Goal: Information Seeking & Learning: Compare options

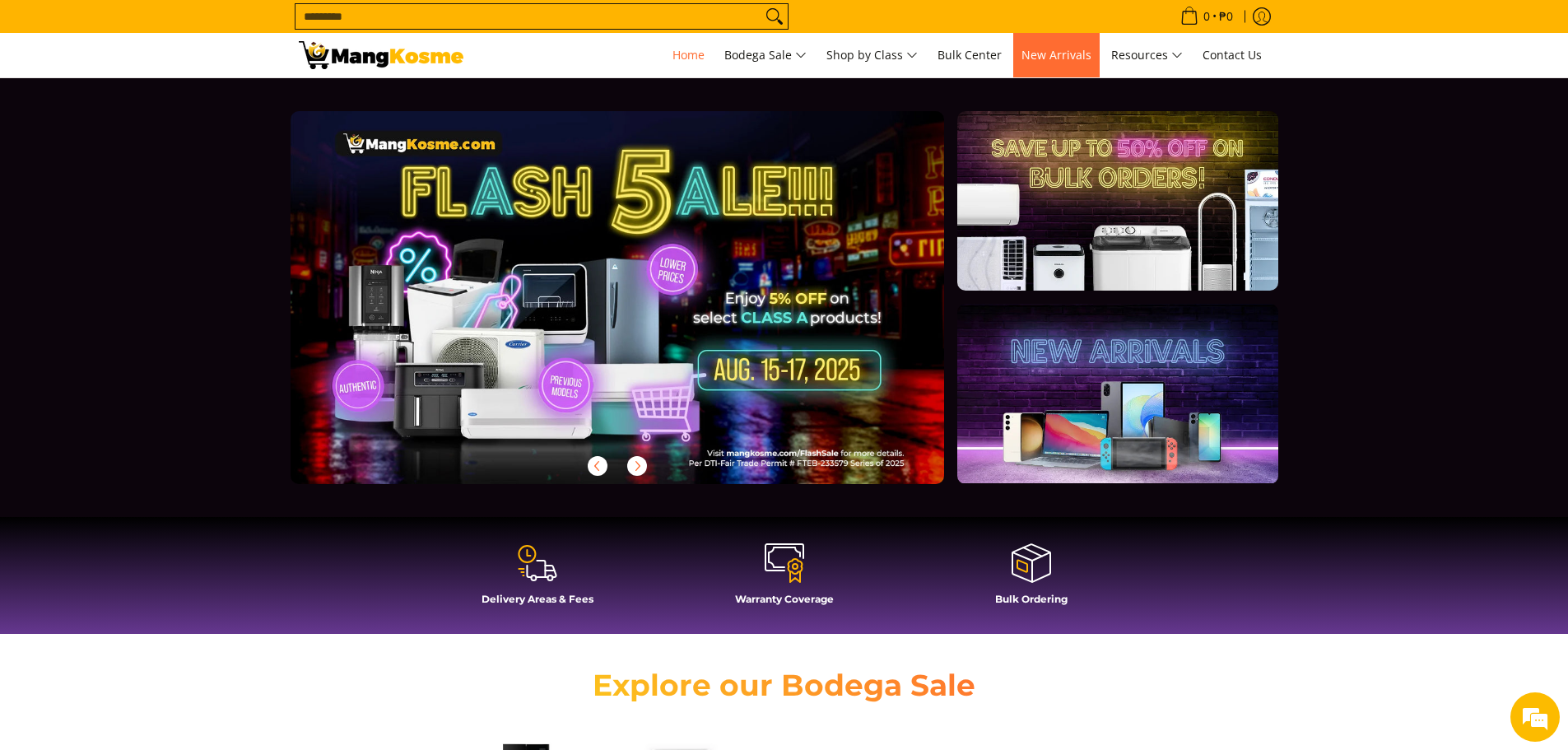
click at [1099, 51] on link "New Arrivals" at bounding box center [1056, 54] width 86 height 45
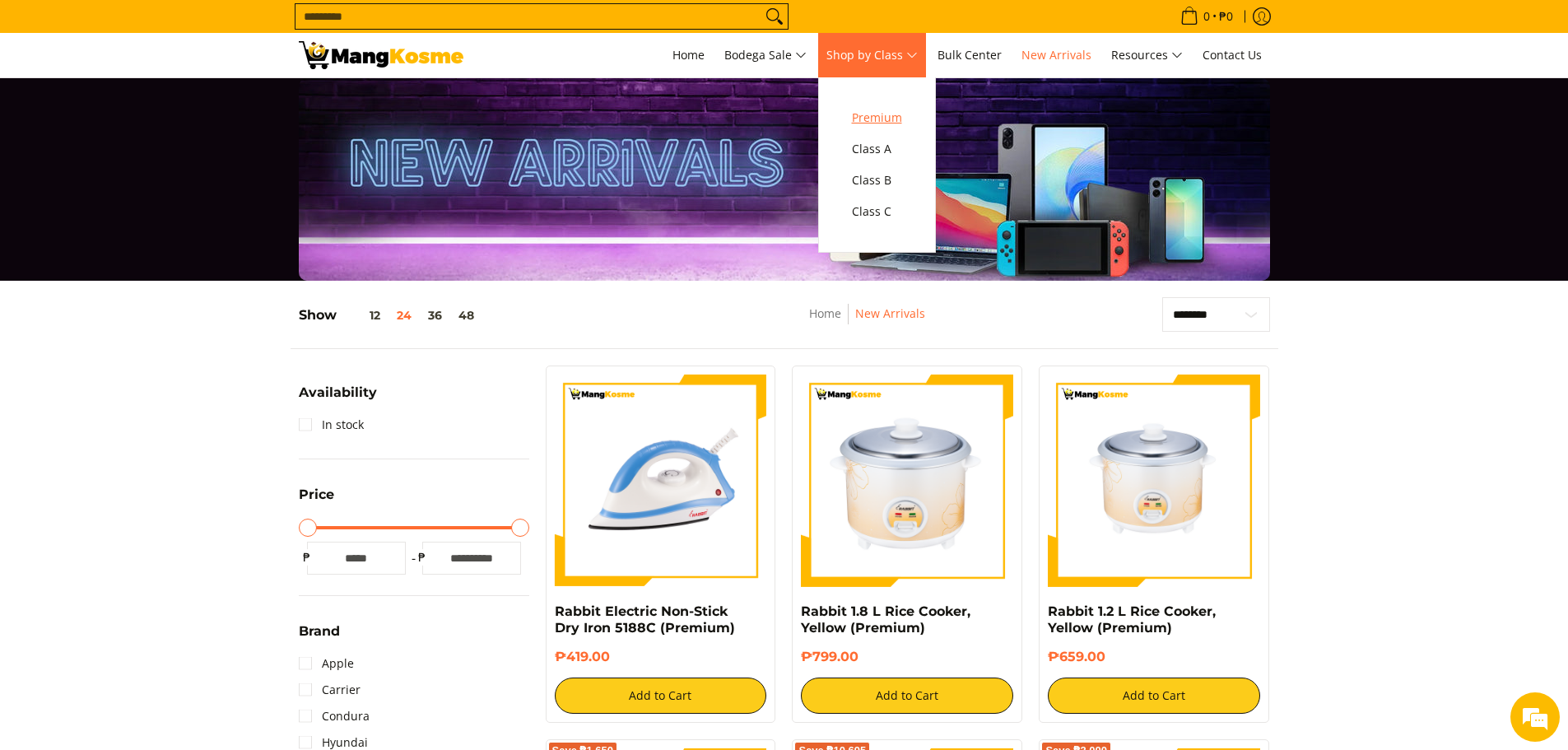
click at [902, 120] on span "Premium" at bounding box center [877, 118] width 51 height 21
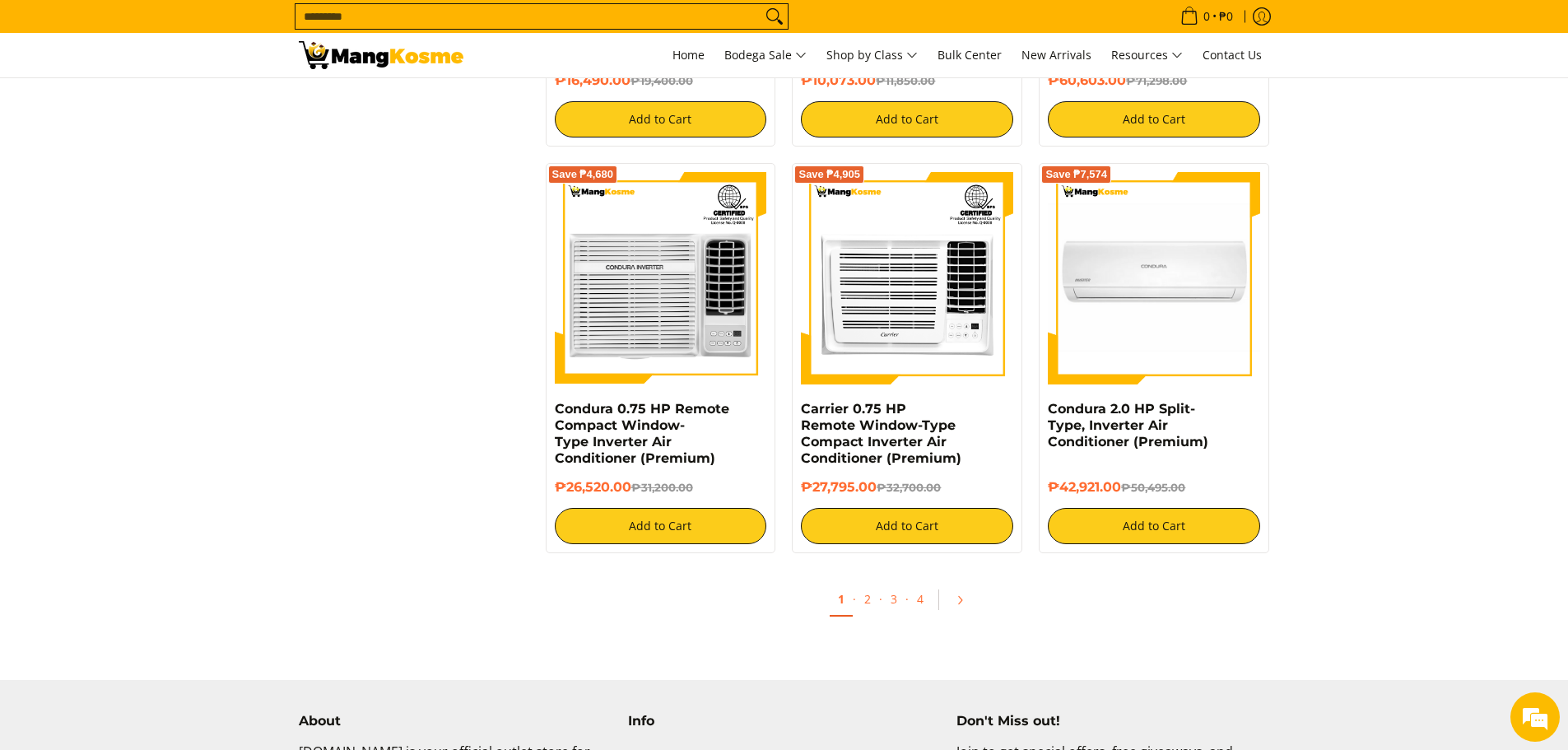
scroll to position [3047, 0]
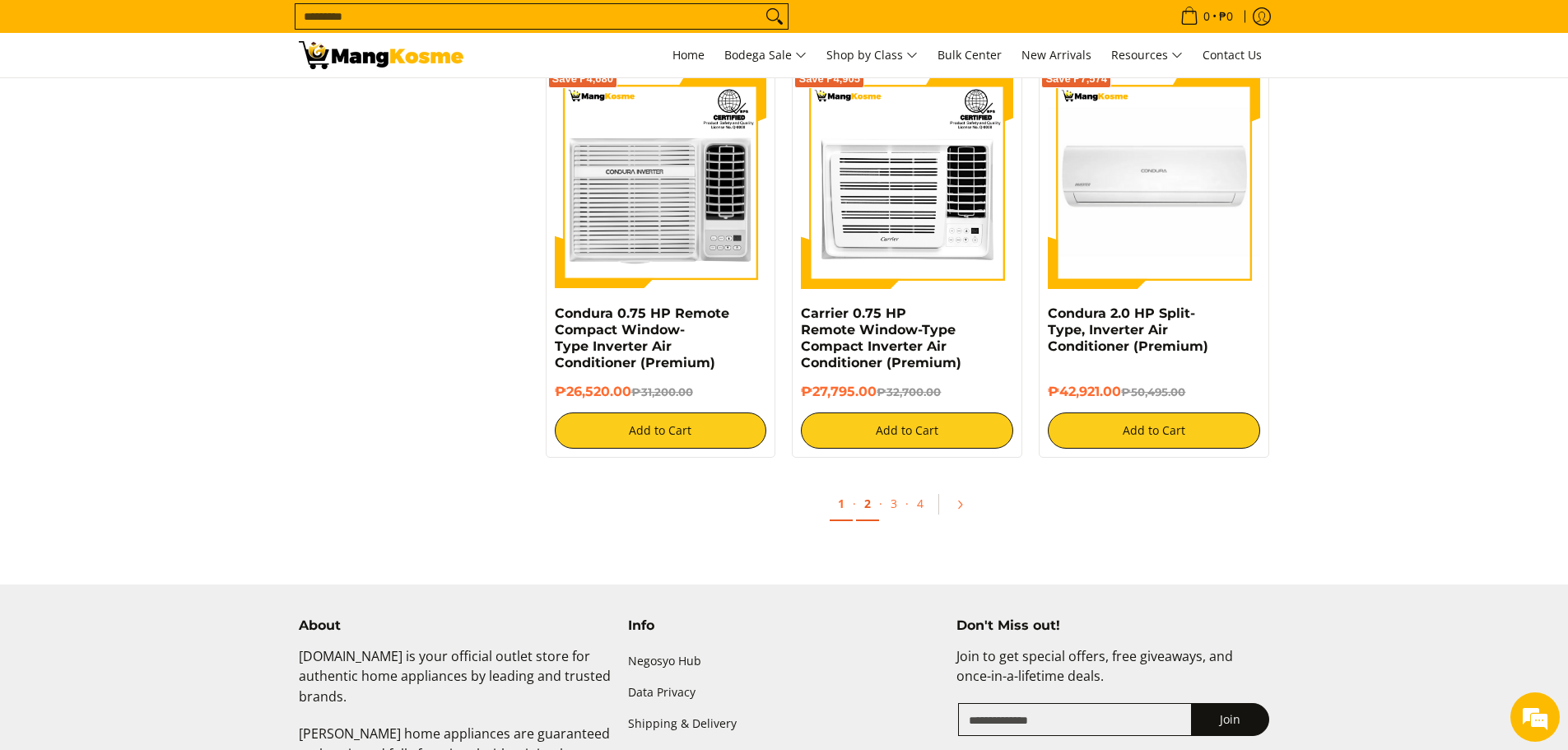
click at [871, 499] on link "2" at bounding box center [867, 504] width 23 height 34
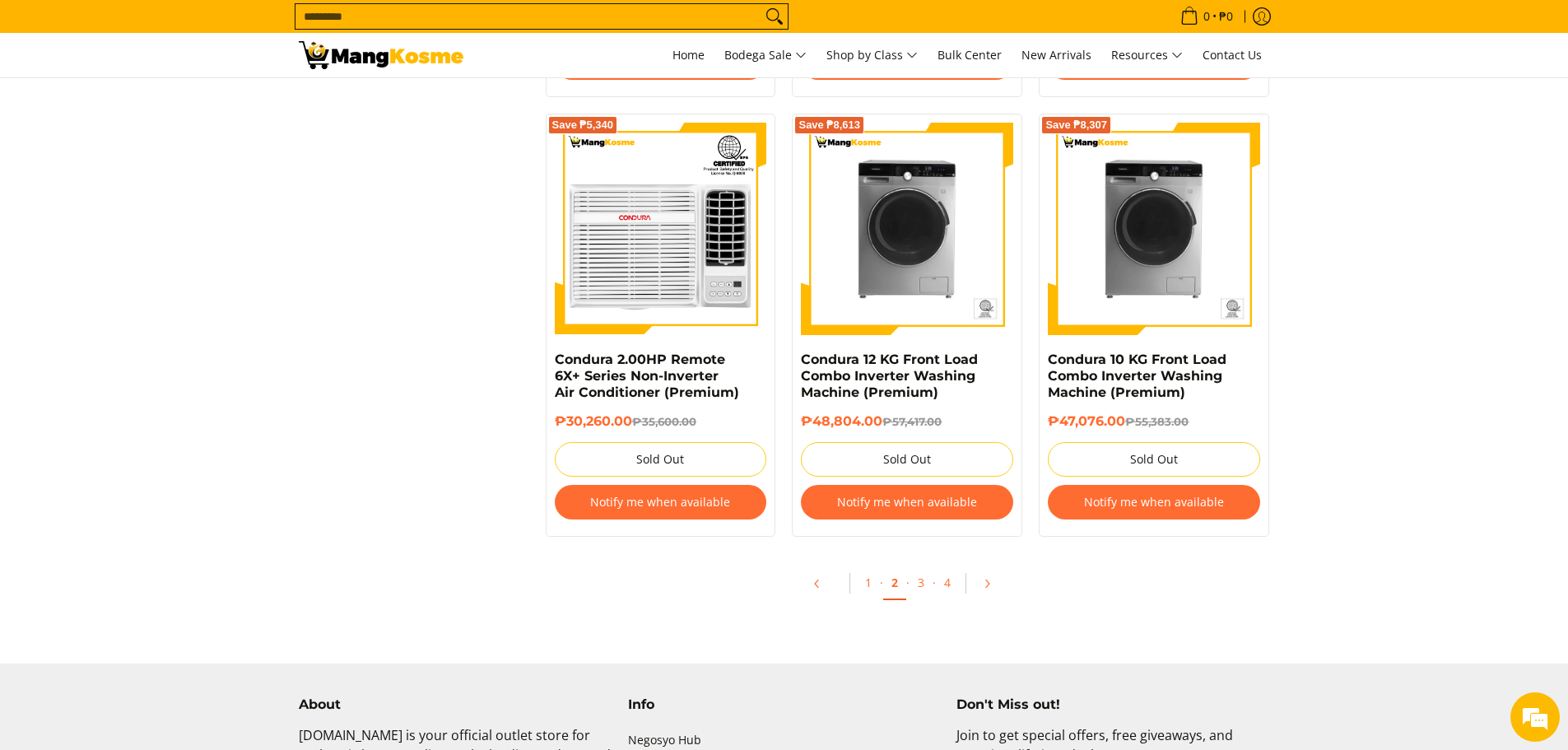
scroll to position [3211, 0]
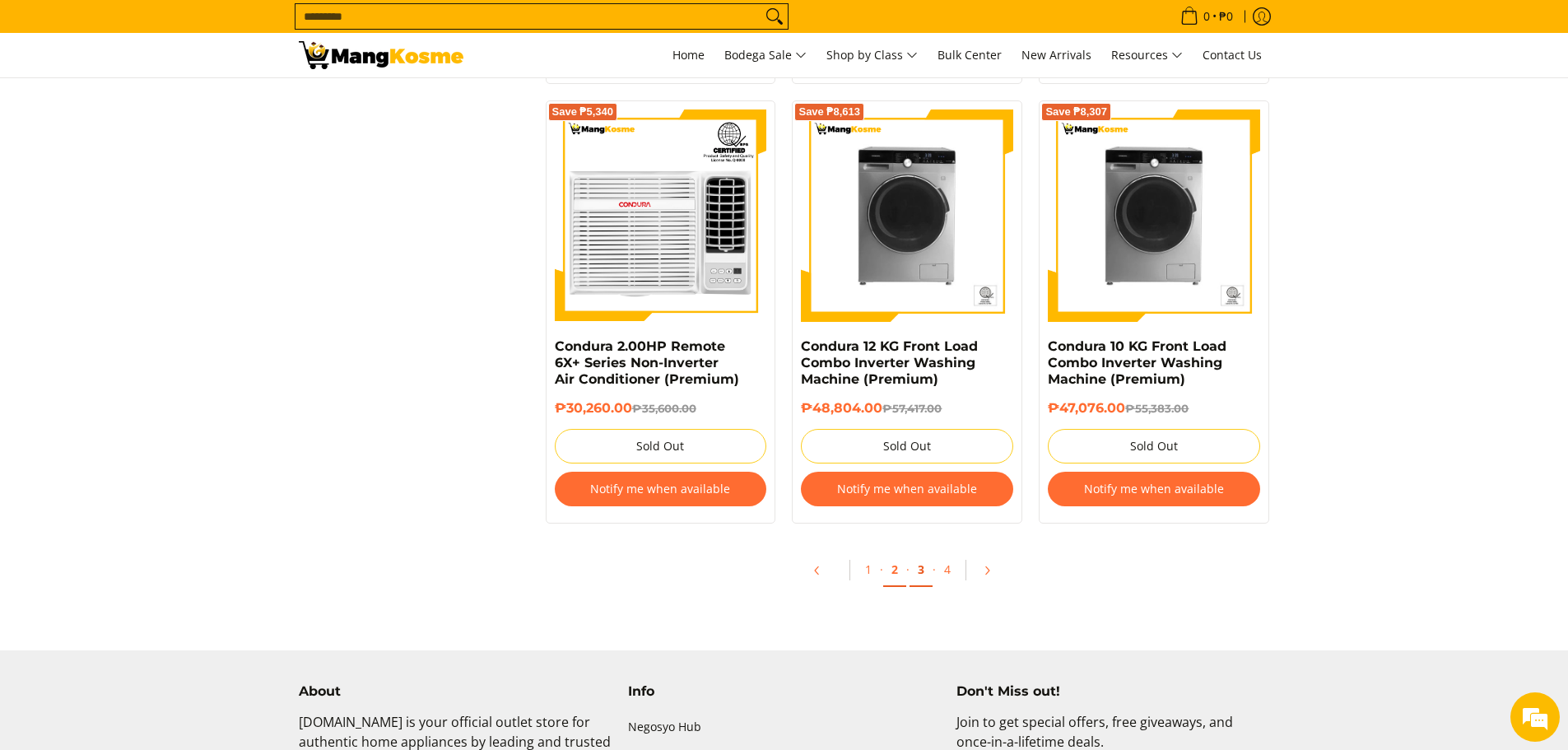
click at [929, 572] on link "3" at bounding box center [920, 571] width 23 height 34
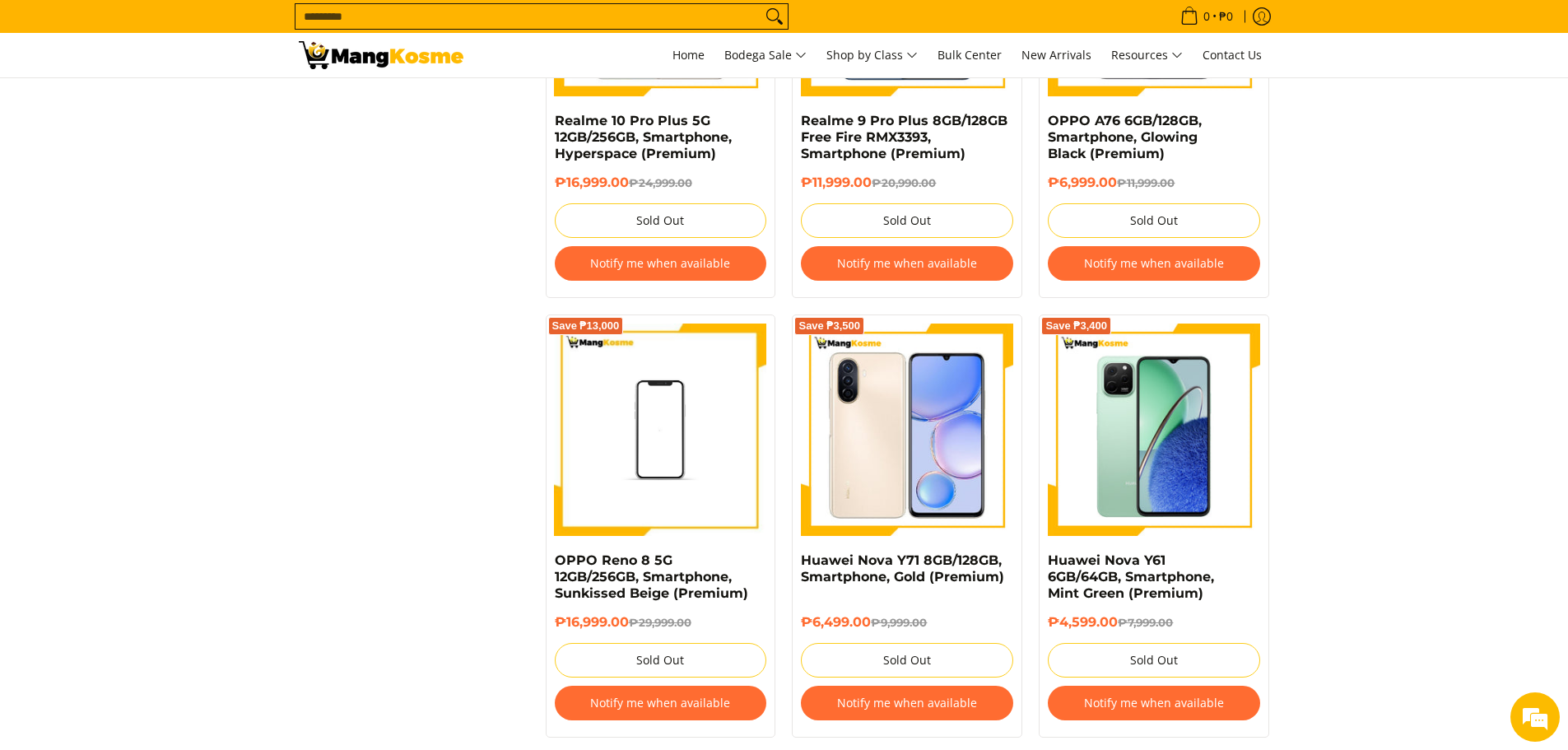
scroll to position [3376, 0]
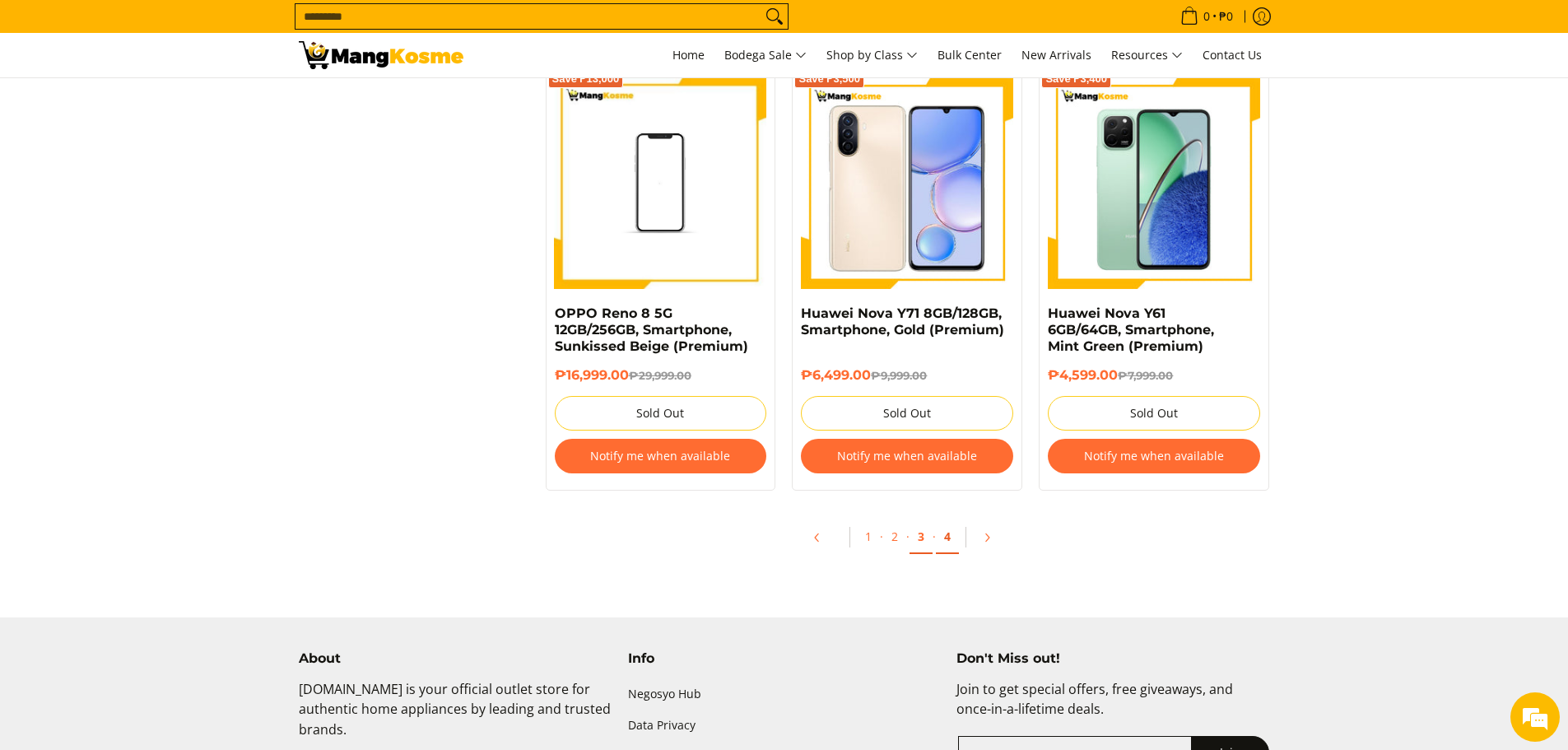
click at [938, 531] on link "4" at bounding box center [947, 537] width 23 height 34
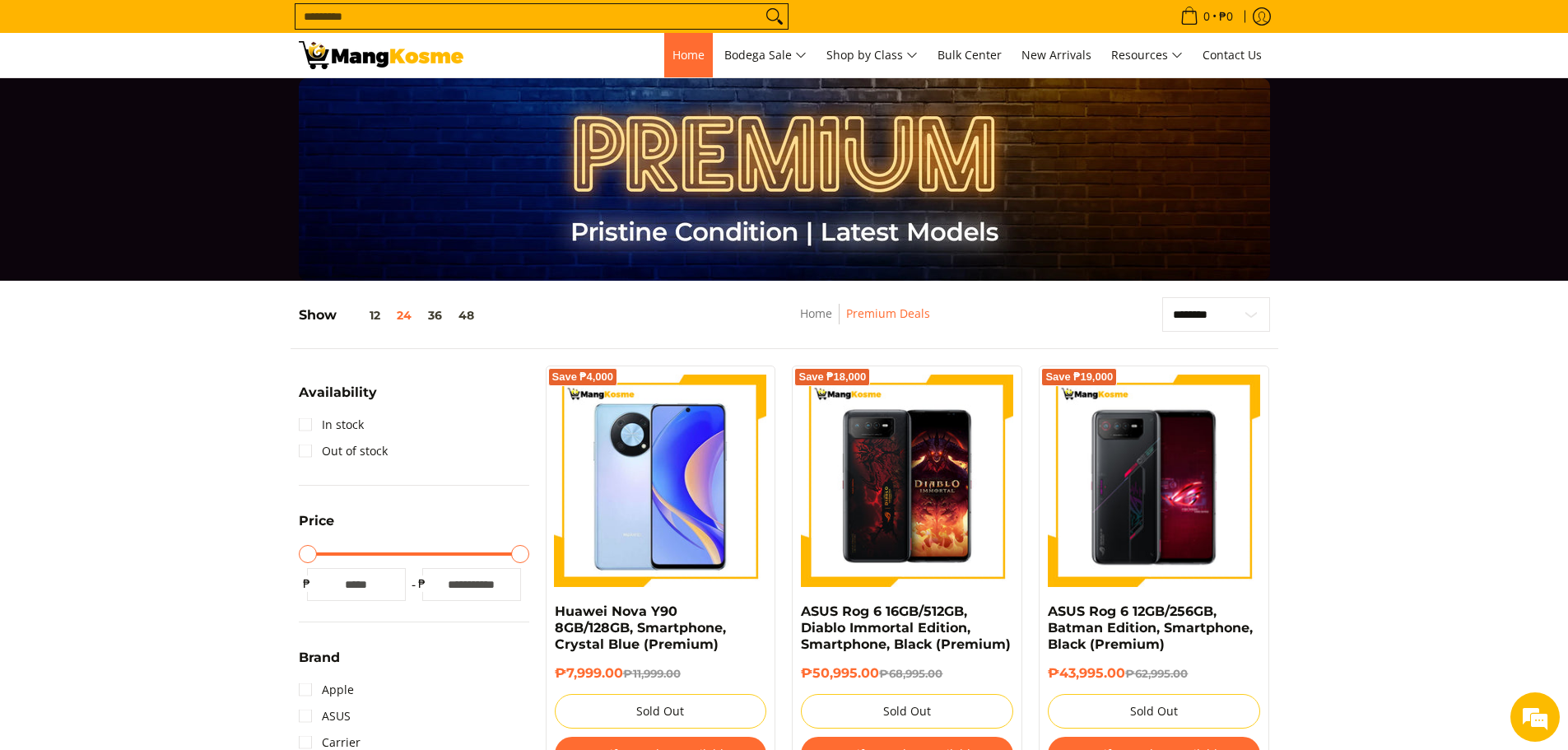
click at [680, 62] on link "Home" at bounding box center [688, 54] width 49 height 45
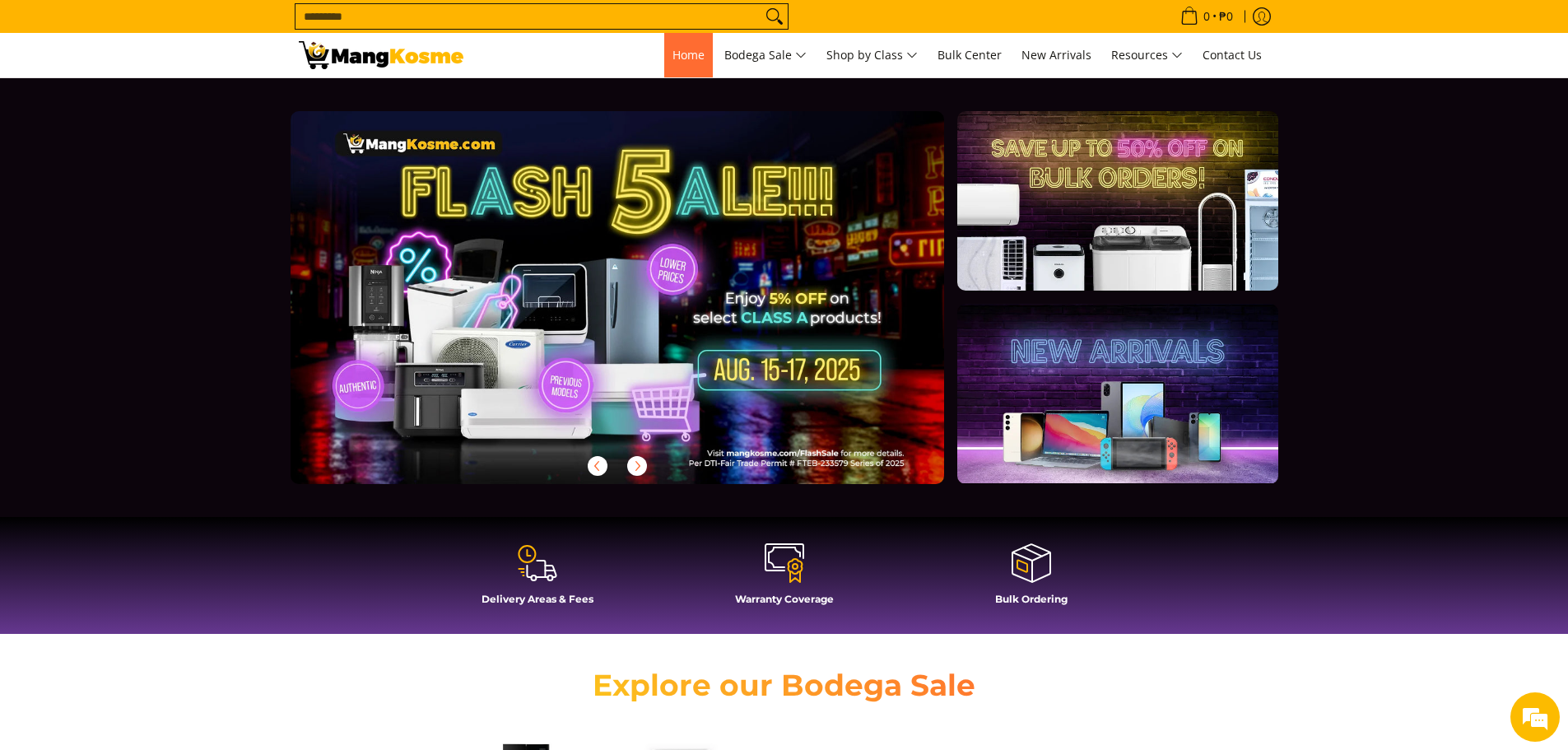
click at [679, 52] on span "Home" at bounding box center [688, 54] width 32 height 16
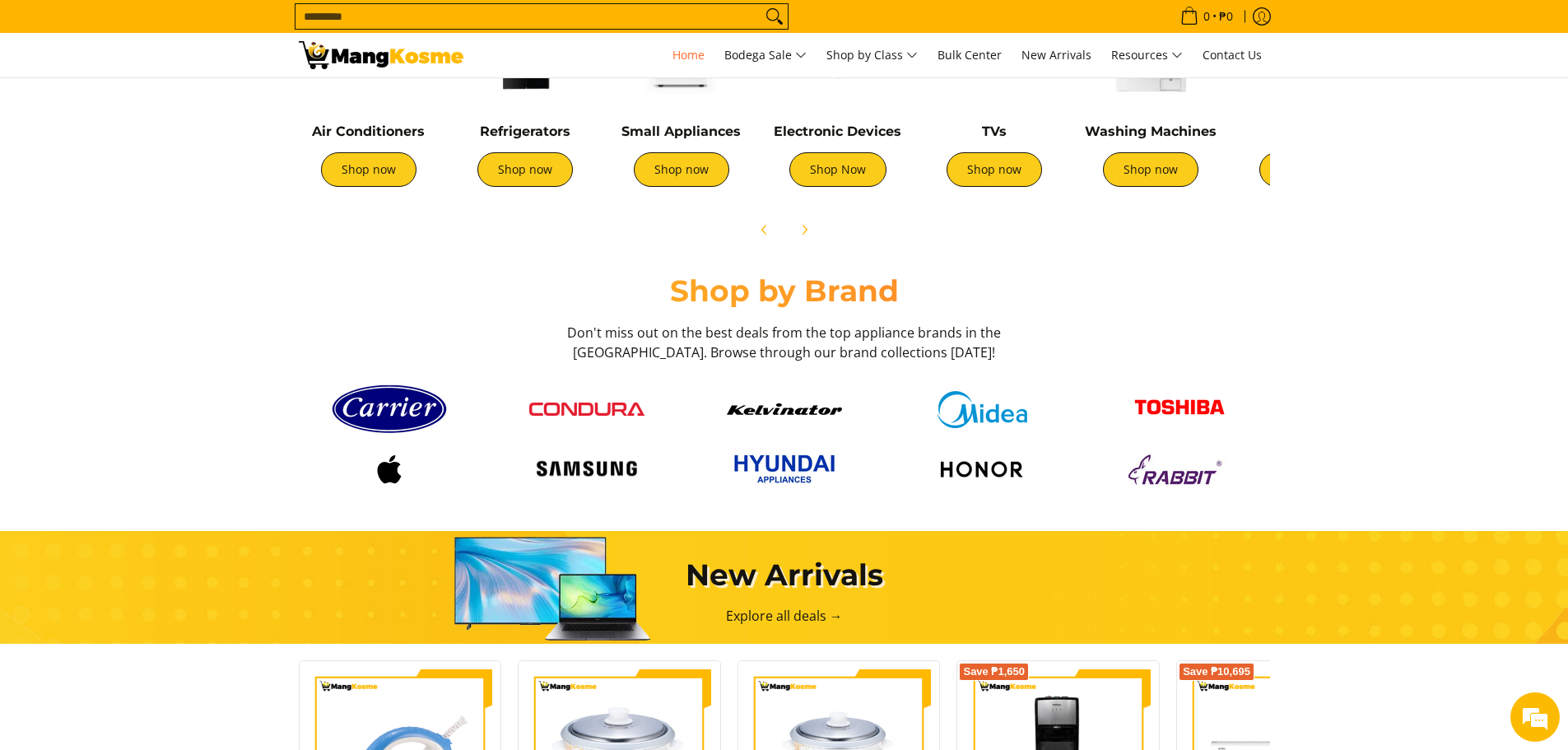
scroll to position [823, 0]
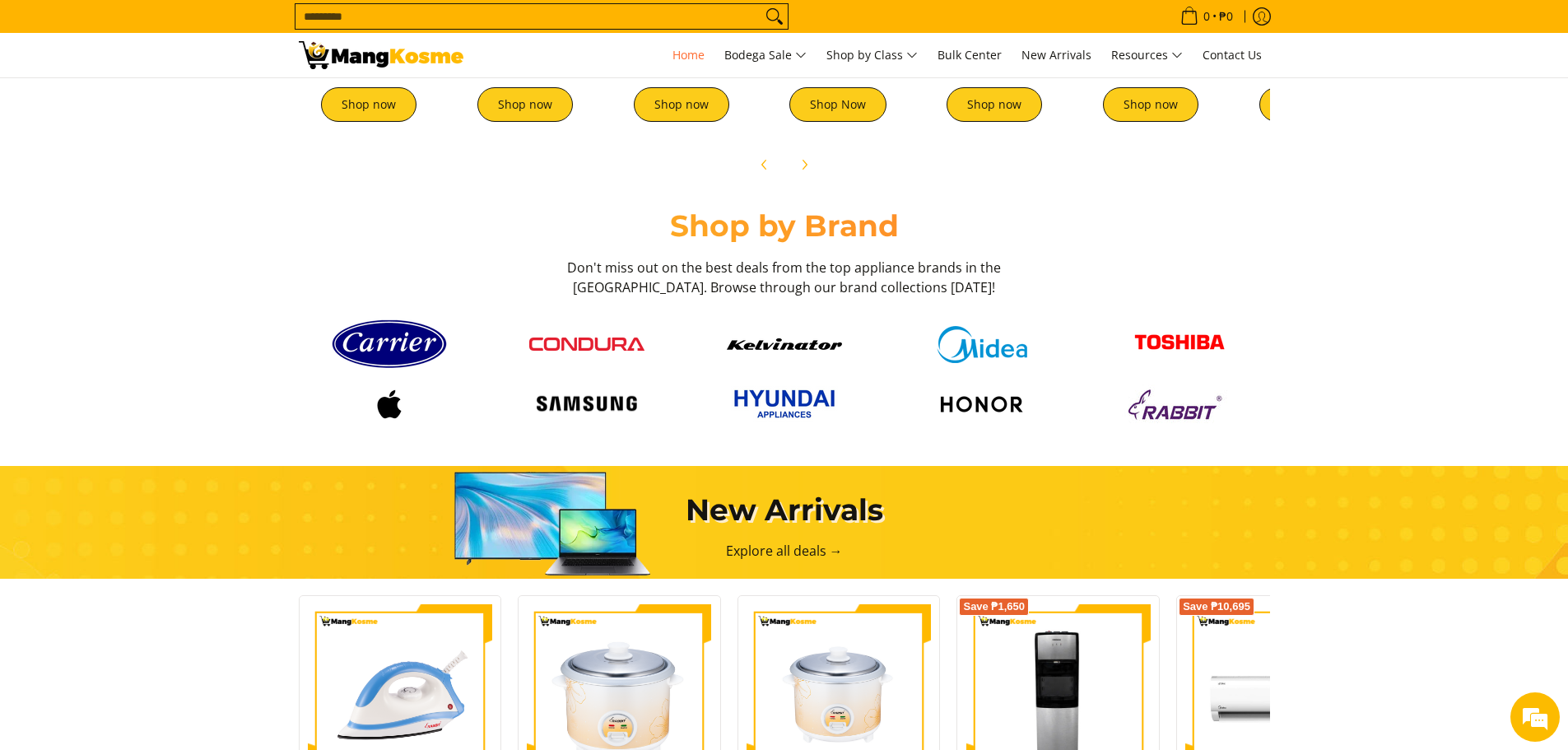
click at [407, 351] on img at bounding box center [389, 345] width 115 height 61
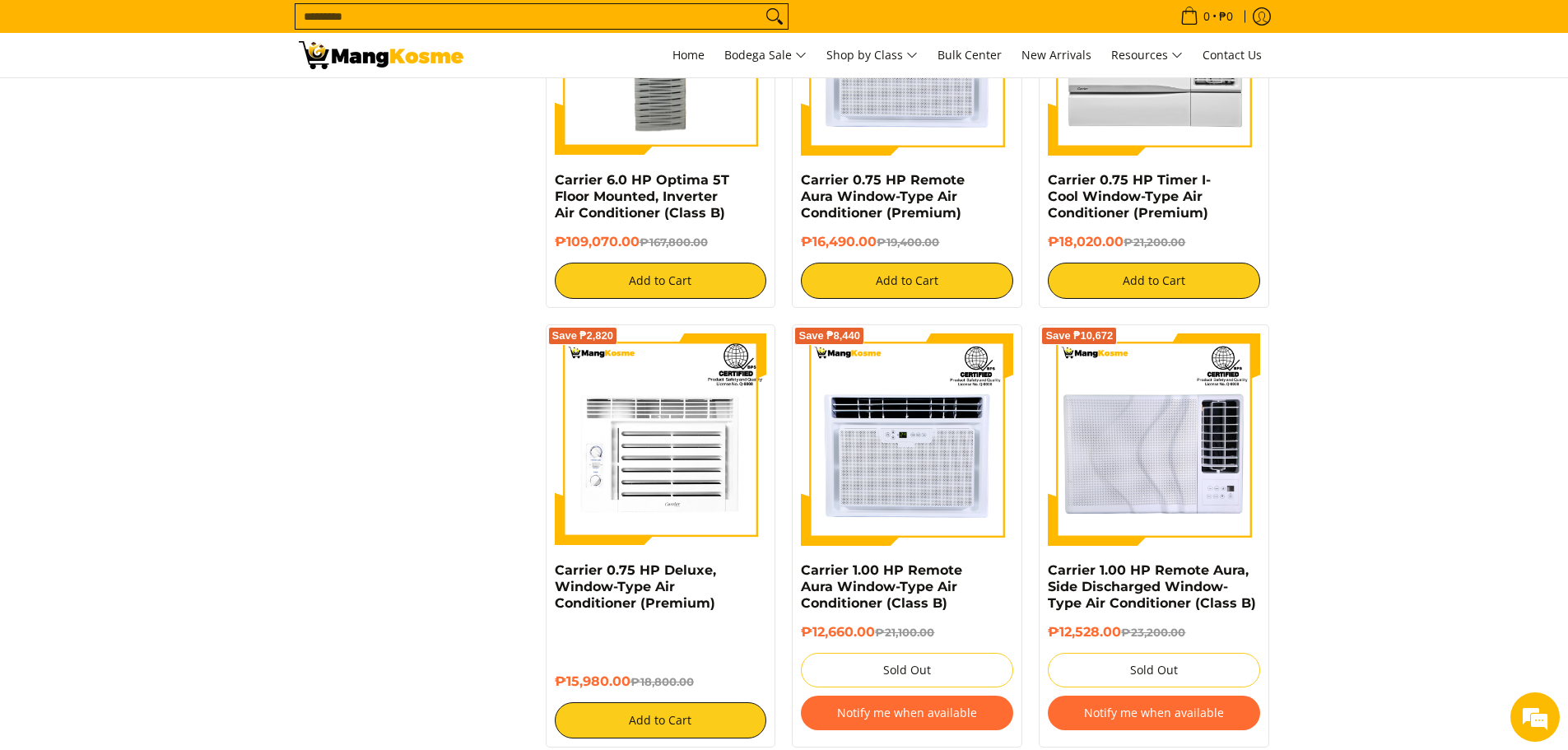
scroll to position [2964, 0]
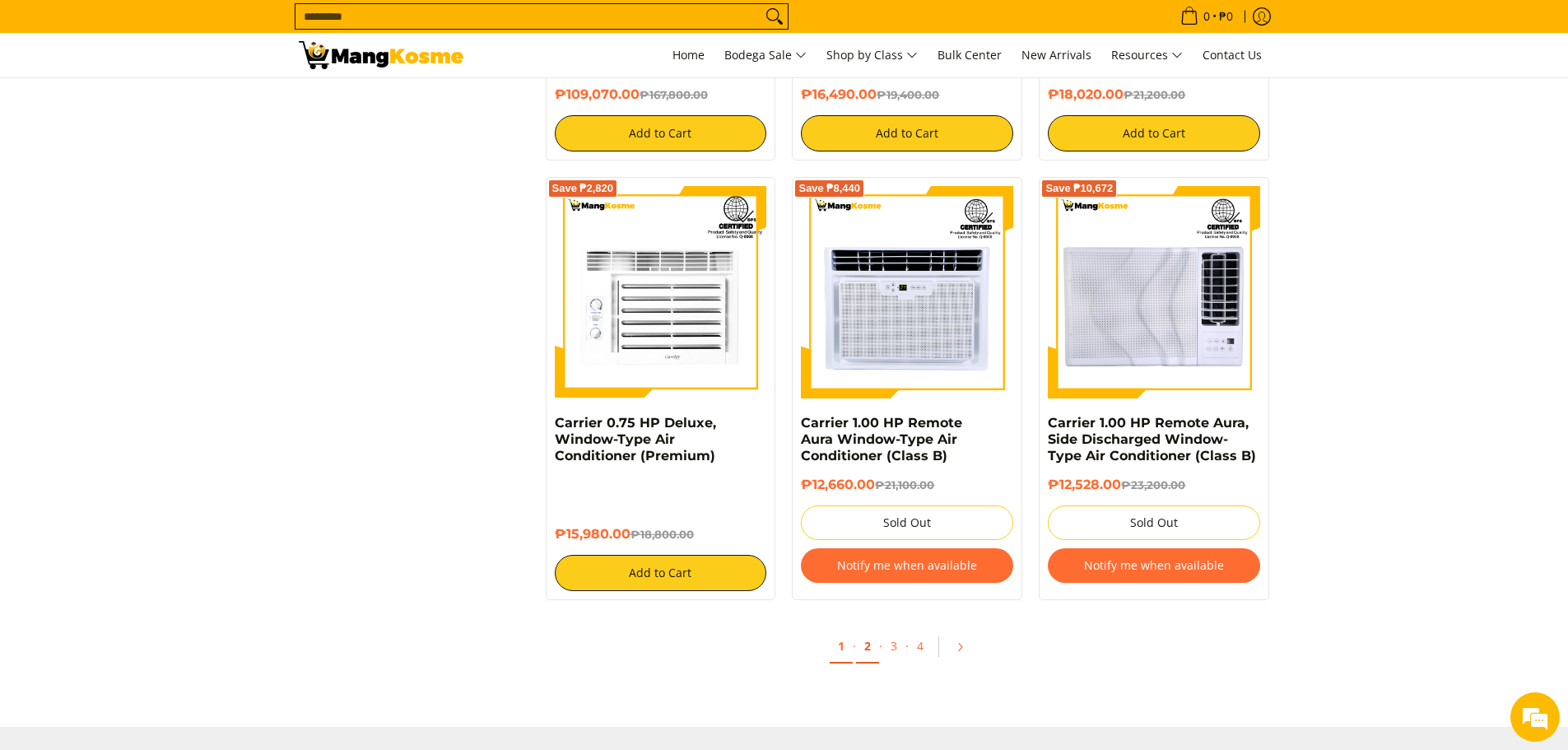
click at [863, 636] on link "2" at bounding box center [867, 647] width 23 height 34
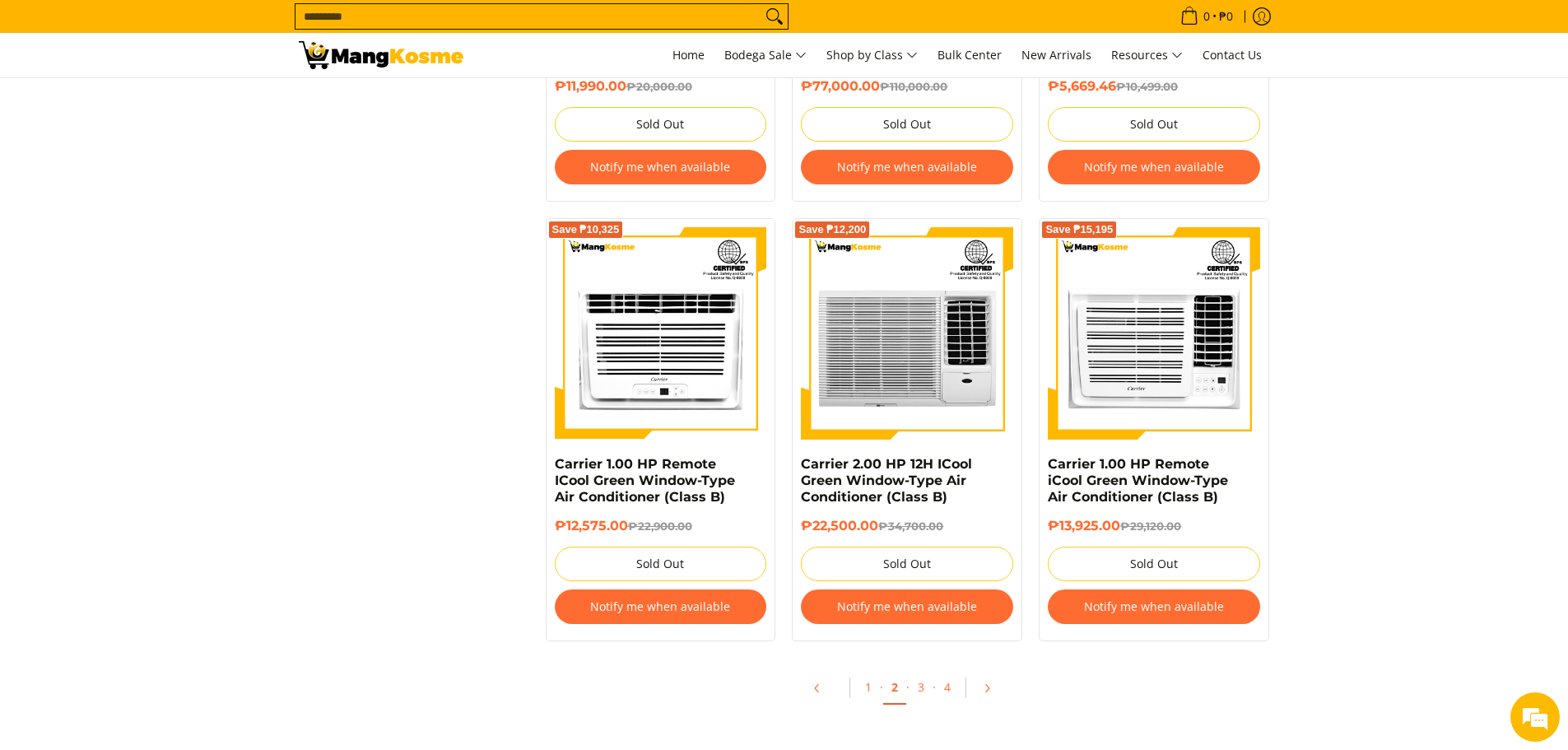
scroll to position [3129, 0]
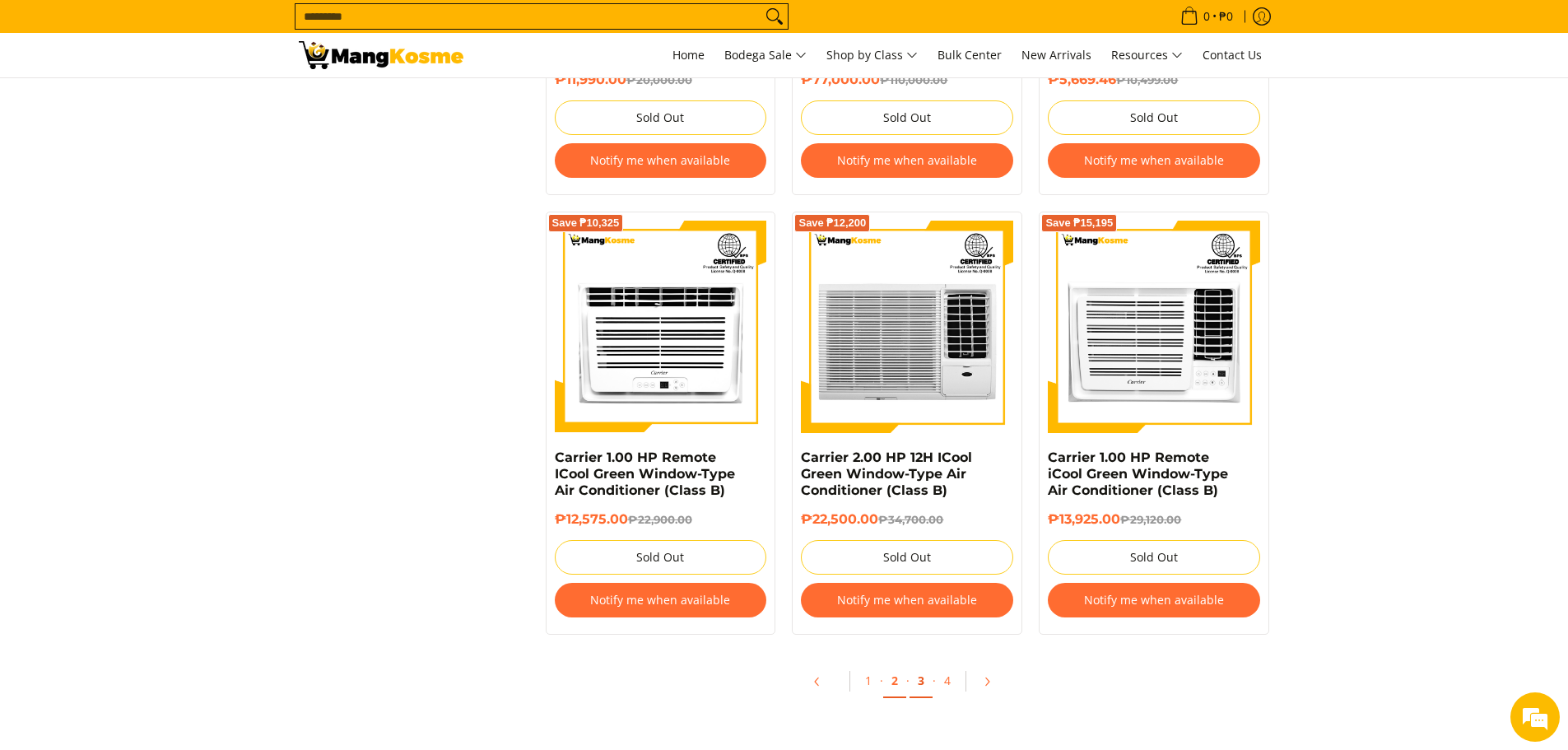
click at [917, 678] on link "3" at bounding box center [920, 682] width 23 height 34
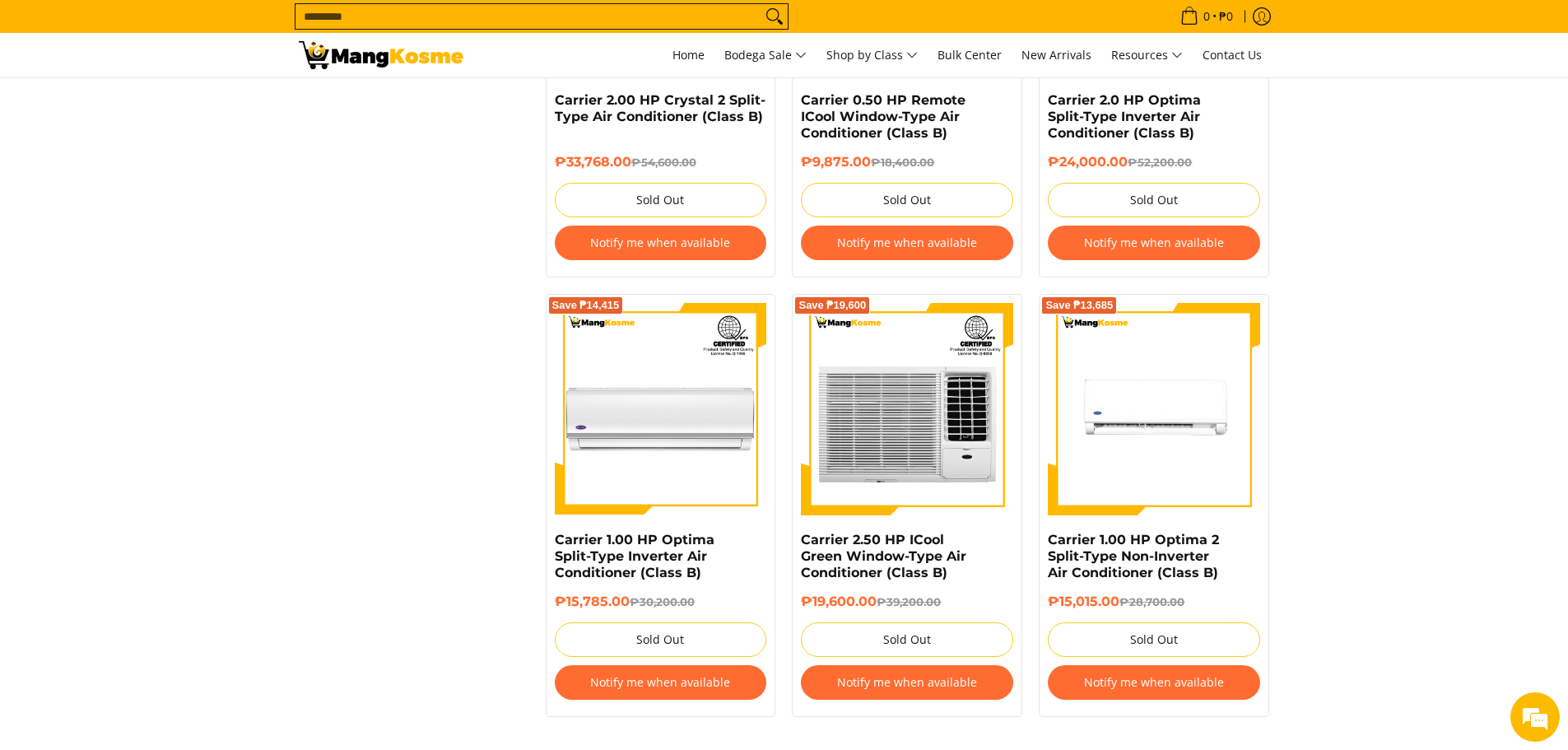
scroll to position [3376, 0]
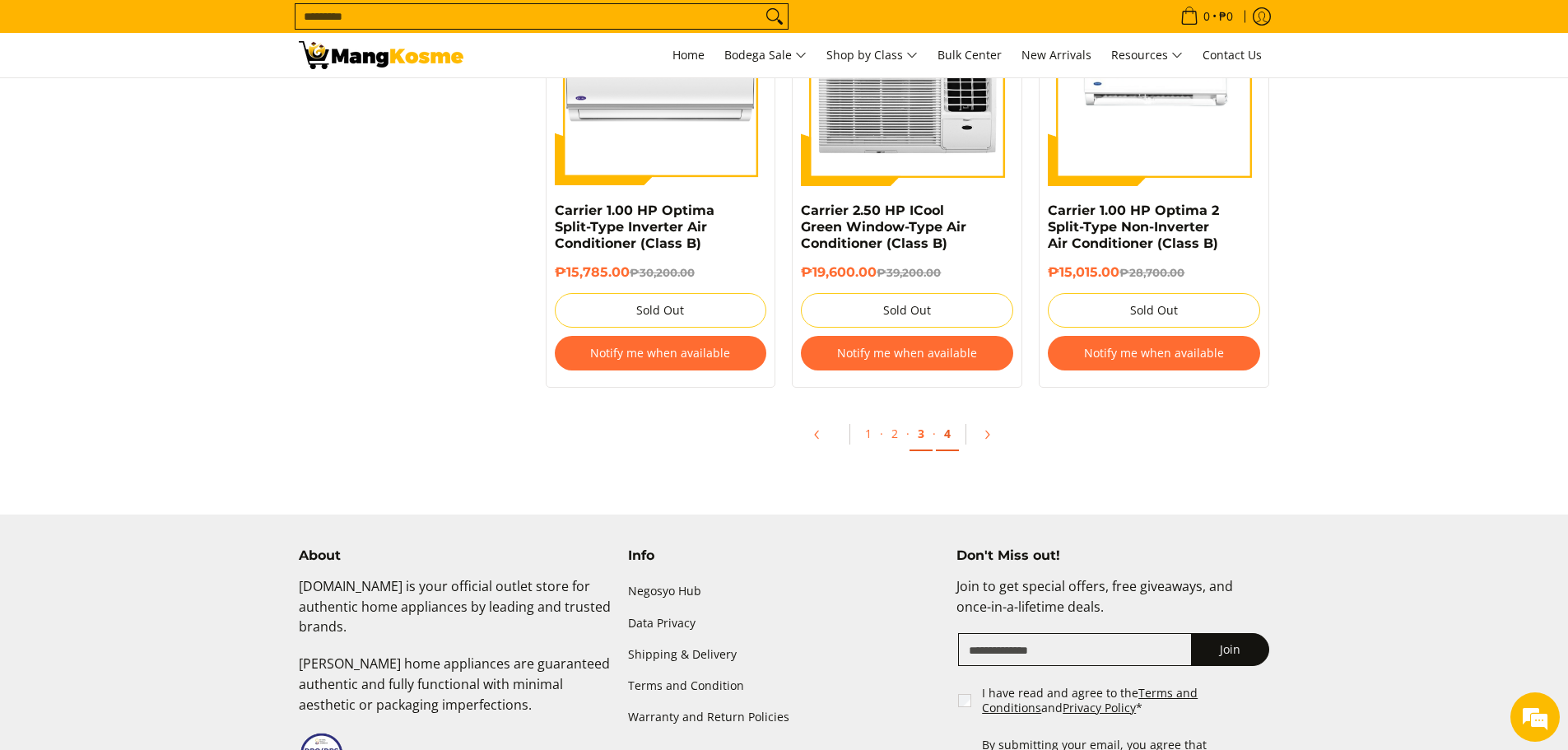
click at [950, 441] on link "4" at bounding box center [947, 434] width 23 height 34
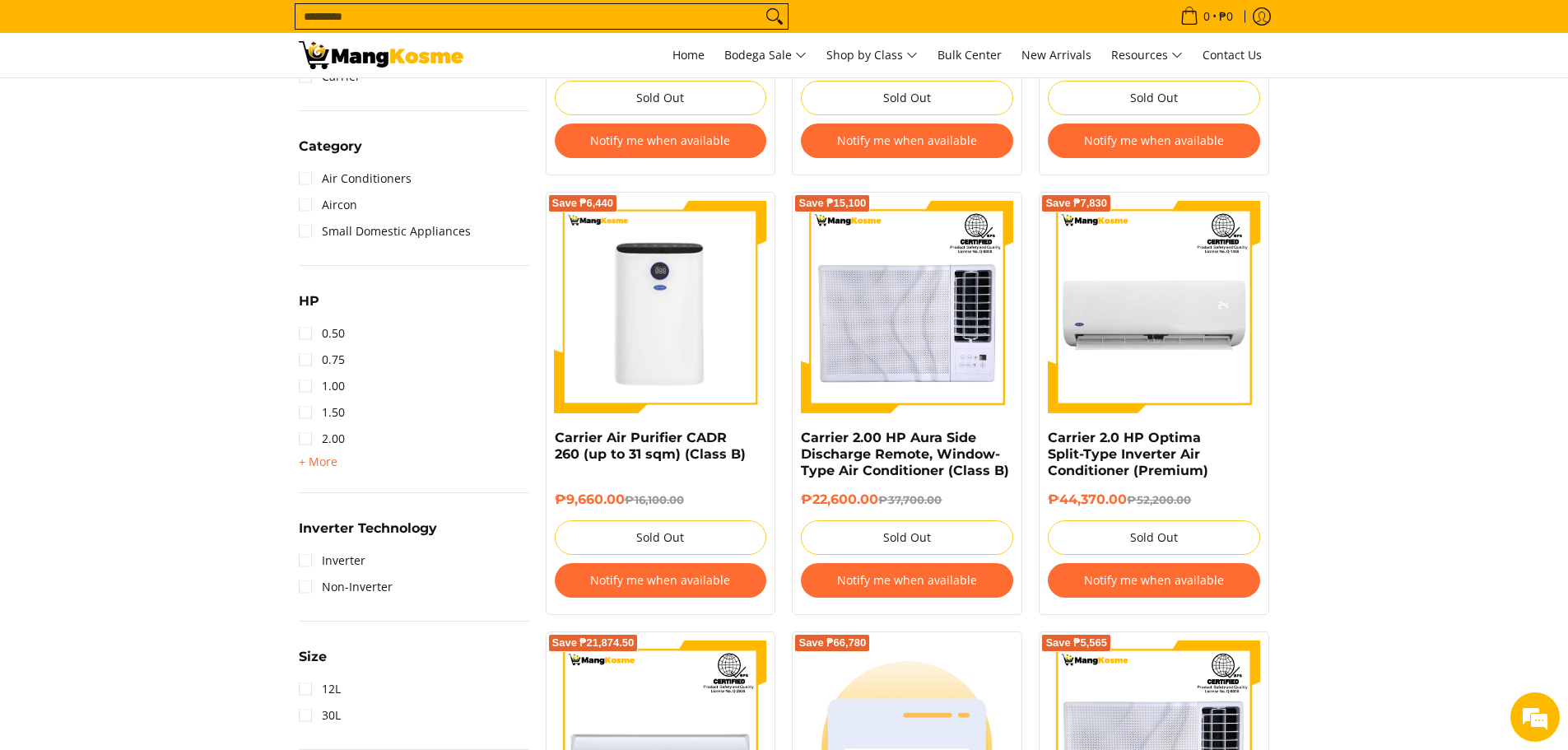
click at [1500, 540] on section "**********" at bounding box center [784, 627] width 1568 height 1921
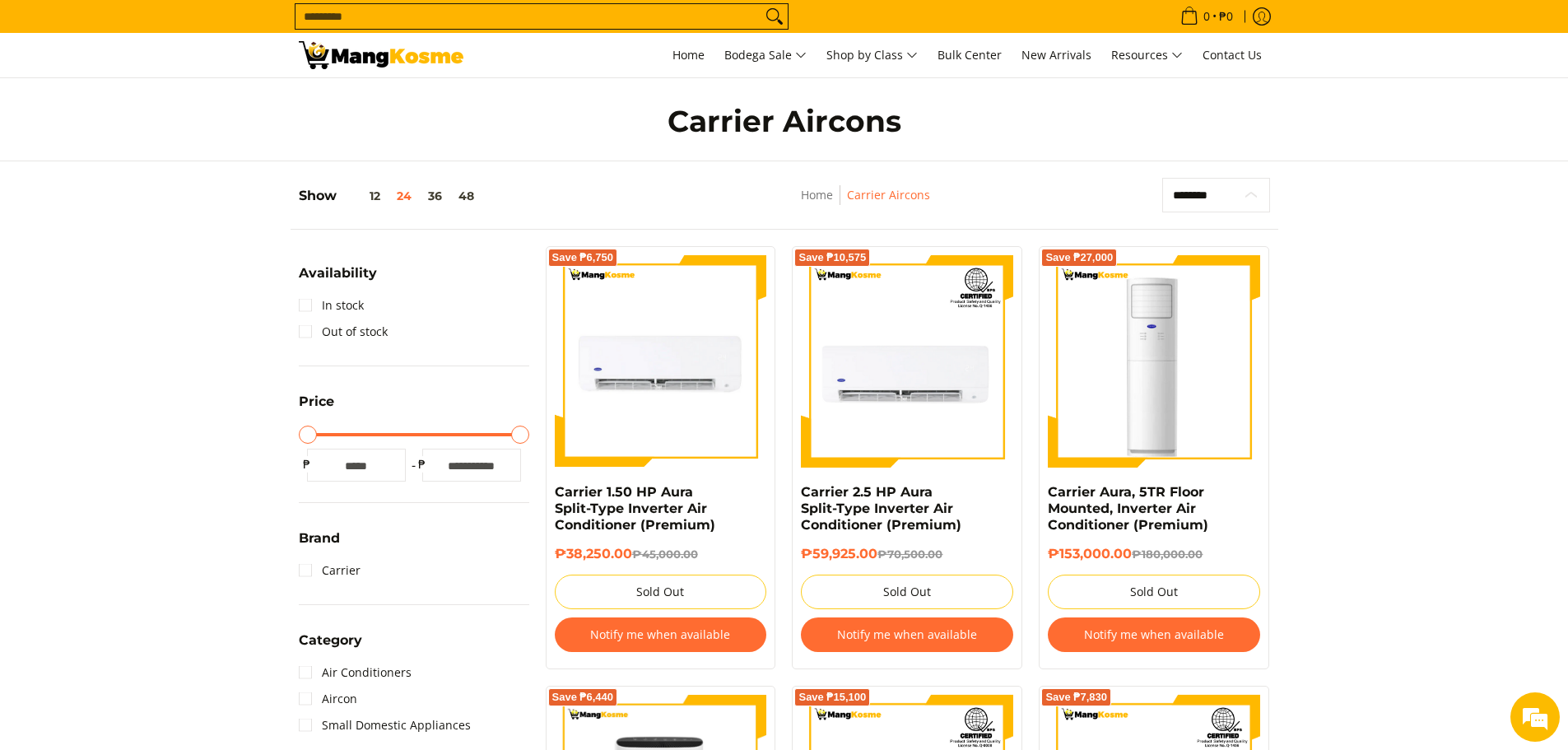
click at [1219, 197] on select "**********" at bounding box center [1216, 195] width 108 height 35
select select "**********"
click at [1163, 178] on select "**********" at bounding box center [1216, 195] width 108 height 35
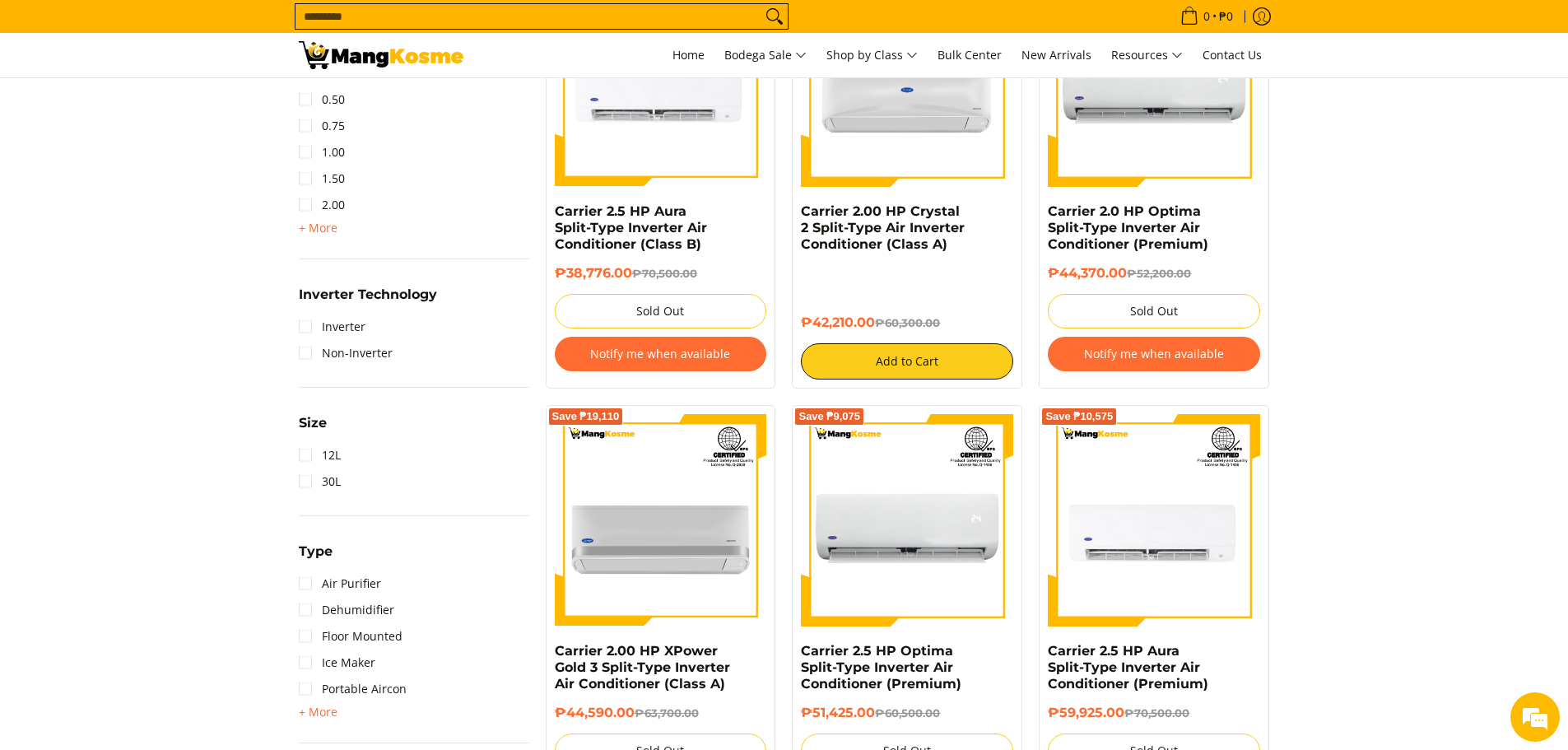
scroll to position [923, 0]
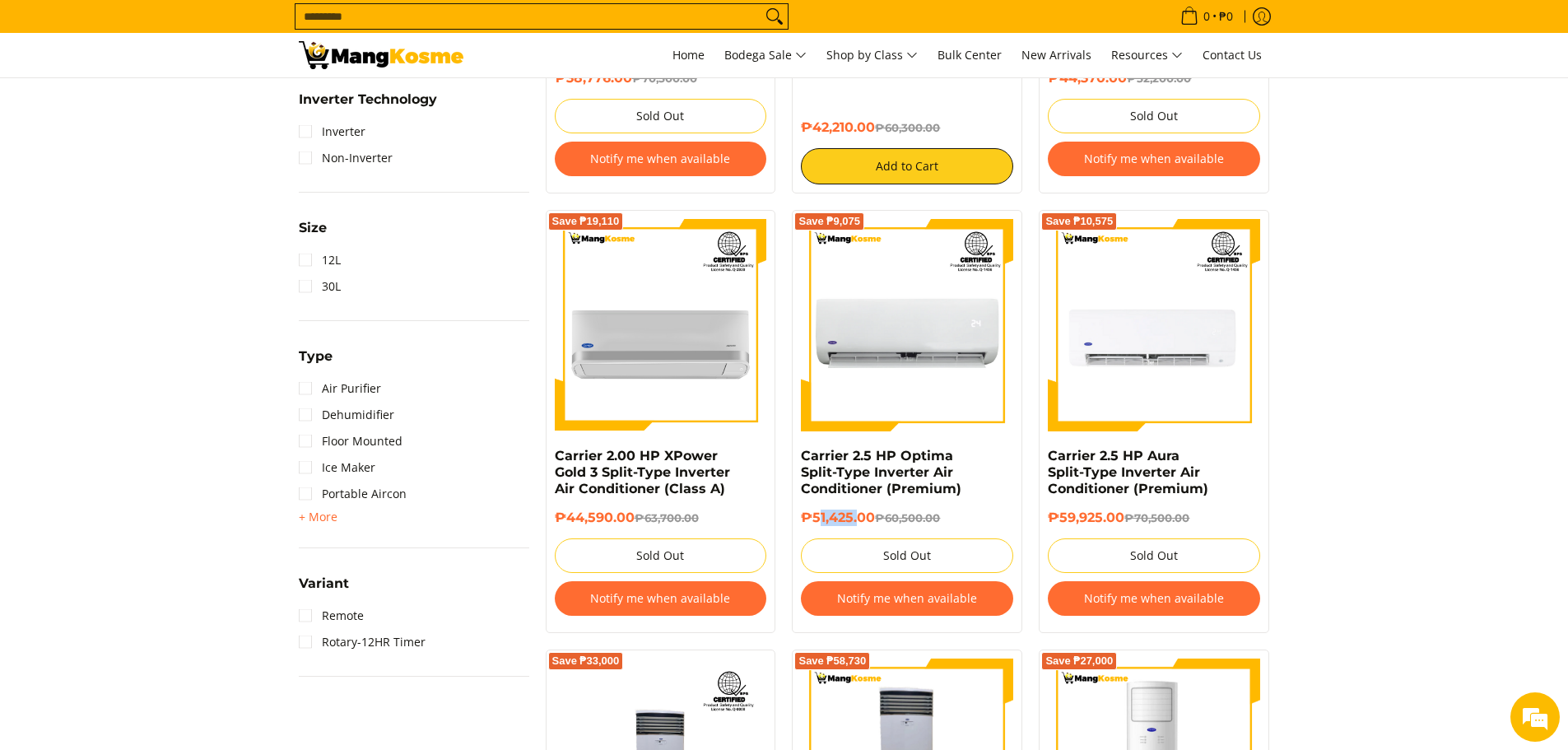
drag, startPoint x: 817, startPoint y: 515, endPoint x: 861, endPoint y: 511, distance: 44.2
click at [861, 511] on h6 "₱51,425.00 ₱60,500.00" at bounding box center [907, 517] width 212 height 17
drag, startPoint x: 1355, startPoint y: 413, endPoint x: 1366, endPoint y: 412, distance: 11.0
click at [1356, 413] on section "**********" at bounding box center [784, 202] width 1568 height 1929
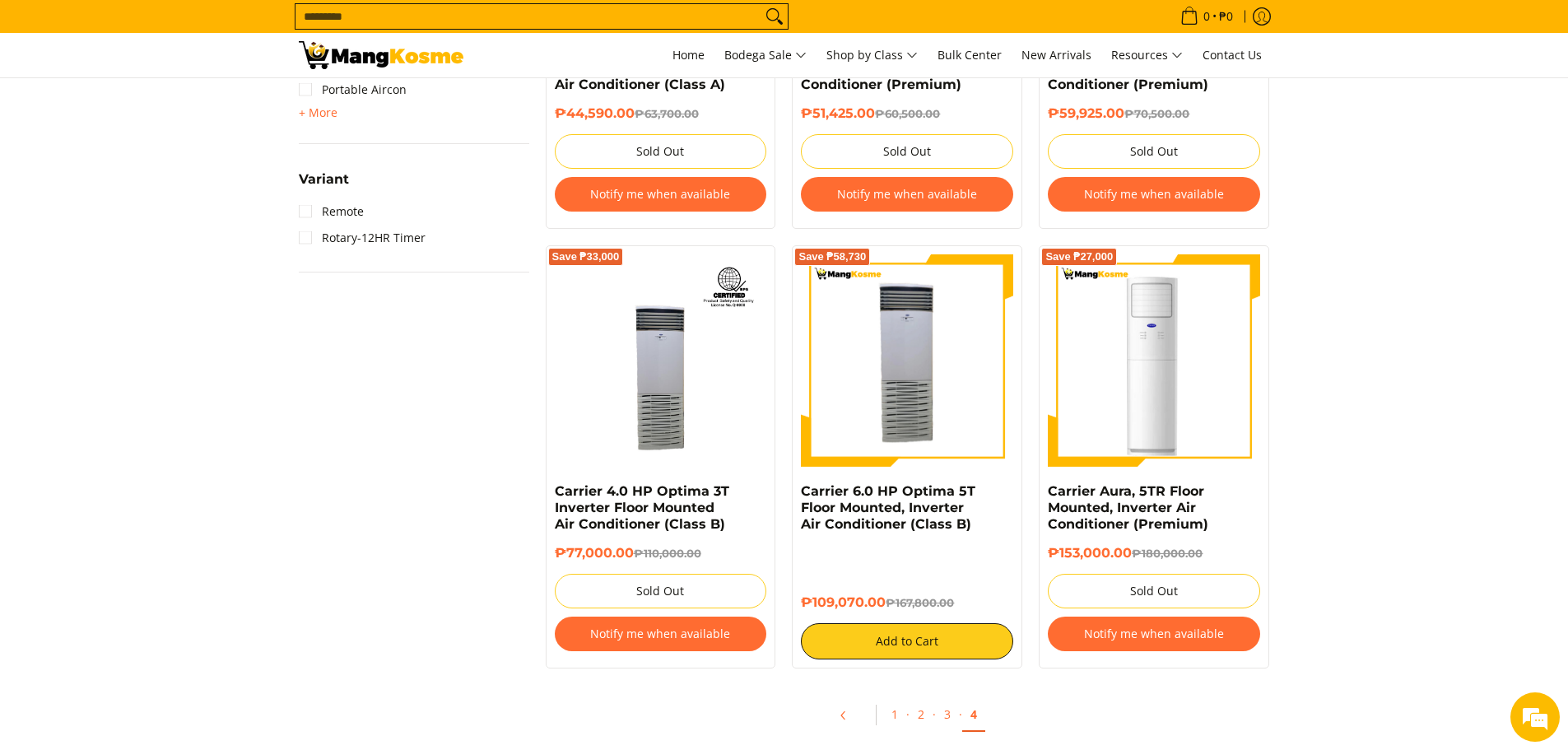
scroll to position [1417, 0]
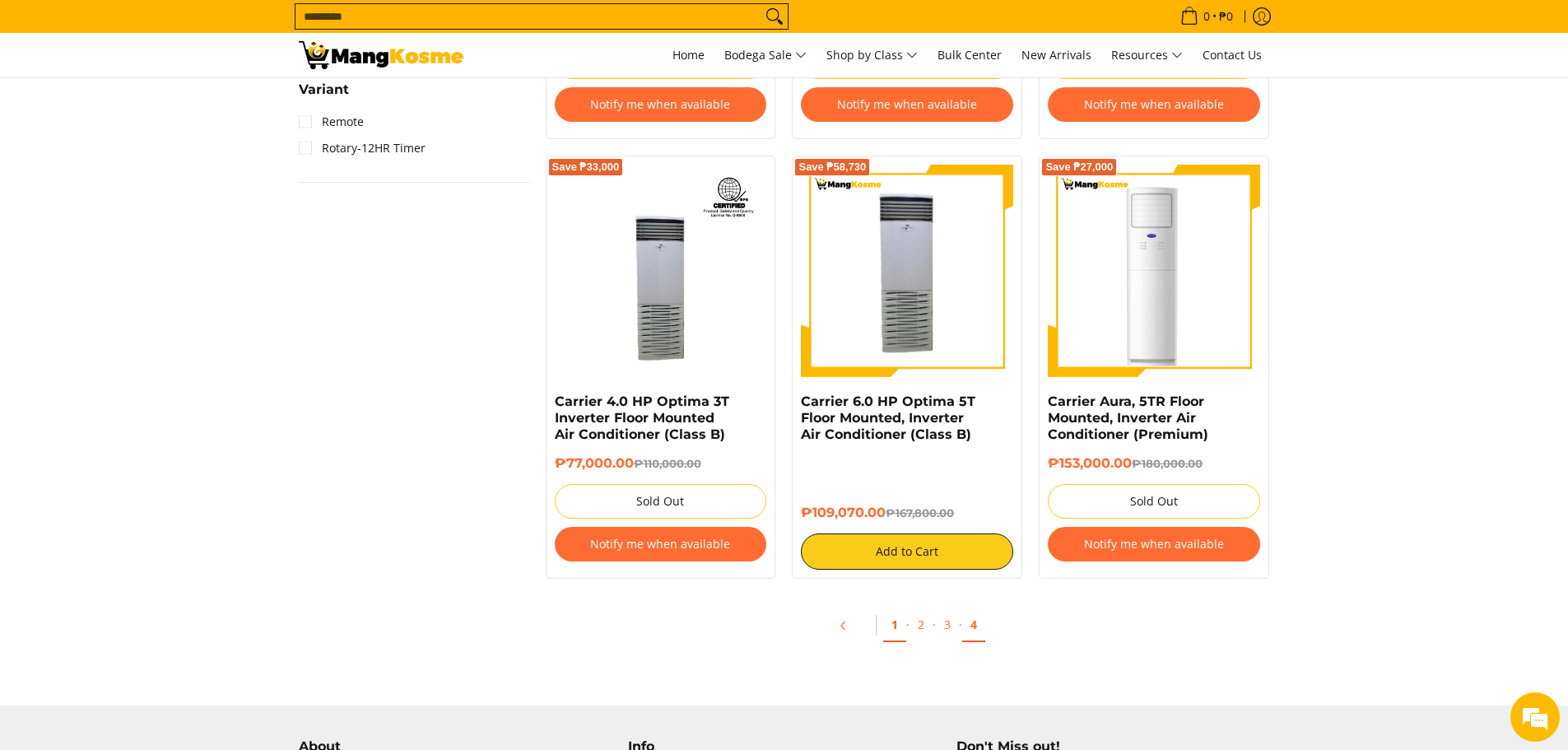
click at [886, 624] on link "1" at bounding box center [894, 625] width 23 height 34
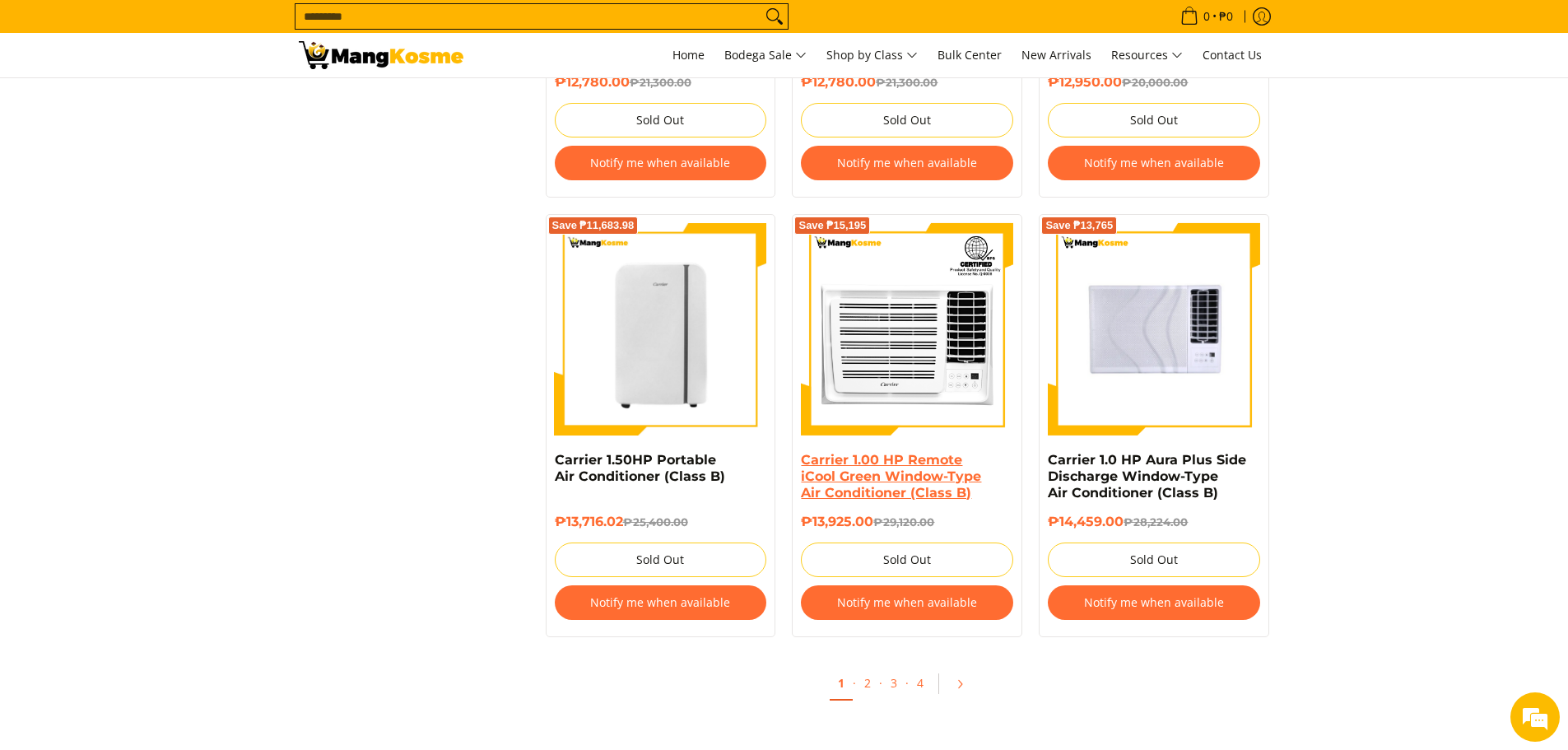
scroll to position [3211, 0]
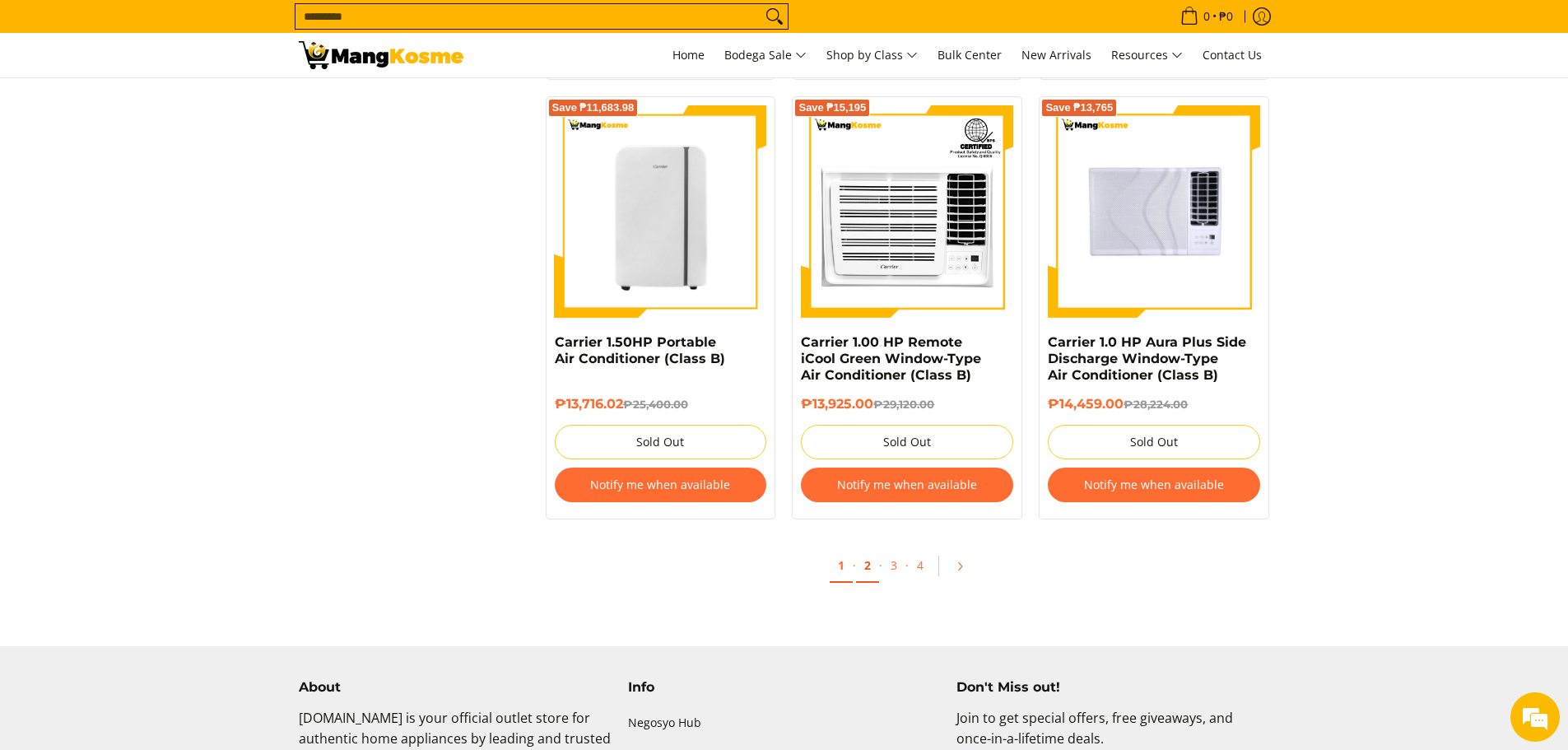
click at [876, 566] on link "2" at bounding box center [867, 566] width 23 height 34
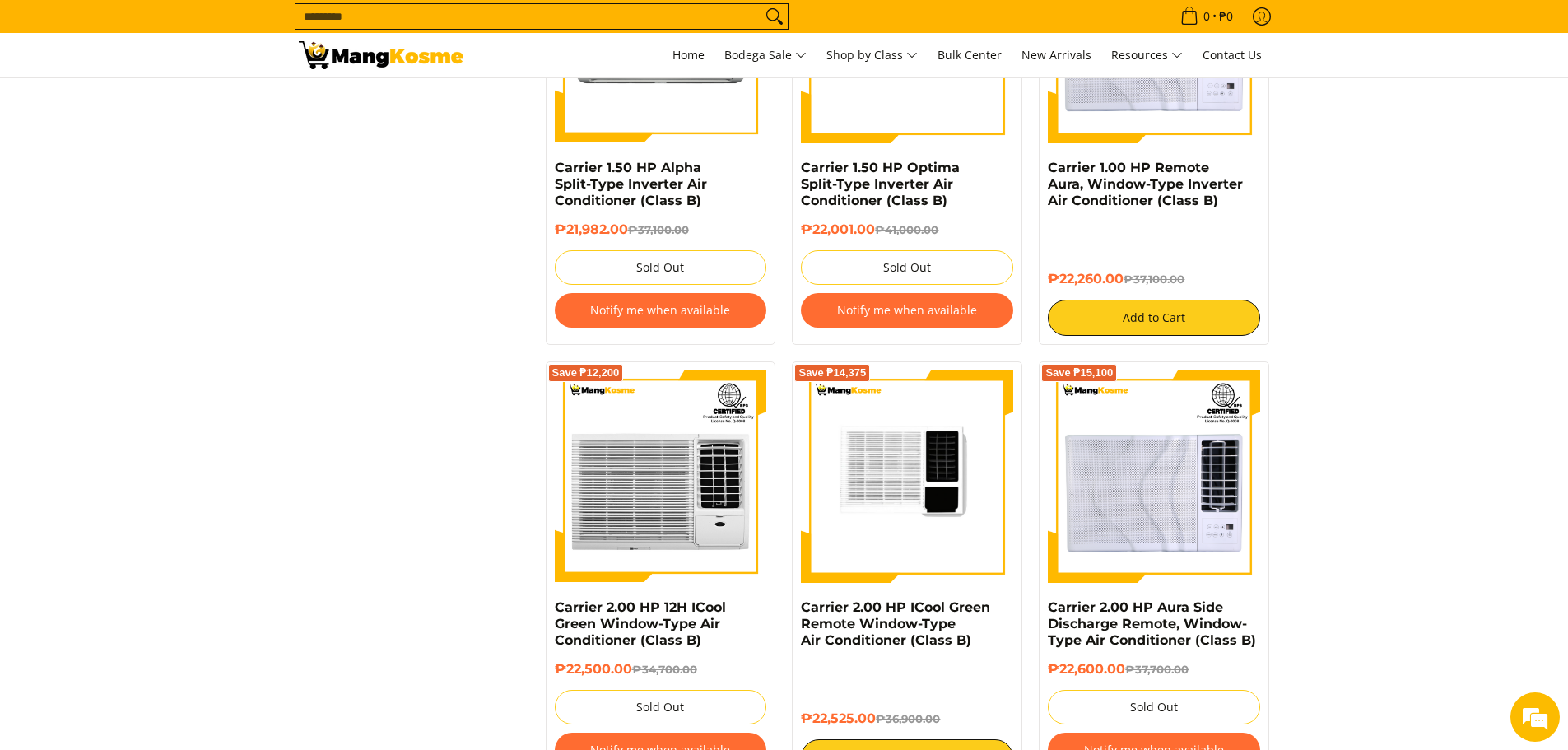
scroll to position [3129, 0]
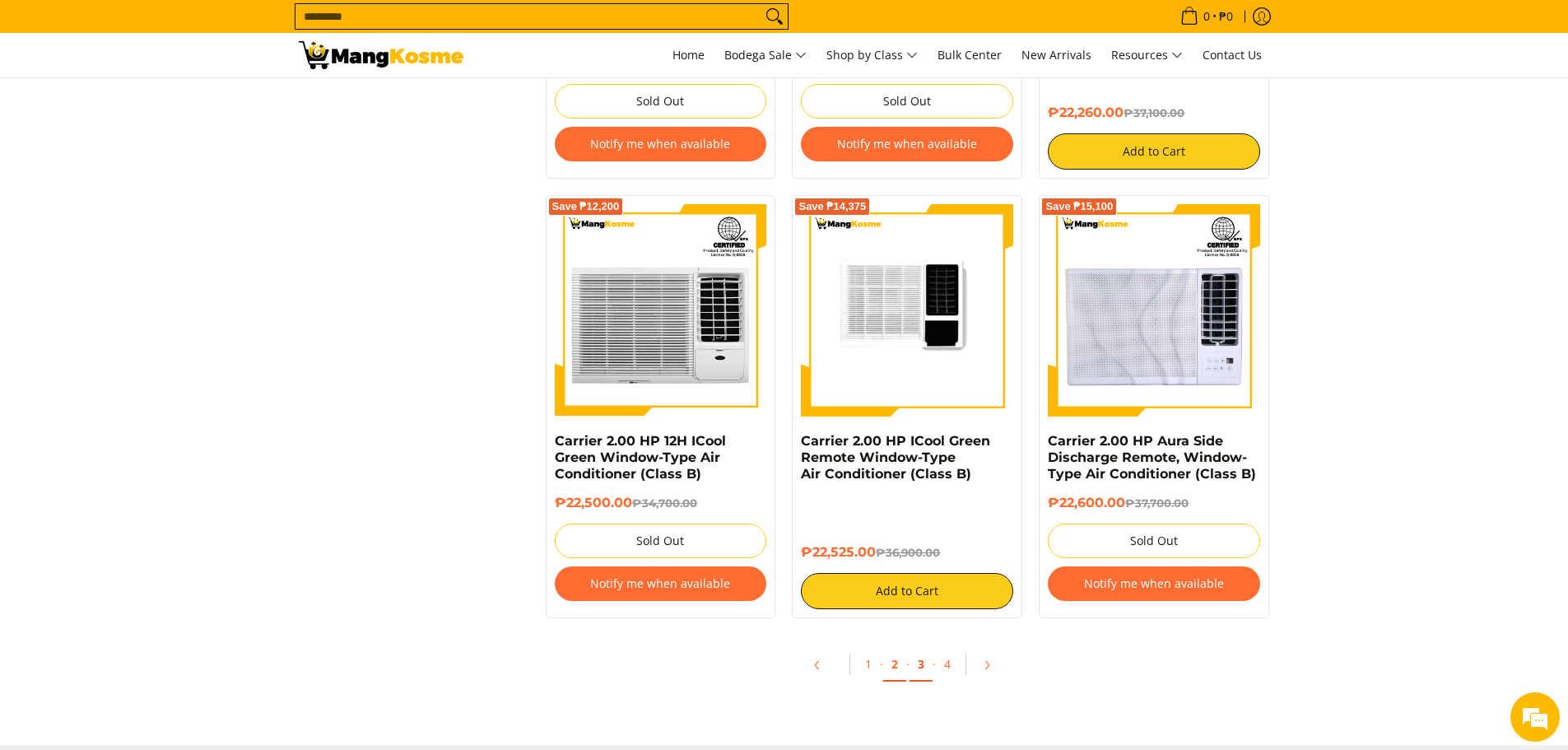
click at [914, 666] on link "3" at bounding box center [920, 665] width 23 height 34
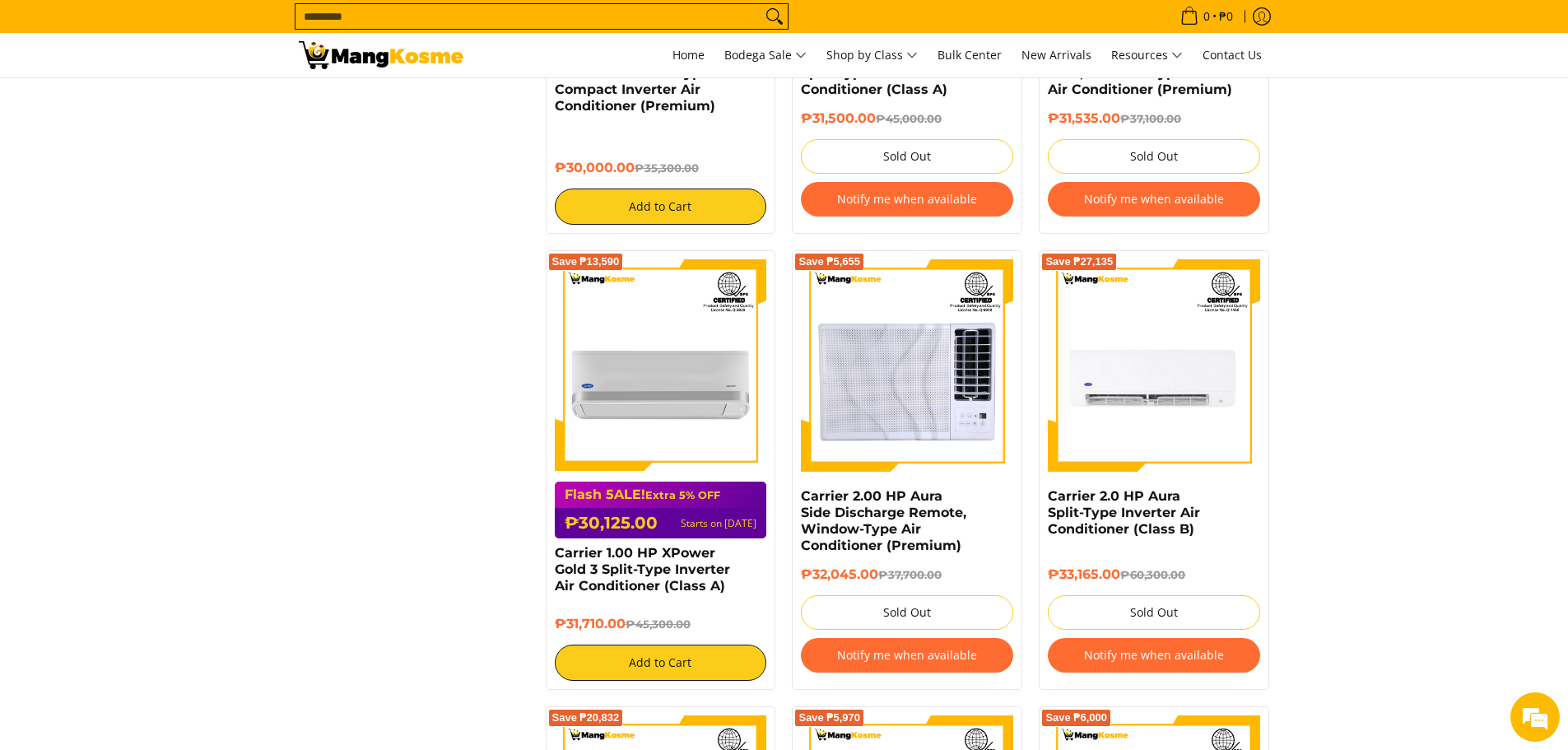
scroll to position [2635, 0]
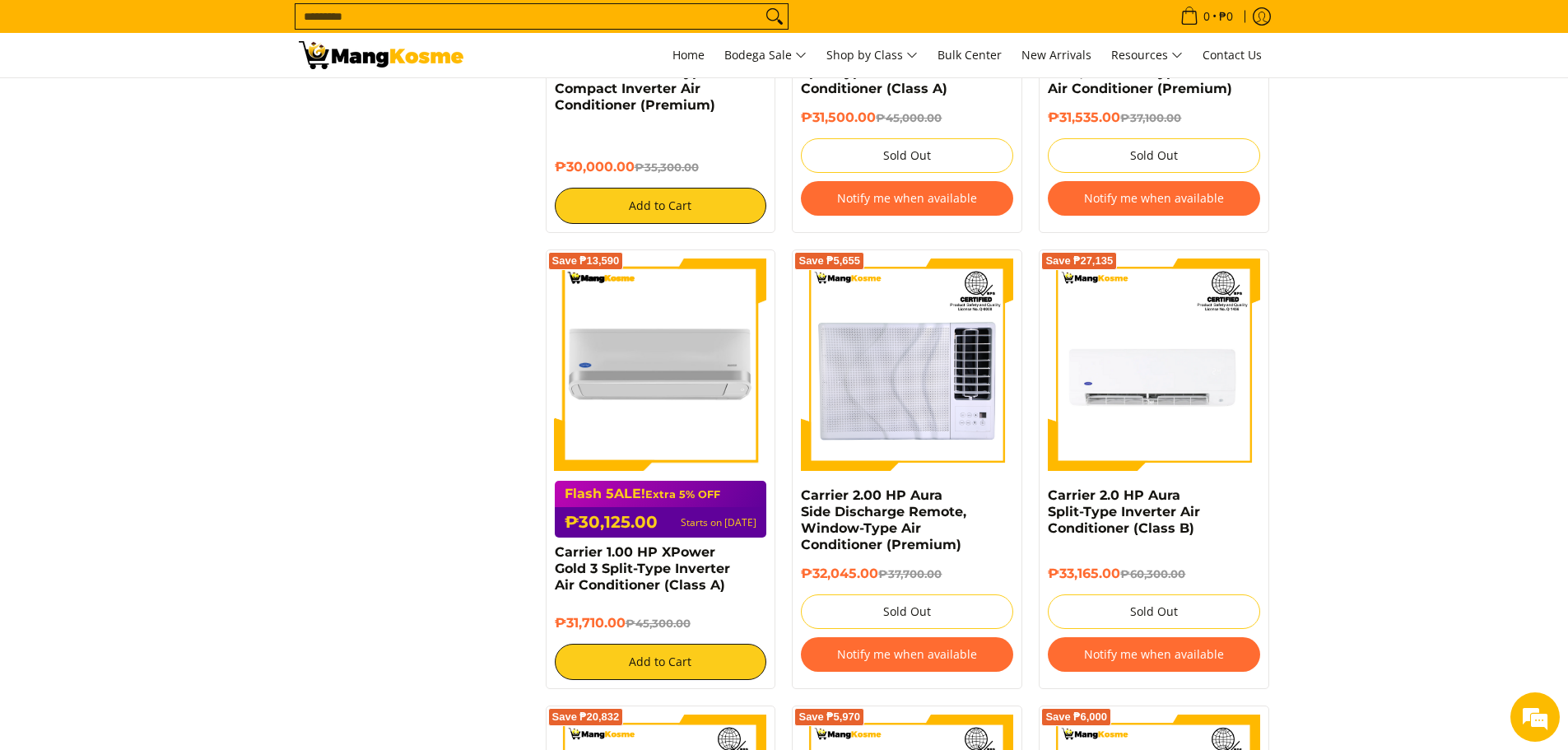
click at [664, 346] on img at bounding box center [661, 365] width 212 height 212
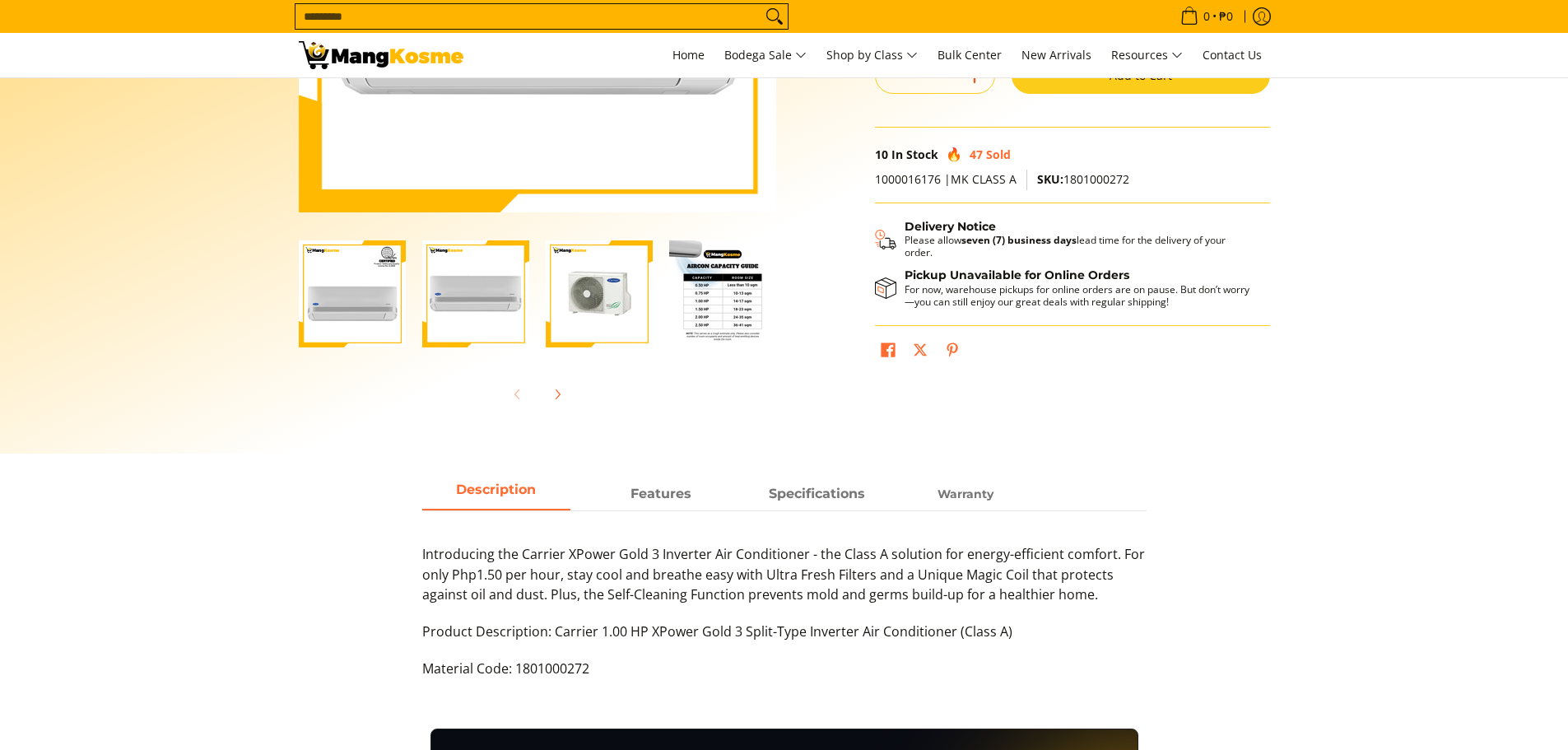
scroll to position [105, 0]
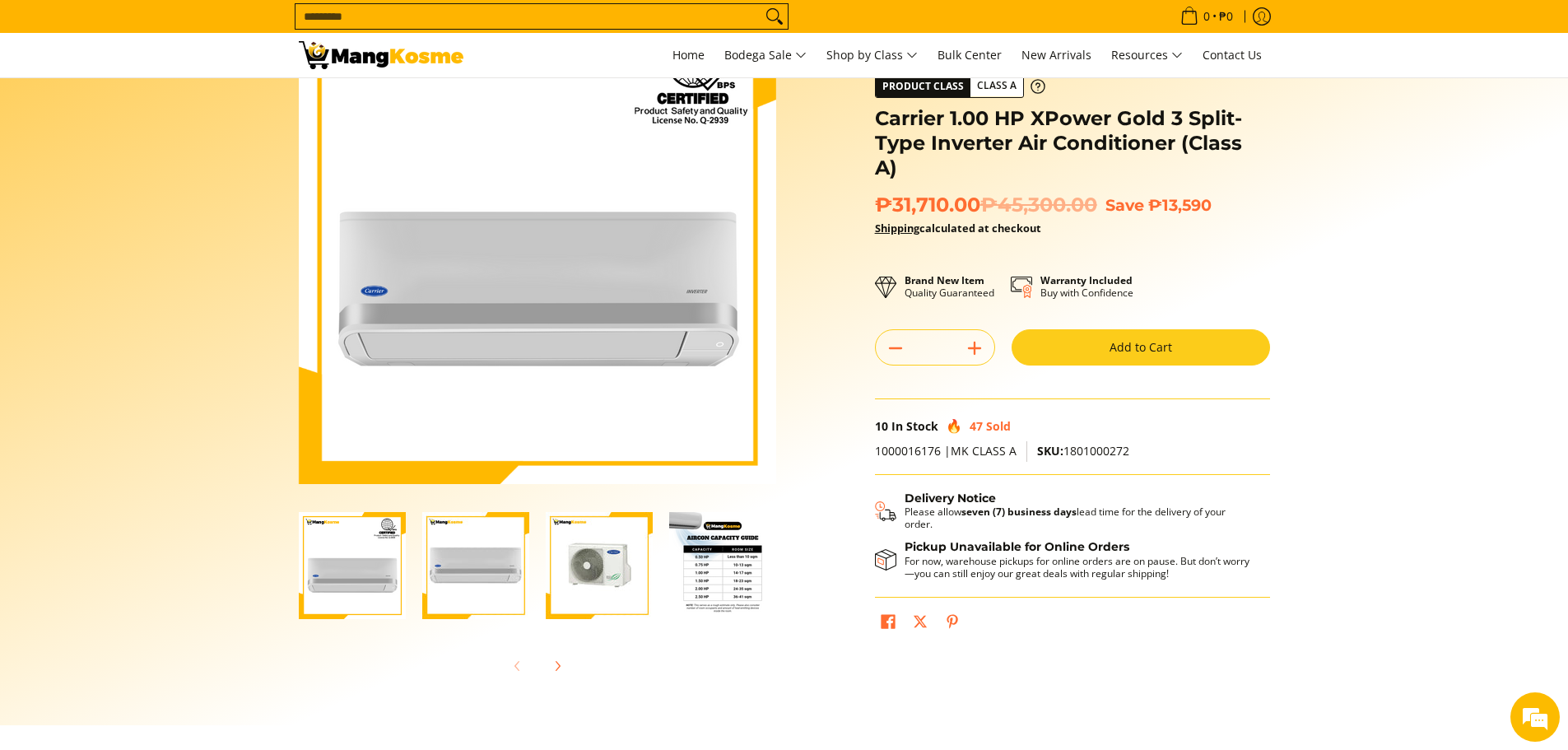
click at [744, 573] on img "Carrier 1.00 HP XPower Gold 3 Split-Type Inverter Air Conditioner (Class A)-4" at bounding box center [723, 566] width 107 height 107
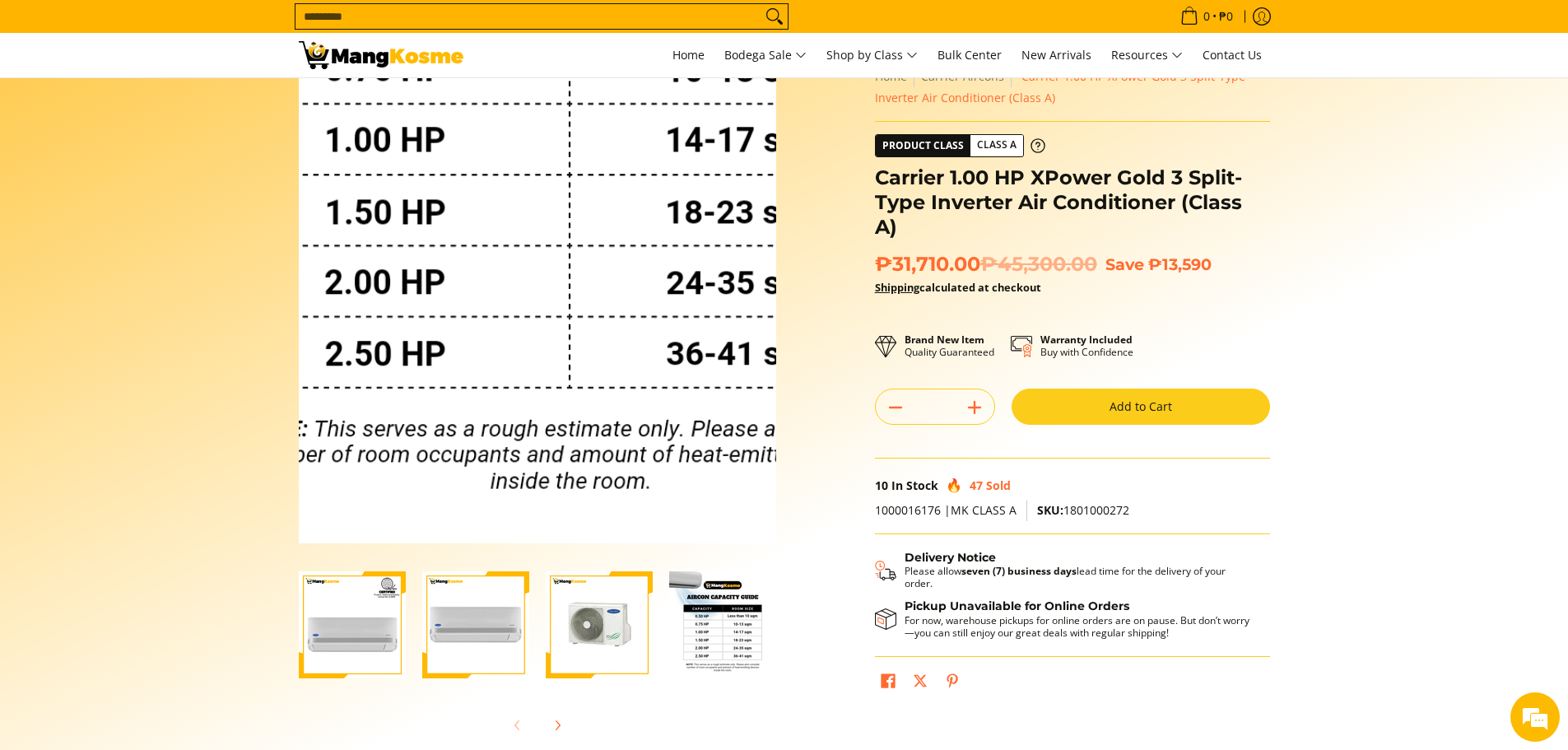
scroll to position [22, 0]
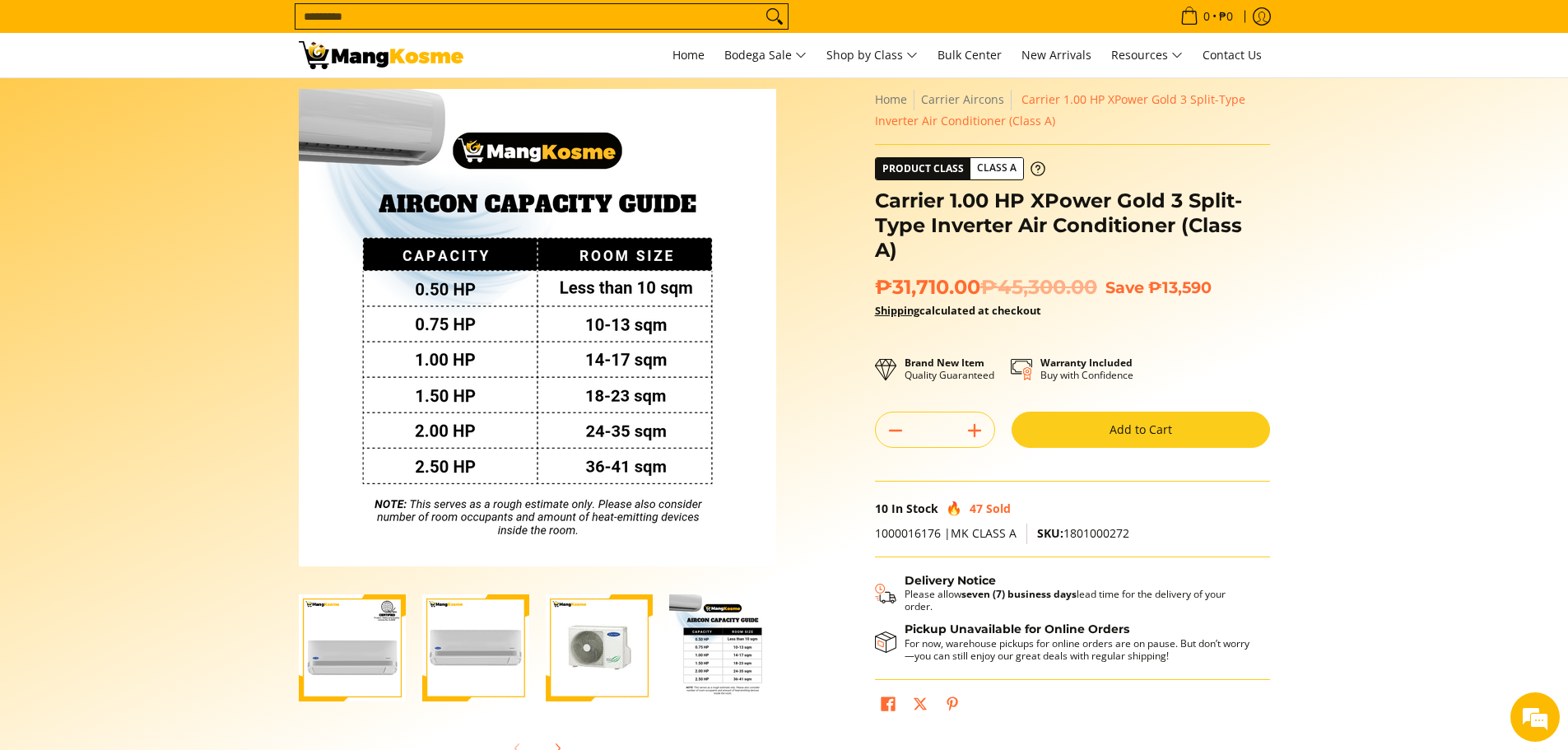
click at [1405, 327] on section "Skip to Main Content Enable zoom Disable zoom Enable zoom Disable zoom Enable z…" at bounding box center [784, 432] width 1568 height 752
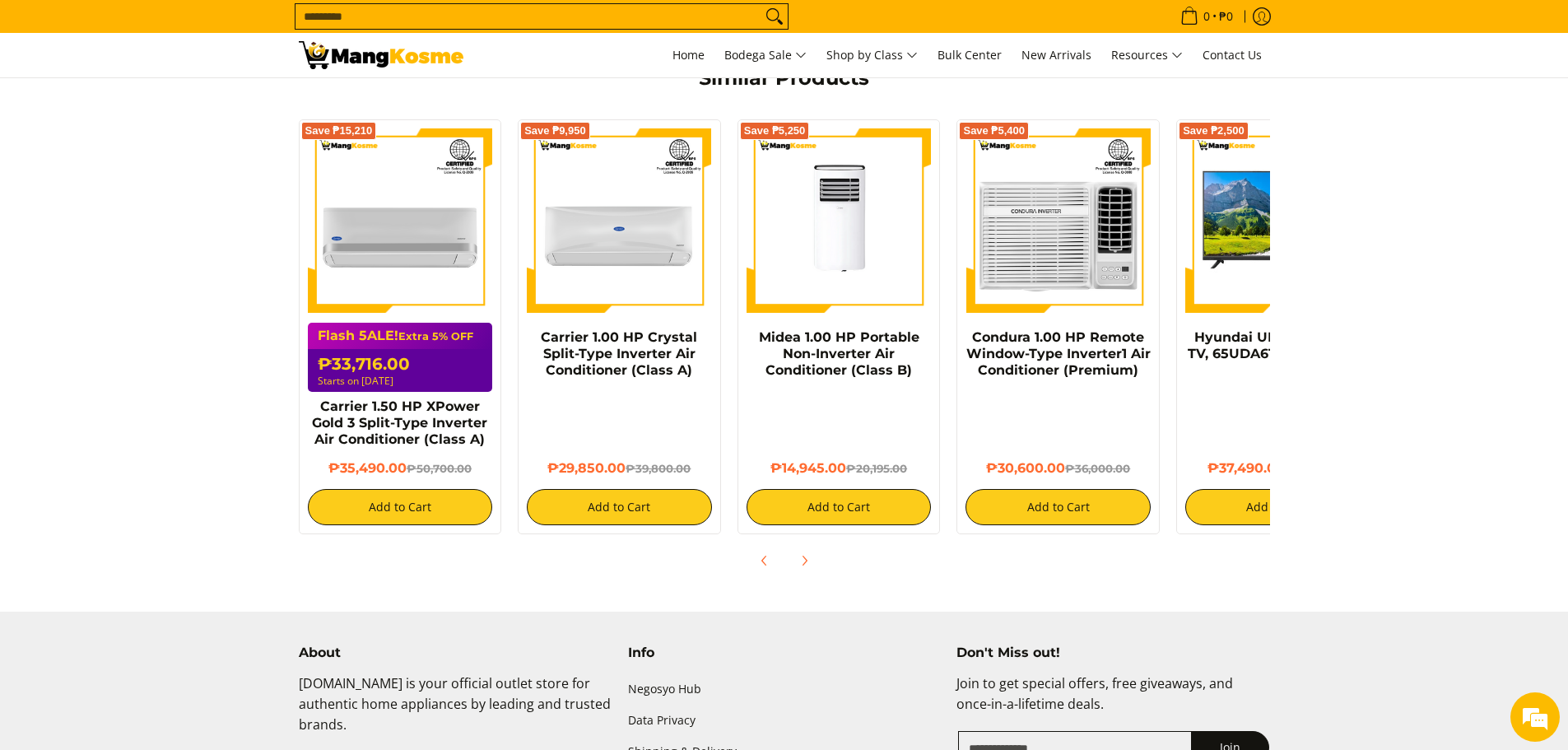
scroll to position [1076, 0]
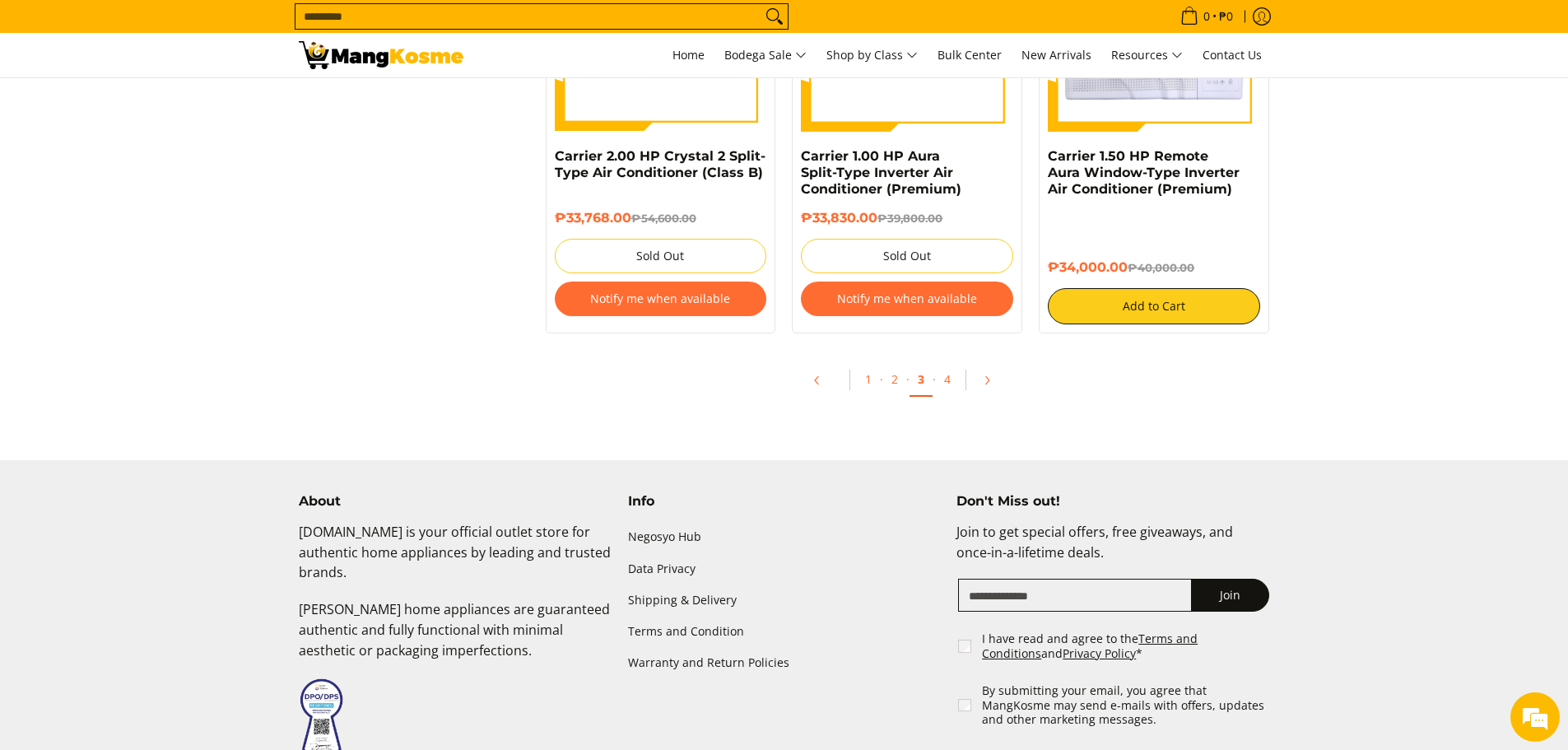
scroll to position [3459, 0]
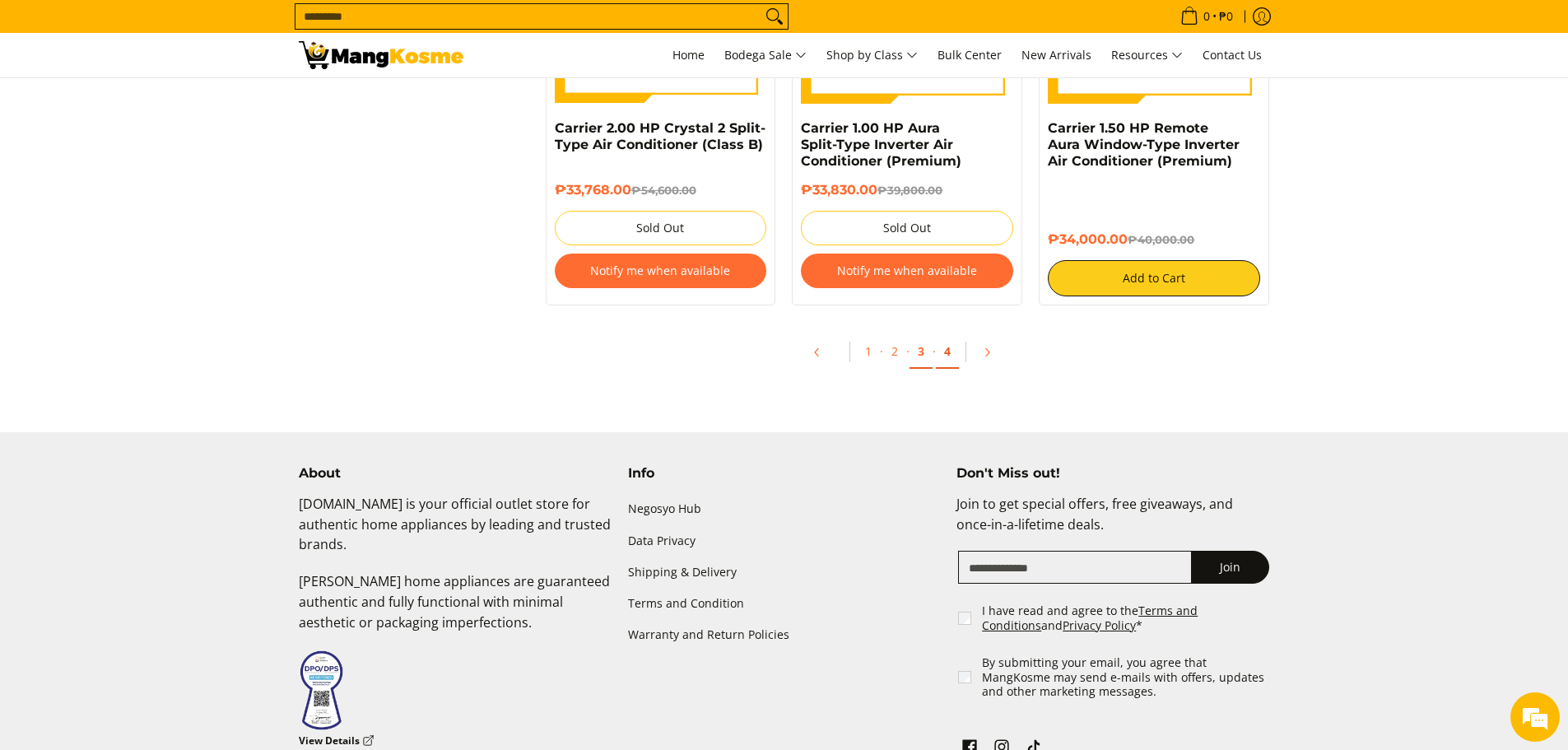
click at [939, 354] on link "4" at bounding box center [947, 352] width 23 height 34
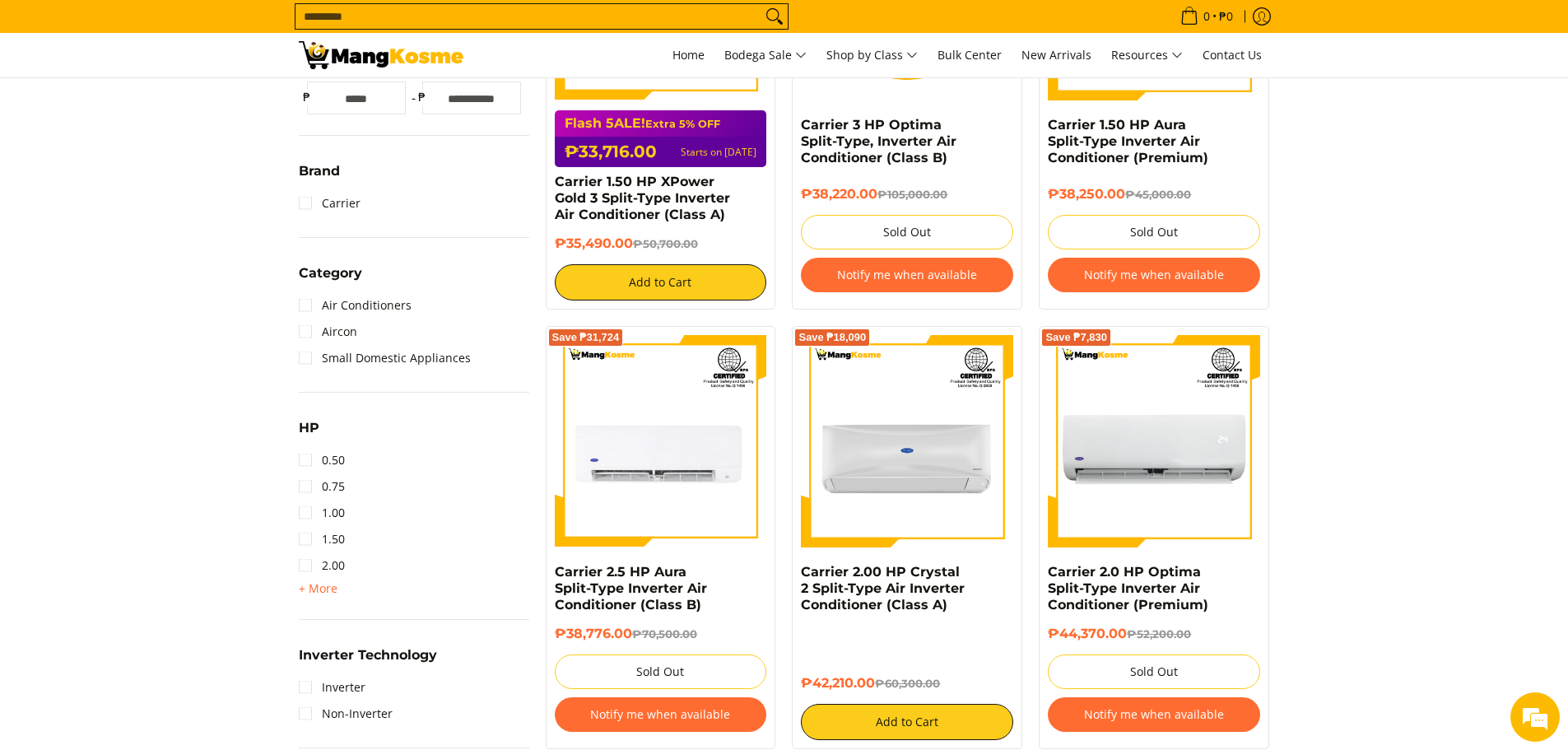
scroll to position [577, 0]
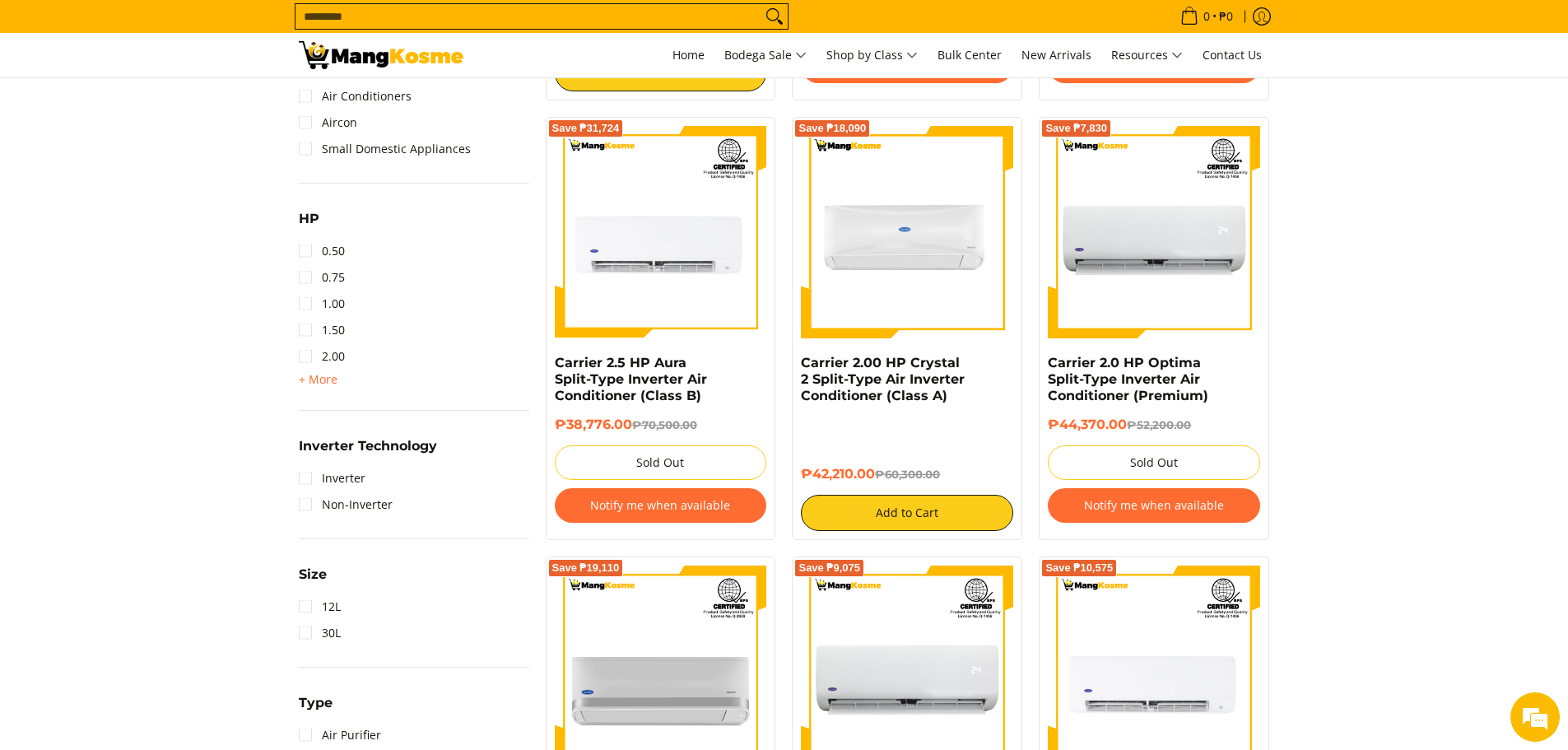
click at [941, 207] on img at bounding box center [907, 232] width 212 height 212
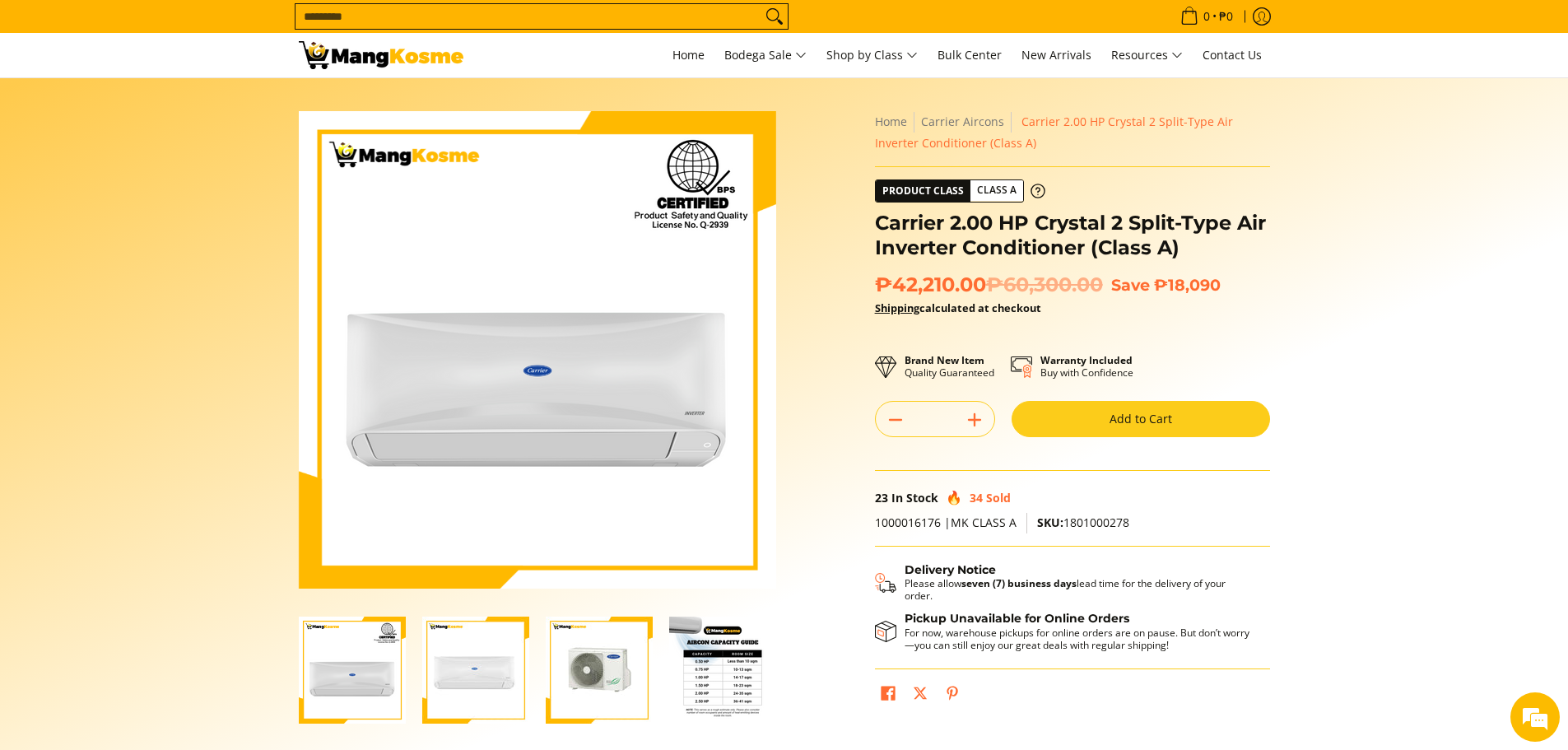
click at [488, 679] on img "carrier-crystal-split-type-aircon-mang-kosme" at bounding box center [475, 671] width 107 height 107
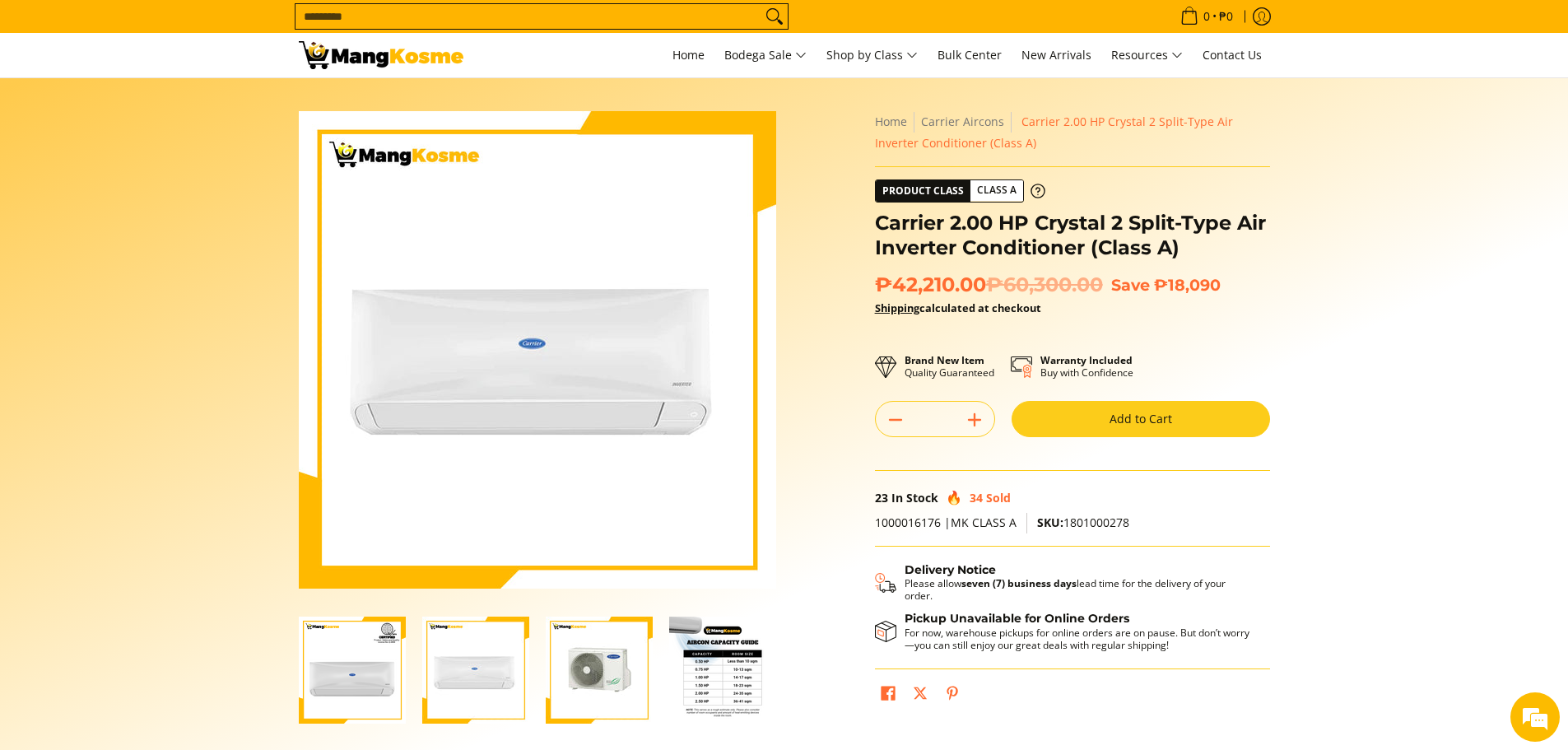
click at [328, 680] on img "Carrier 2.00 HP Crystal 2 Split-Type Air Inverter Conditioner (Class A)-1" at bounding box center [353, 671] width 107 height 107
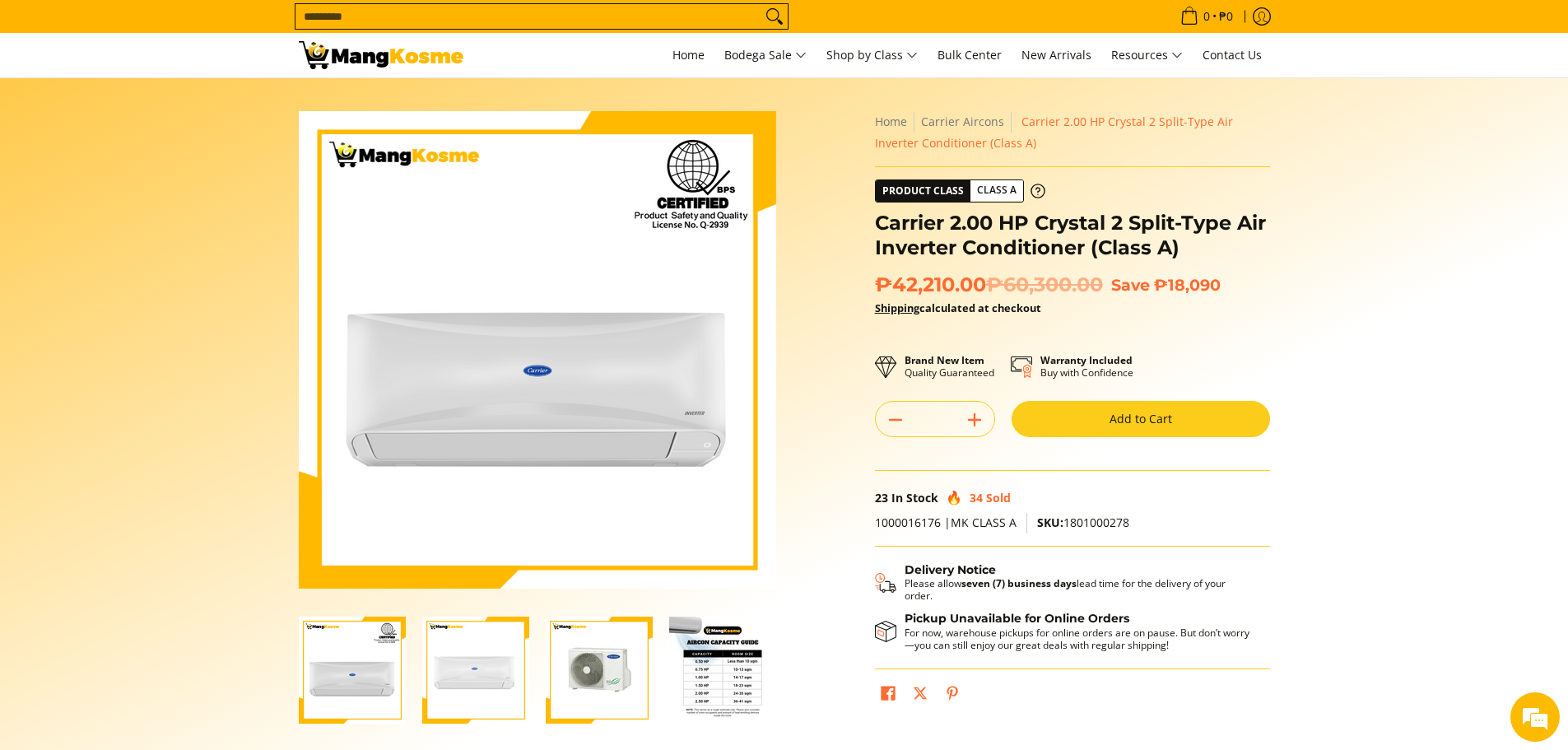
drag, startPoint x: 417, startPoint y: 676, endPoint x: 428, endPoint y: 676, distance: 11.0
click at [422, 676] on div at bounding box center [475, 671] width 124 height 128
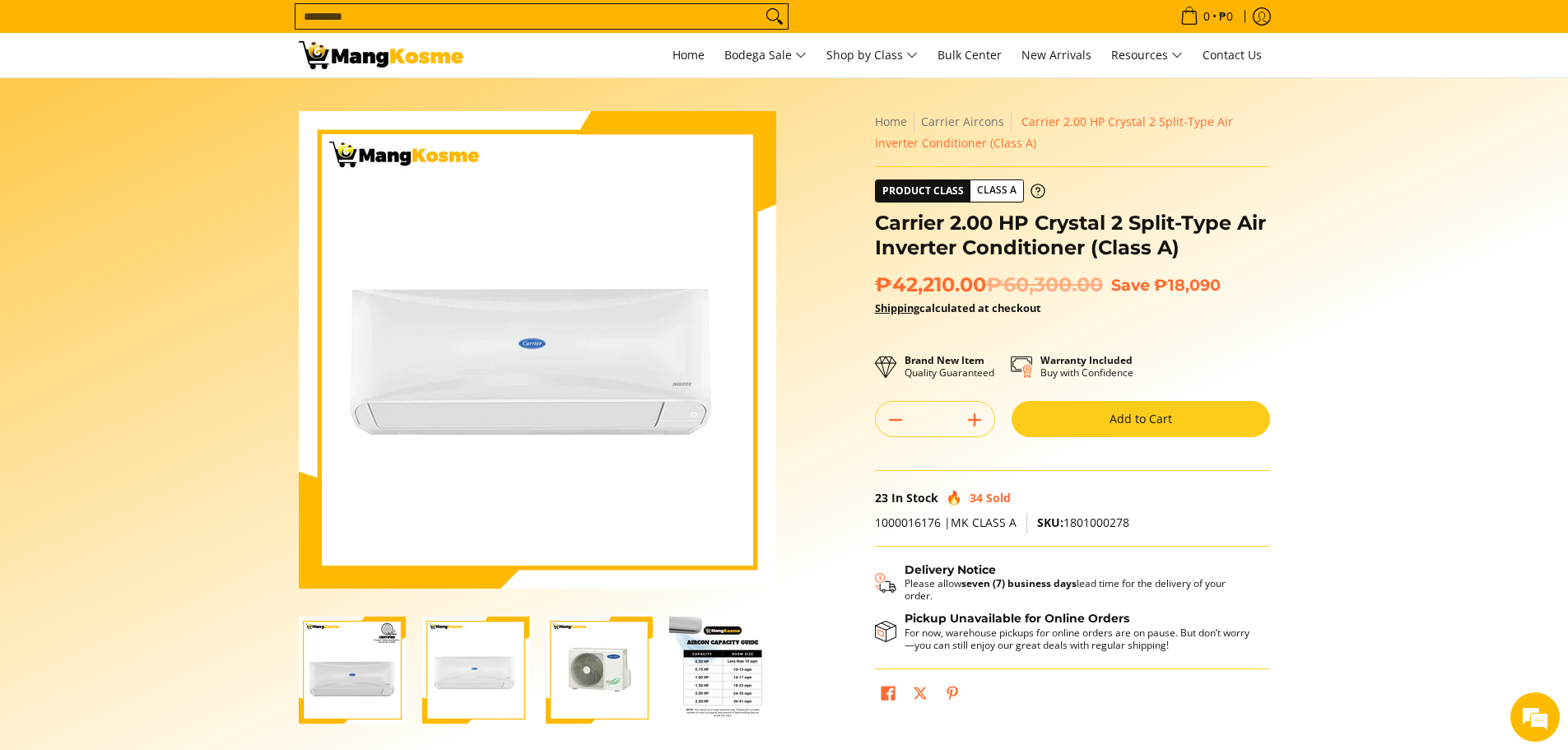
click at [575, 685] on img "Carrier 2.00 HP Crystal 2 Split-Type Air Inverter Conditioner (Class A)-3" at bounding box center [599, 671] width 107 height 107
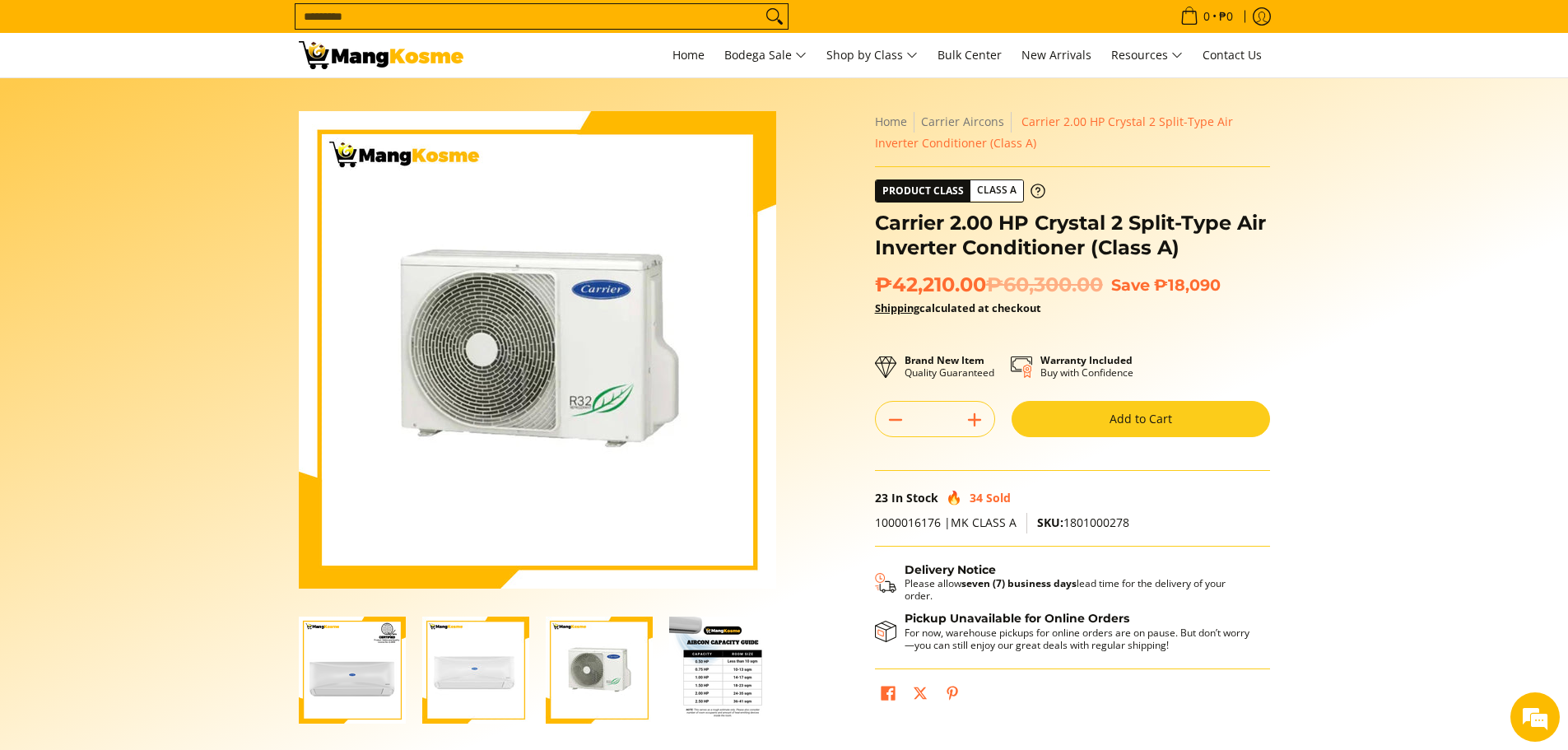
click at [734, 675] on img "Carrier 2.00 HP Crystal 2 Split-Type Air Inverter Conditioner (Class A)-4" at bounding box center [723, 671] width 107 height 107
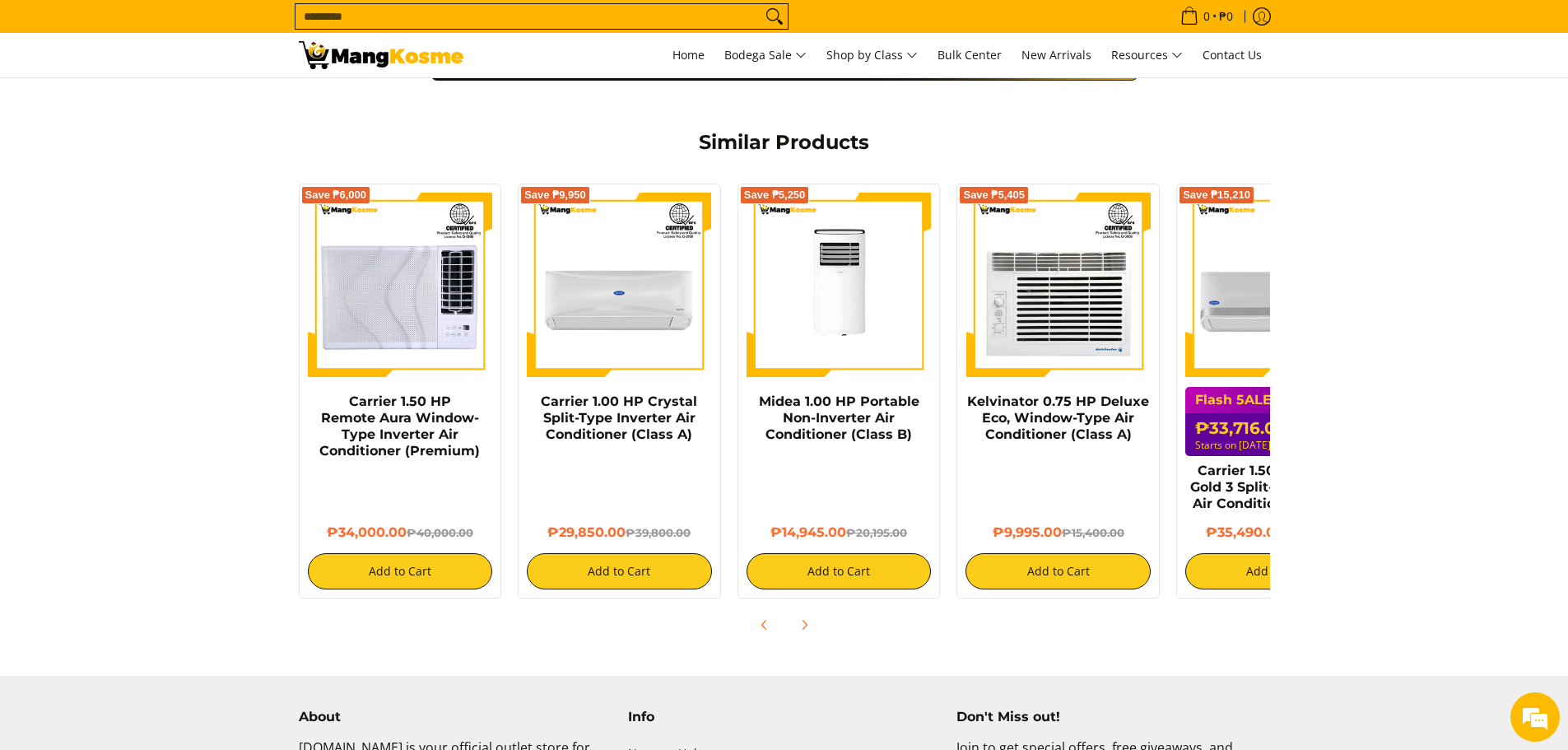
scroll to position [1307, 0]
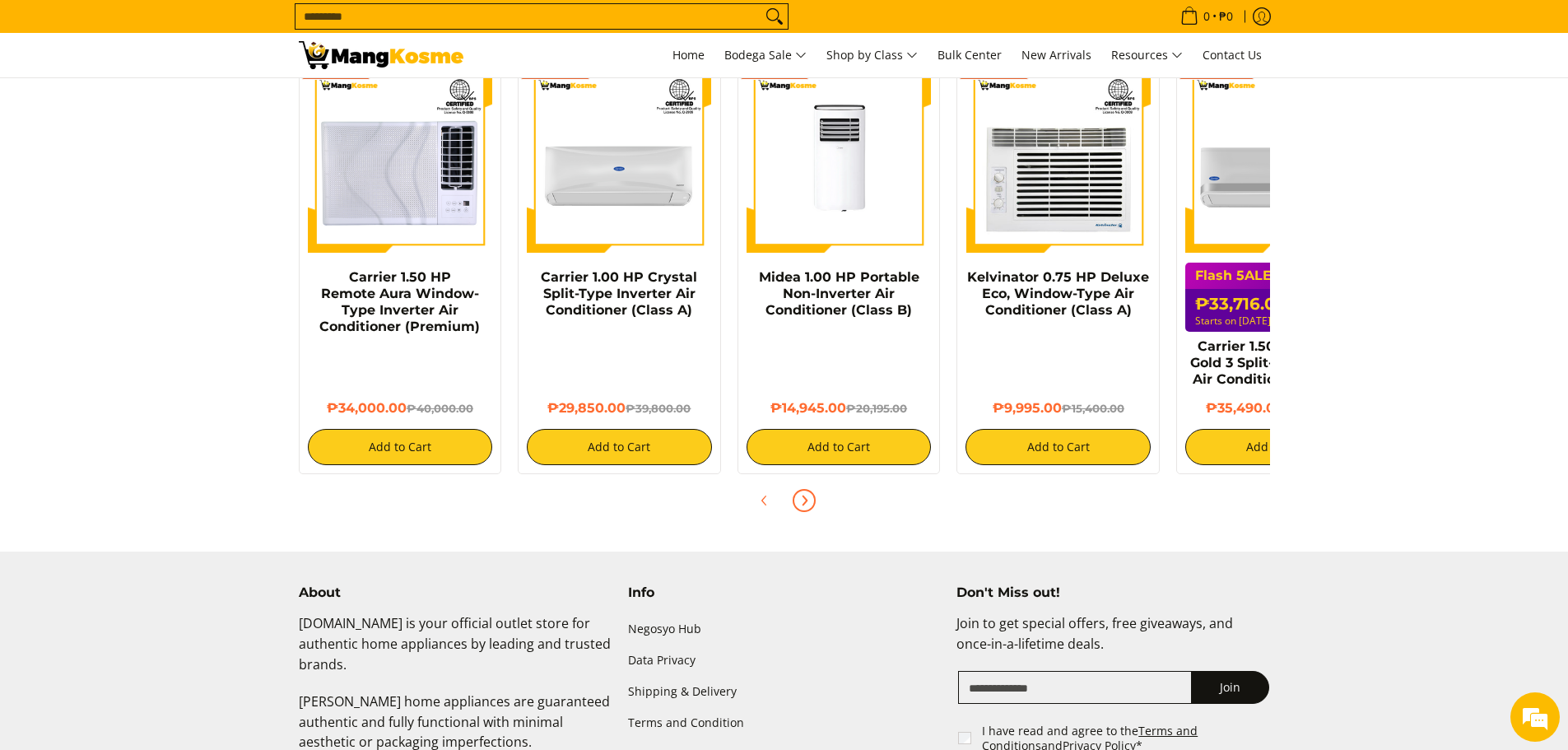
click at [792, 486] on button "Next" at bounding box center [804, 500] width 37 height 37
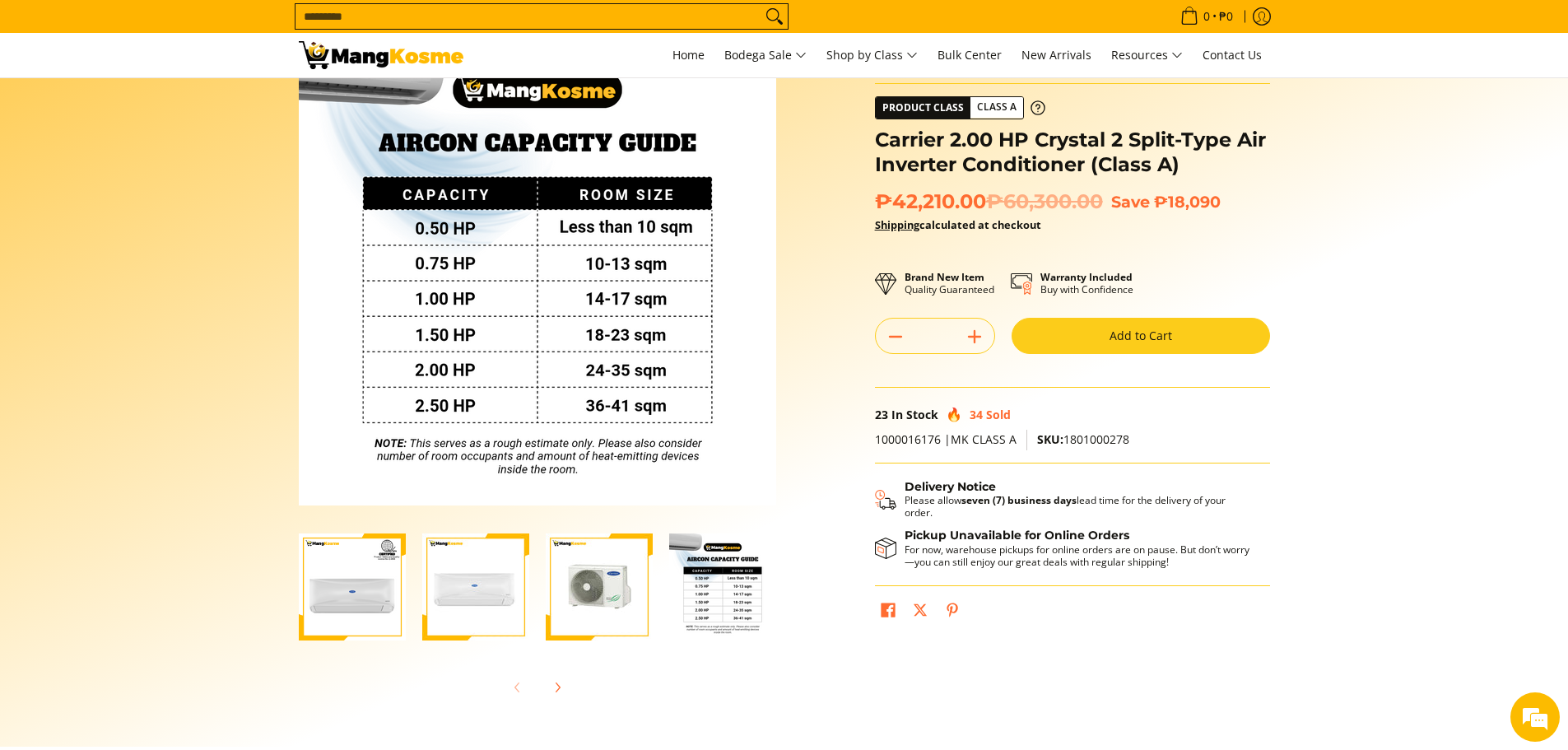
scroll to position [0, 0]
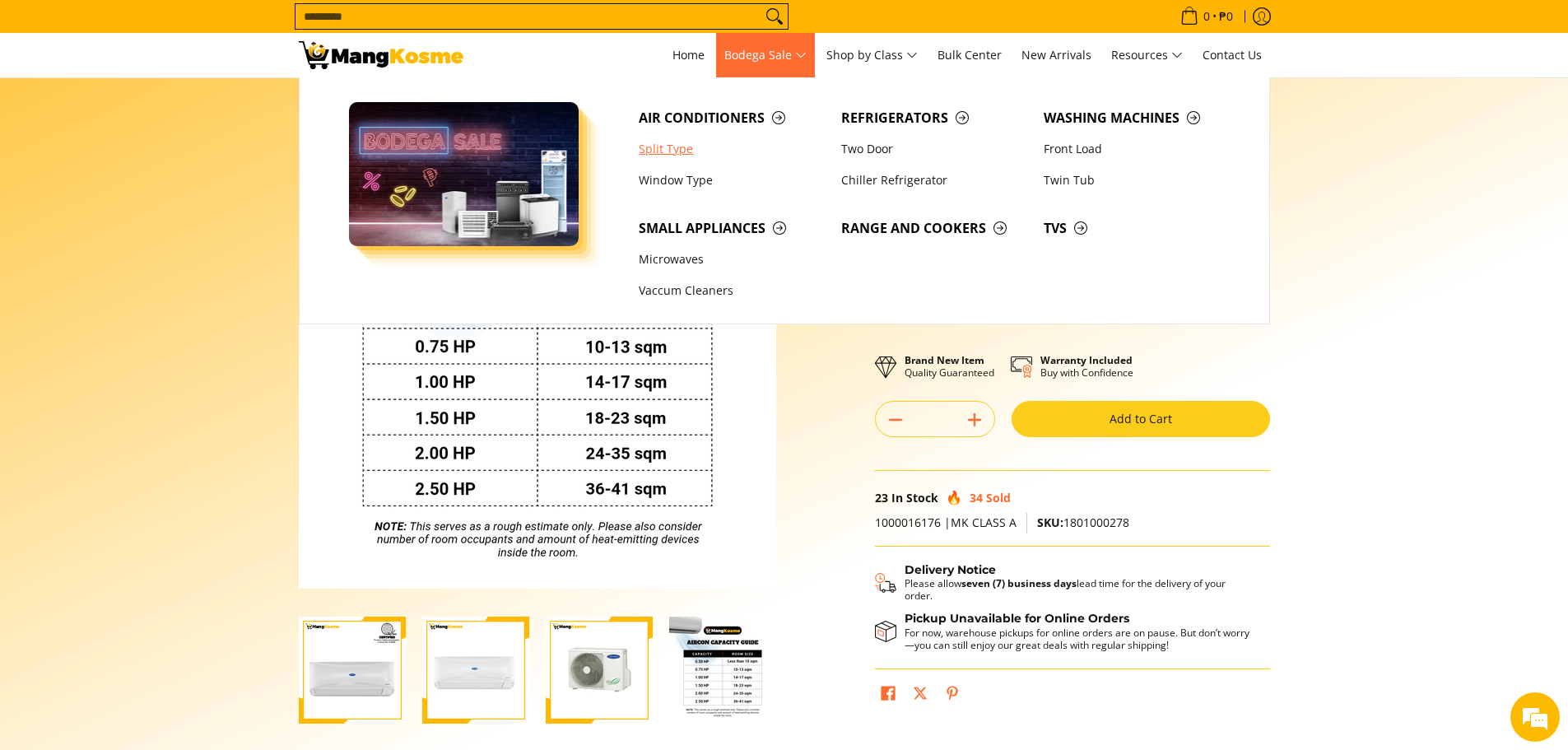
click at [671, 152] on link "Split Type" at bounding box center [732, 150] width 202 height 32
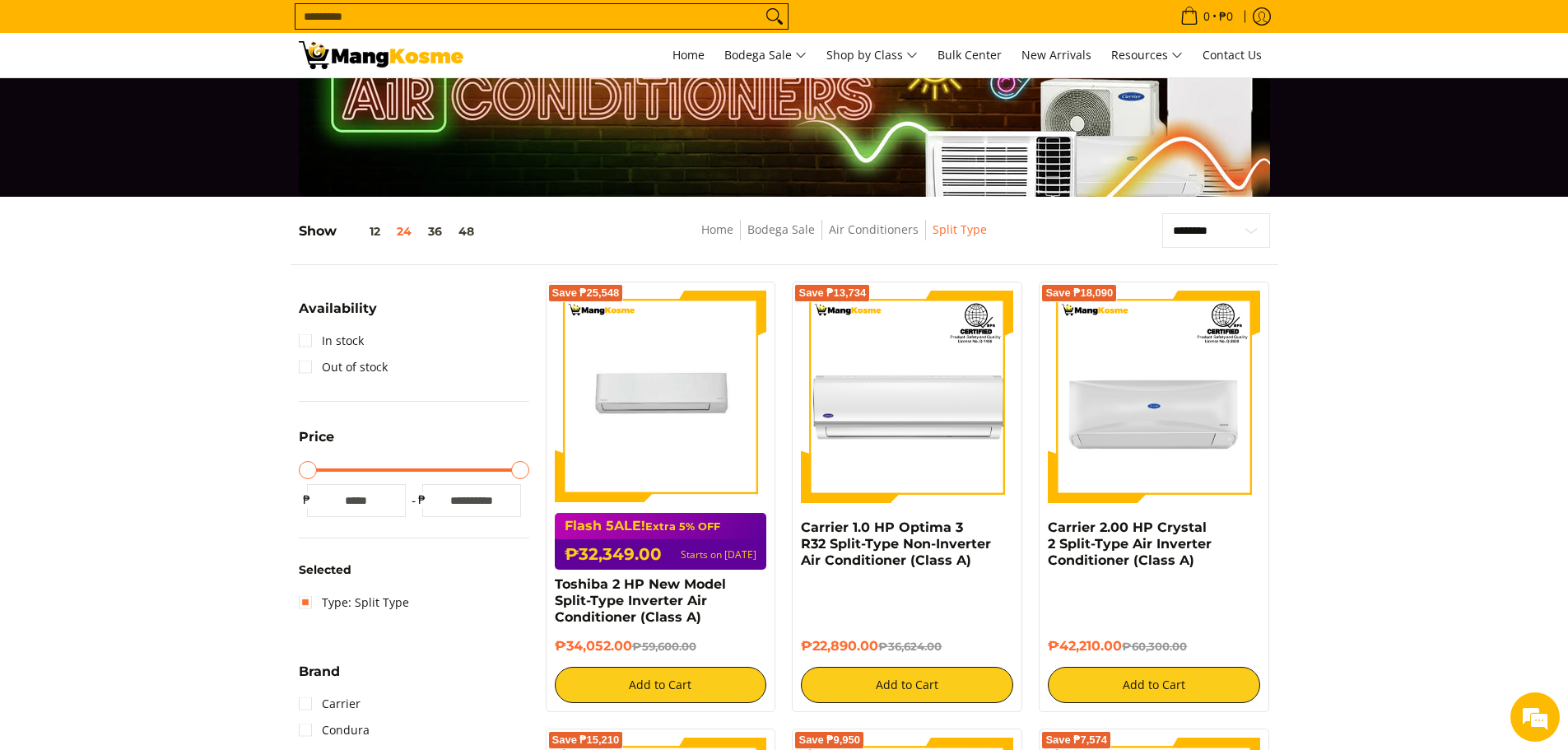
scroll to position [82, 0]
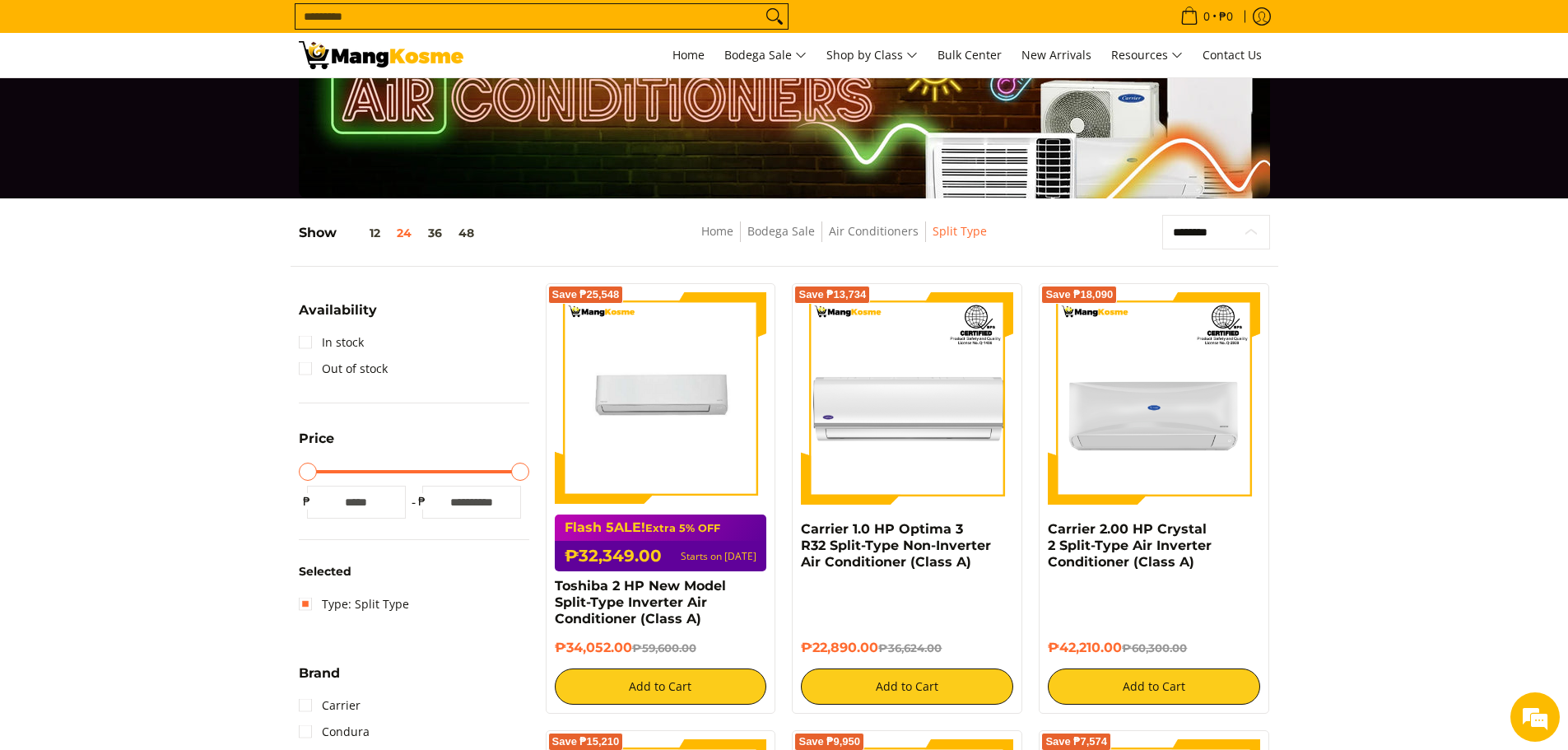
click at [1213, 216] on select "**********" at bounding box center [1216, 232] width 108 height 35
select select "**********"
click at [1163, 215] on select "**********" at bounding box center [1216, 232] width 108 height 35
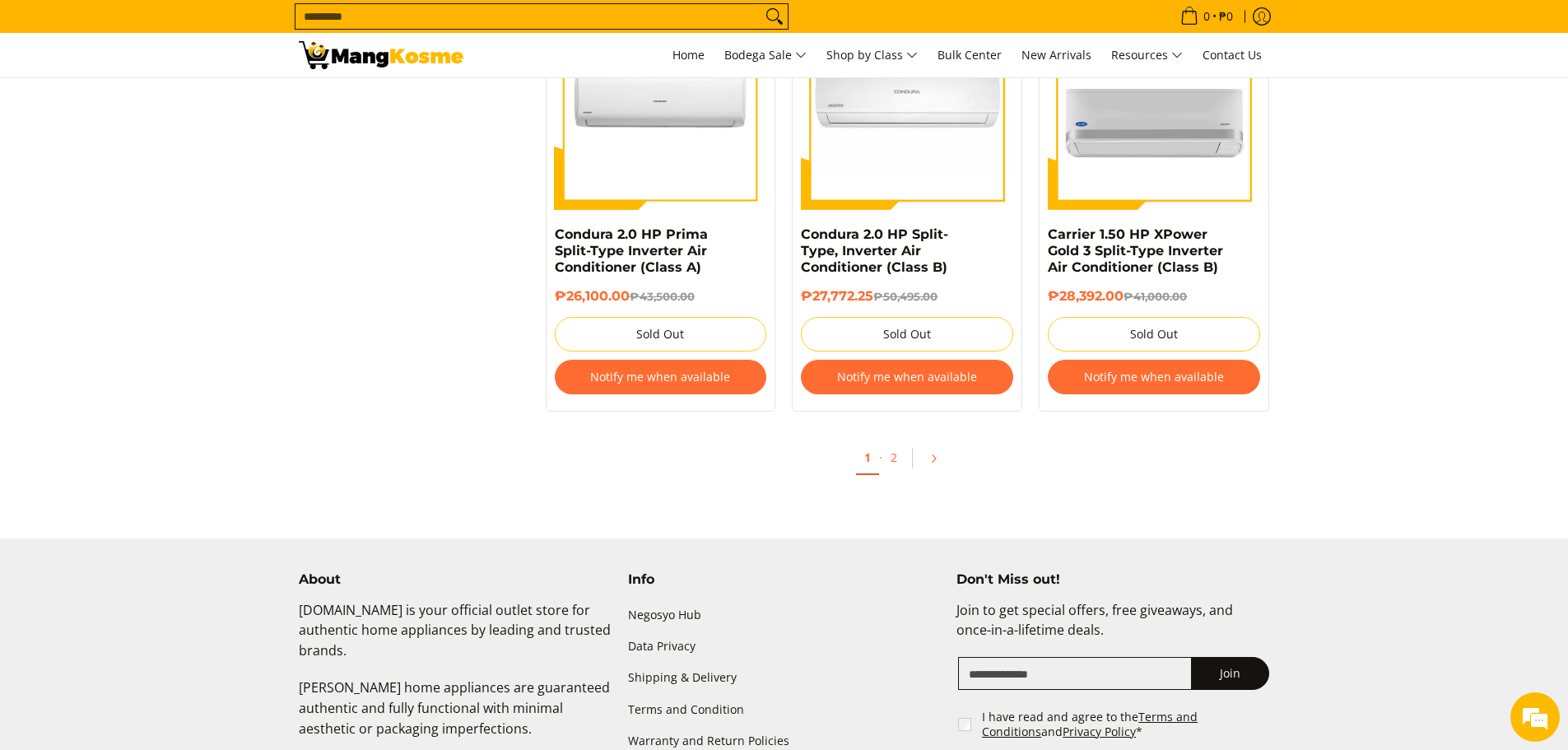
scroll to position [3348, 0]
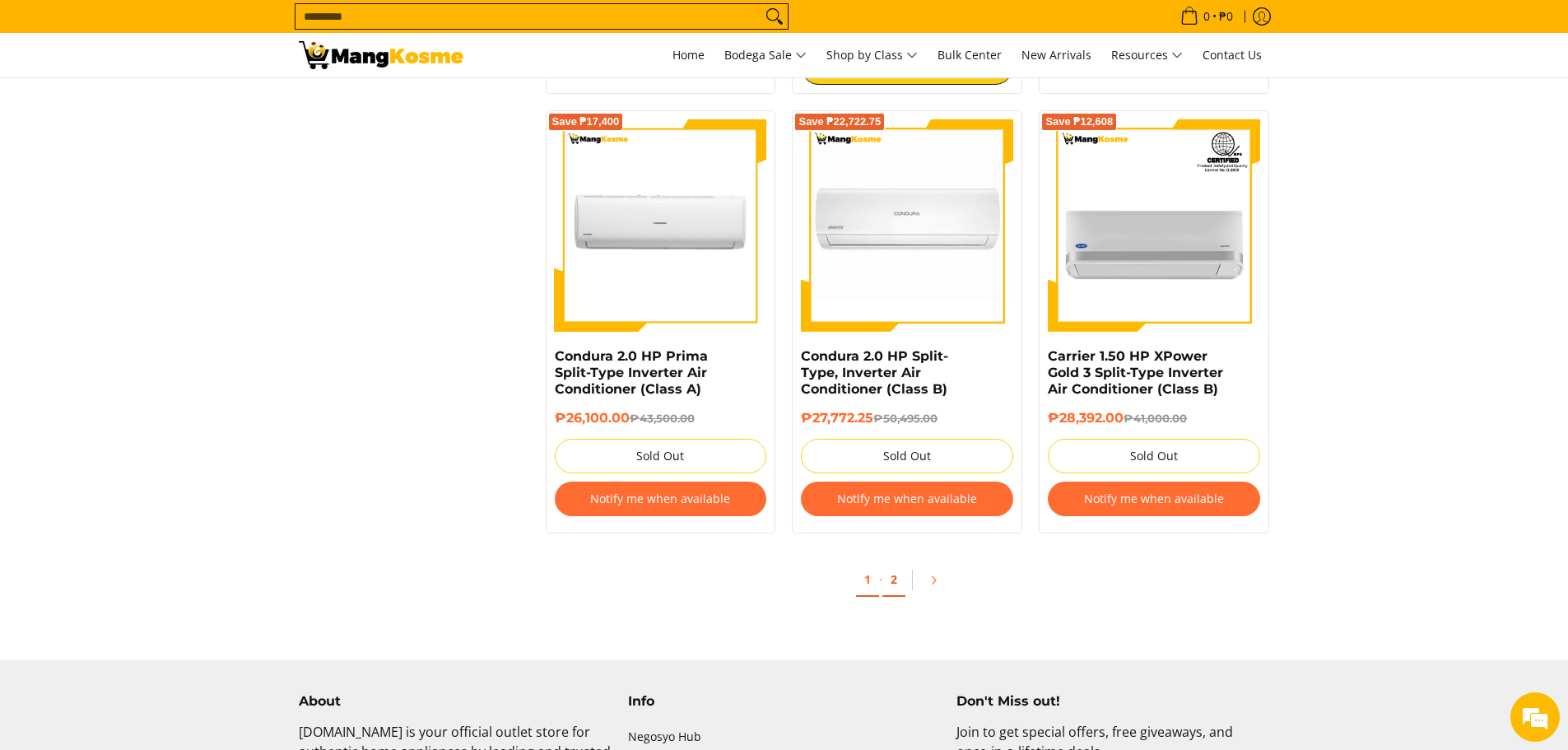
click at [899, 581] on link "2" at bounding box center [893, 581] width 23 height 34
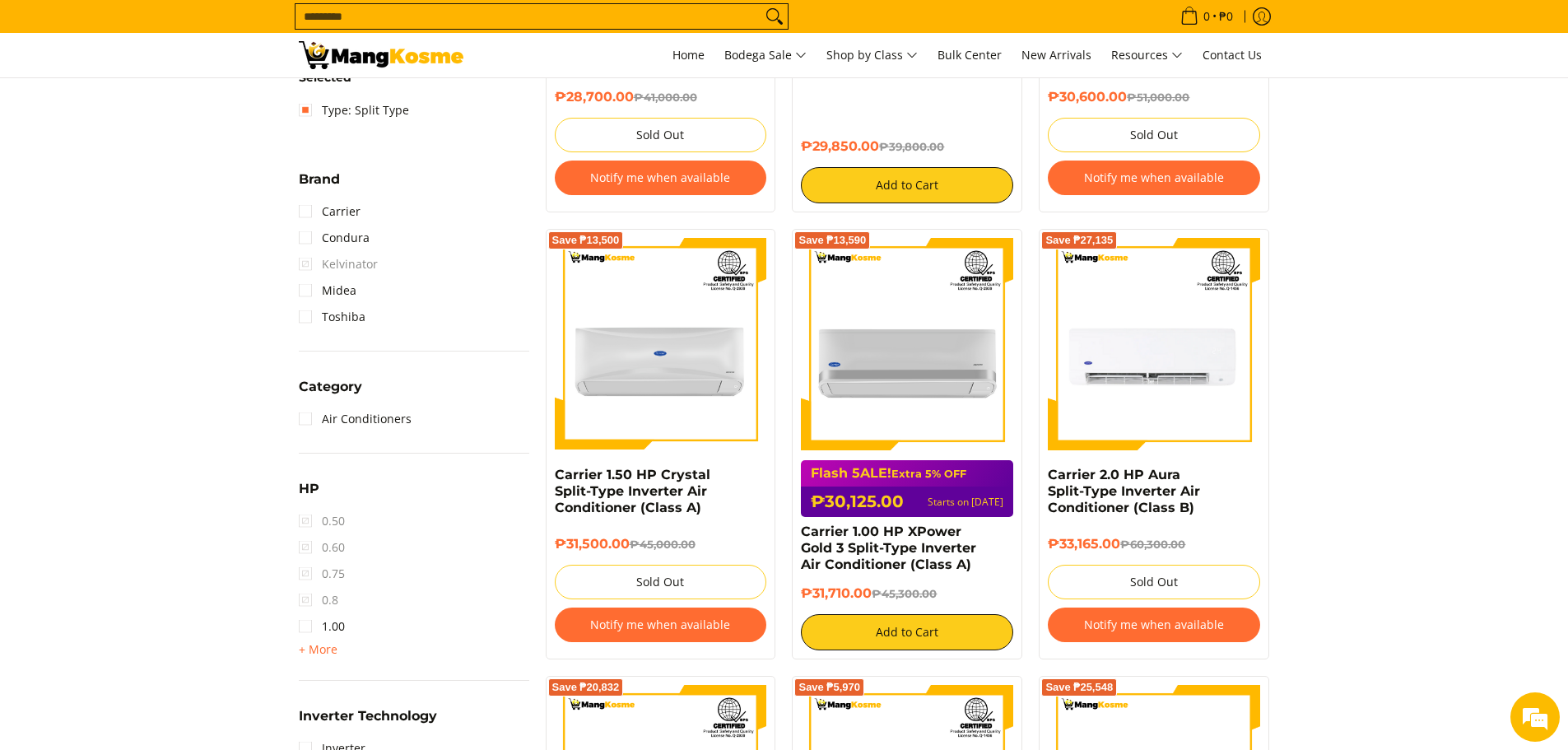
scroll to position [247, 0]
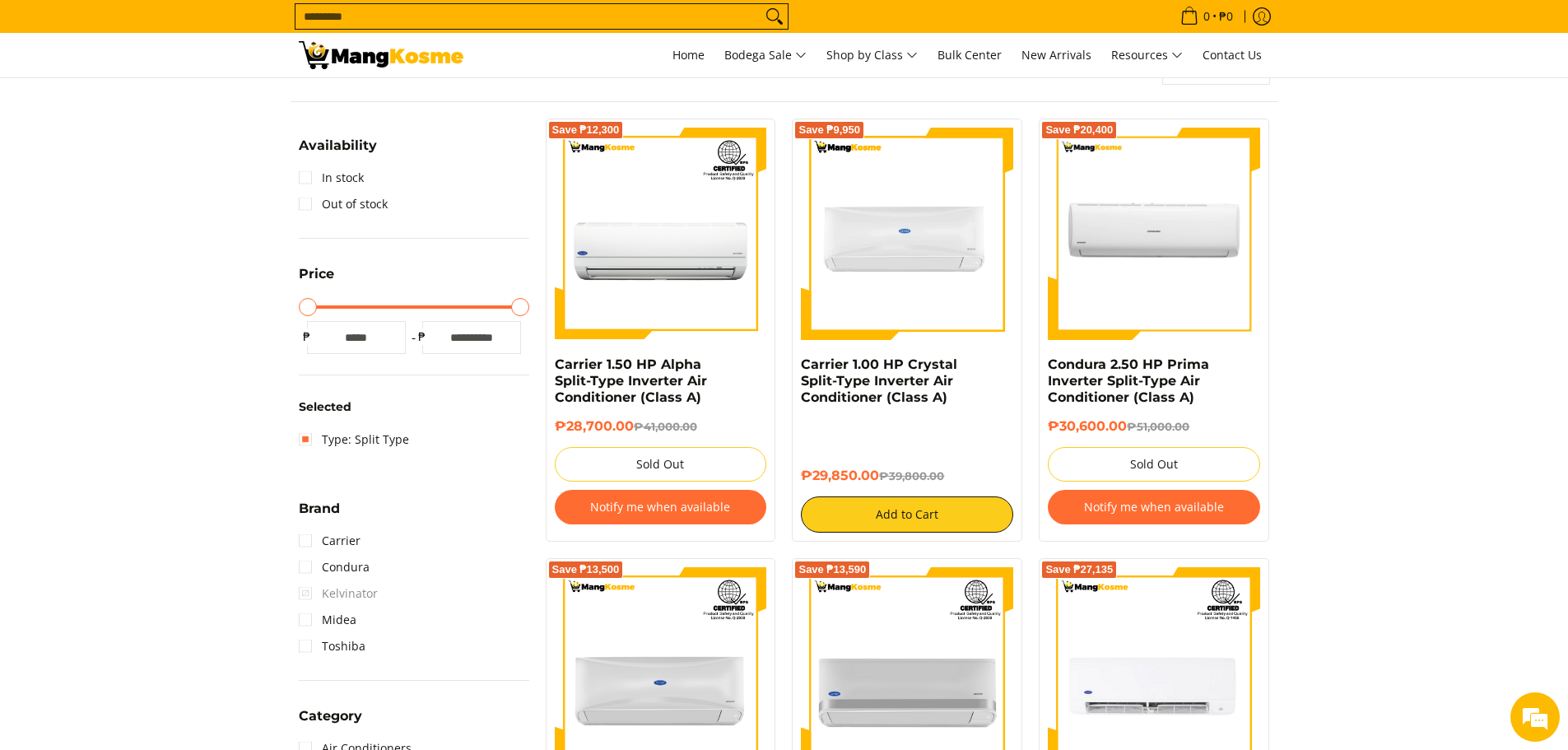
click at [947, 209] on img at bounding box center [907, 234] width 212 height 212
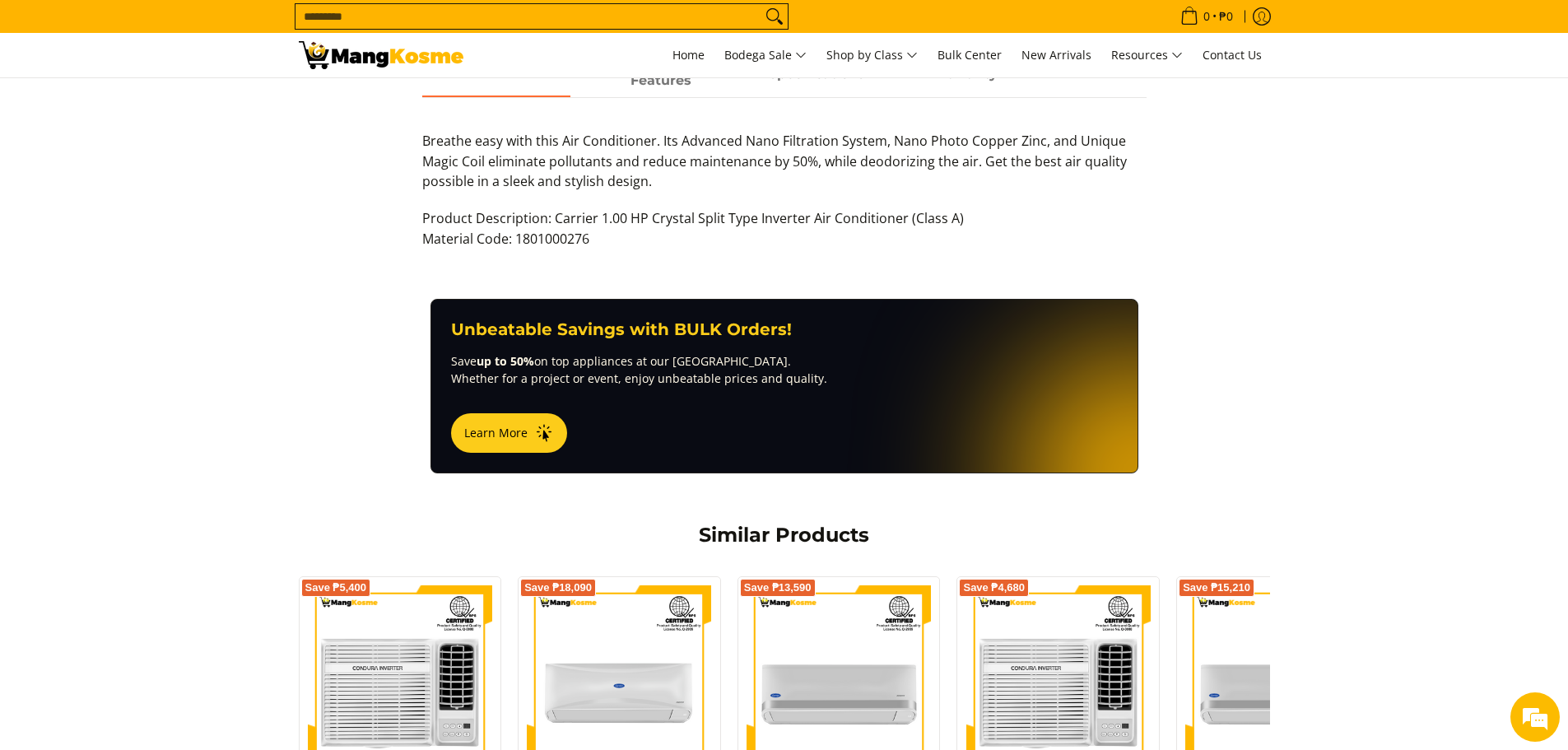
scroll to position [577, 0]
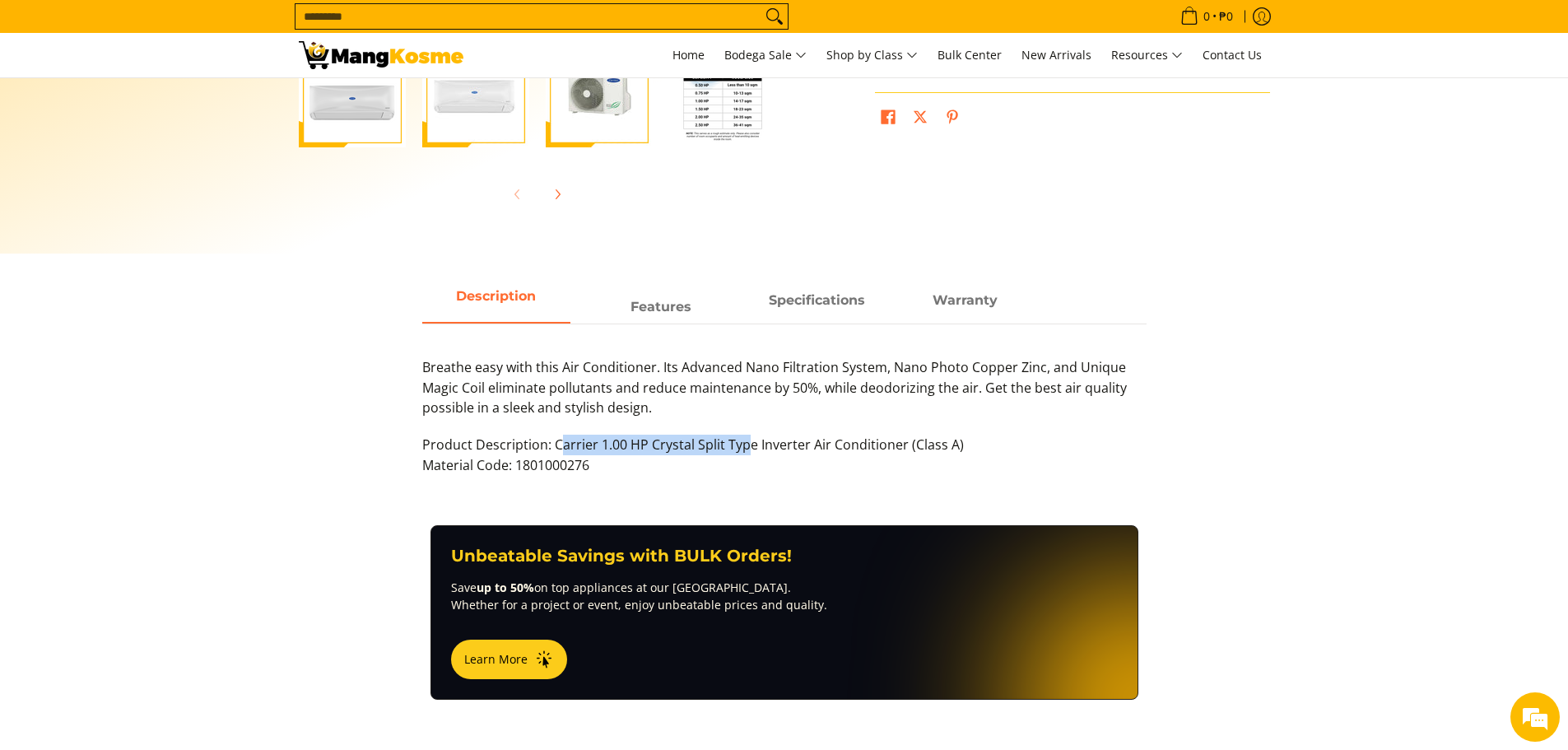
drag, startPoint x: 563, startPoint y: 445, endPoint x: 768, endPoint y: 451, distance: 205.1
click at [757, 449] on p "Product Description: Carrier 1.00 HP Crystal Split Type Inverter Air Conditione…" at bounding box center [784, 464] width 724 height 57
click at [884, 475] on p "Product Description: Carrier 1.00 HP Crystal Split Type Inverter Air Conditione…" at bounding box center [784, 464] width 724 height 57
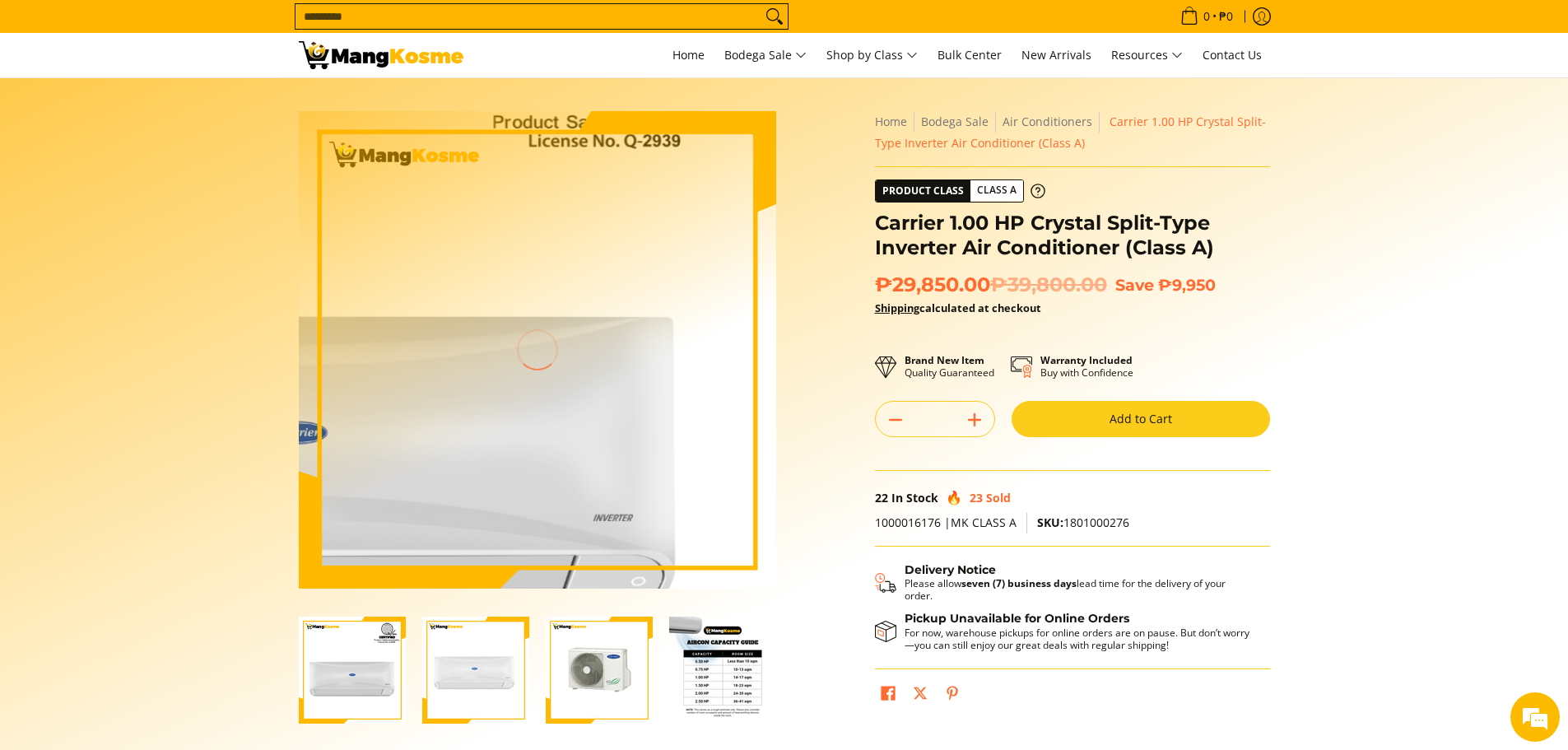
scroll to position [0, 0]
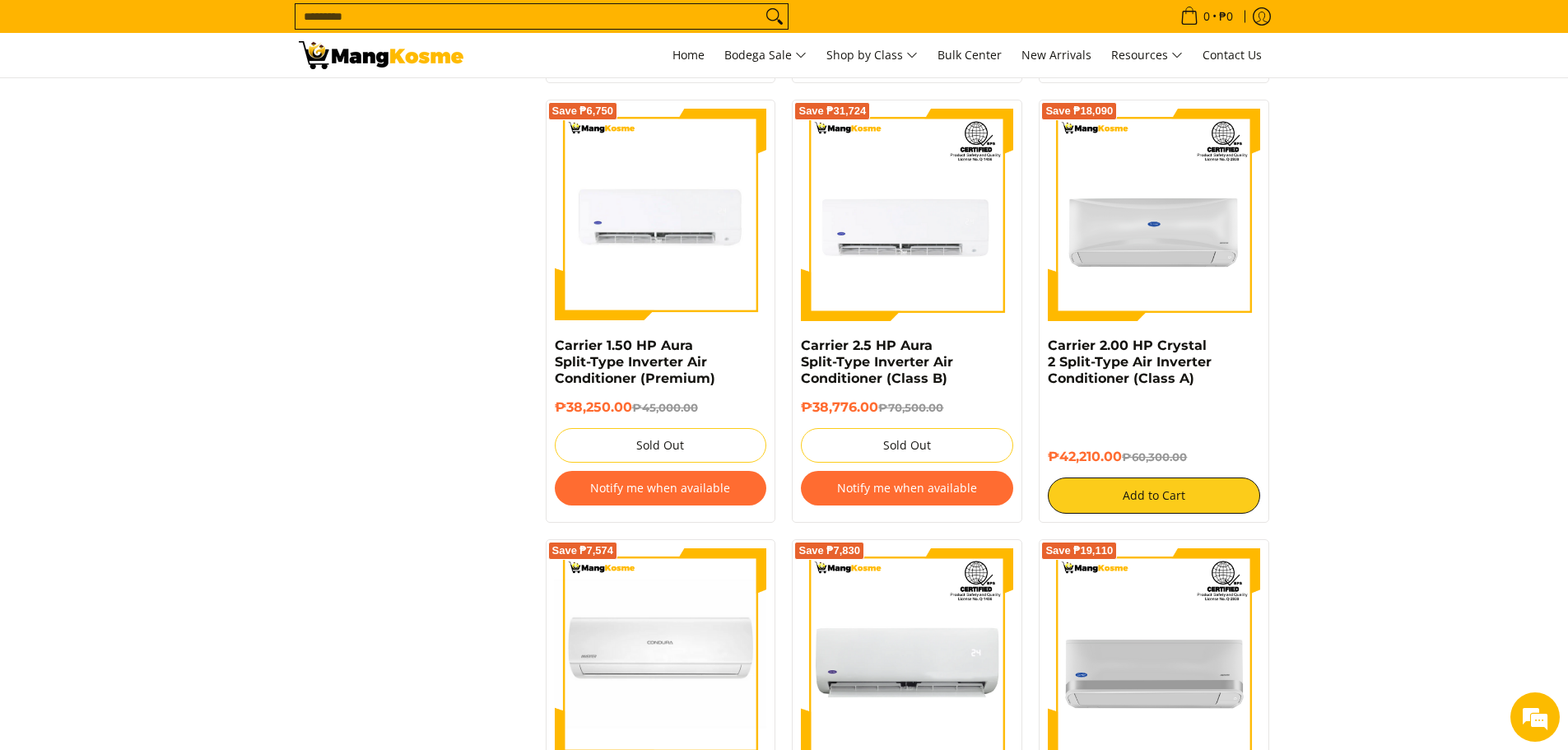
scroll to position [2059, 0]
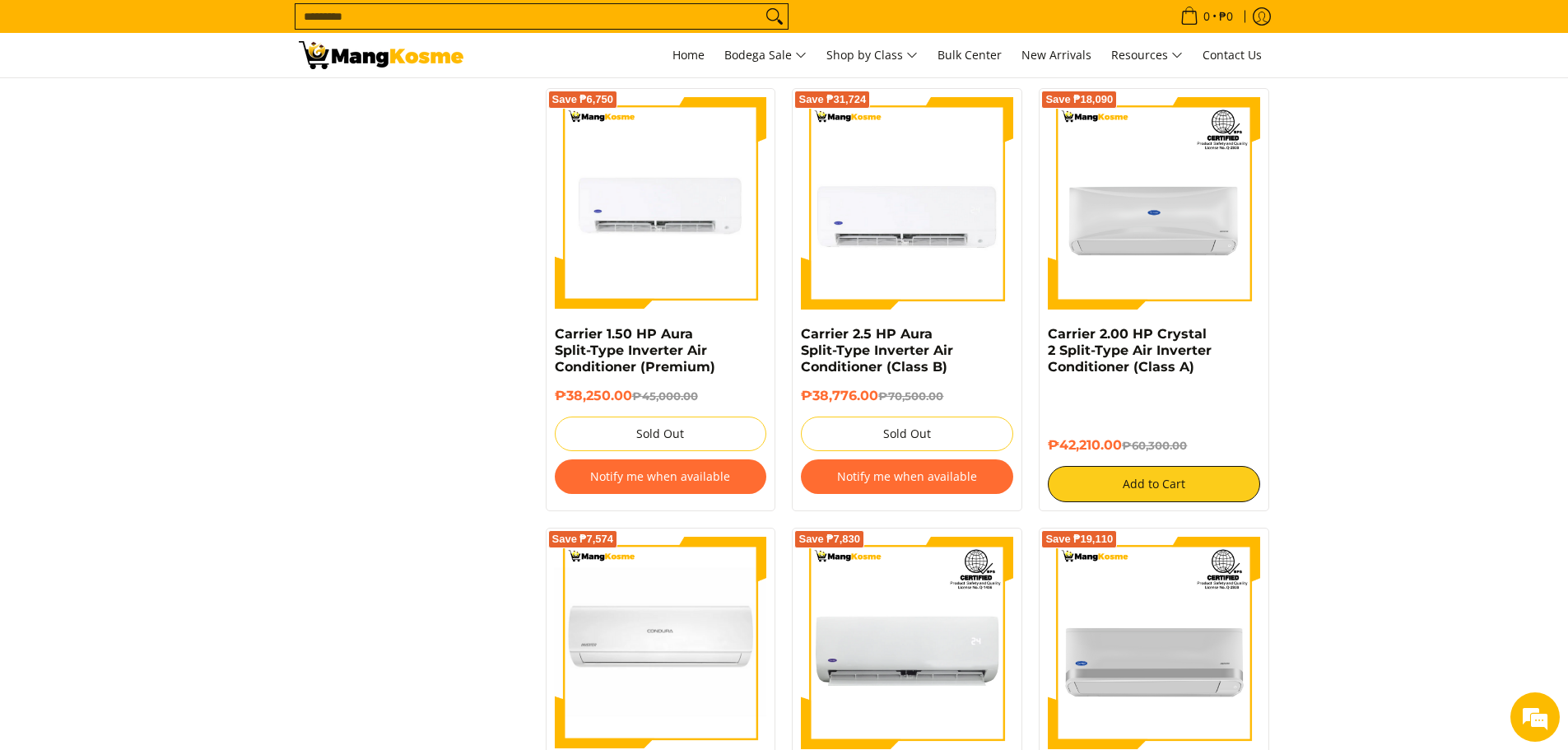
click at [897, 258] on img at bounding box center [907, 203] width 212 height 212
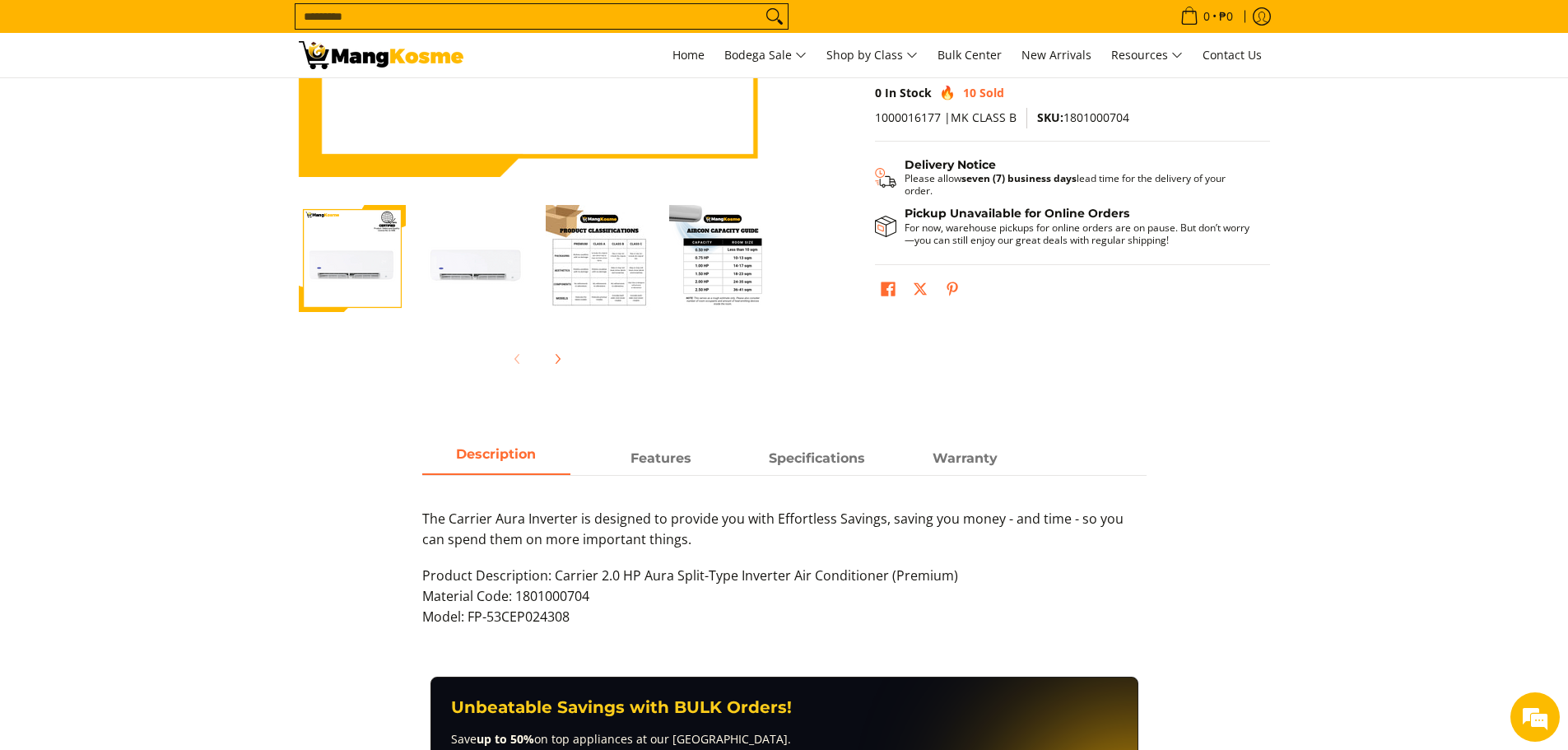
click at [743, 266] on img "Carrier 2.5 HP Aura Split-Type Inverter Air Conditioner (Class B)-4" at bounding box center [723, 259] width 107 height 107
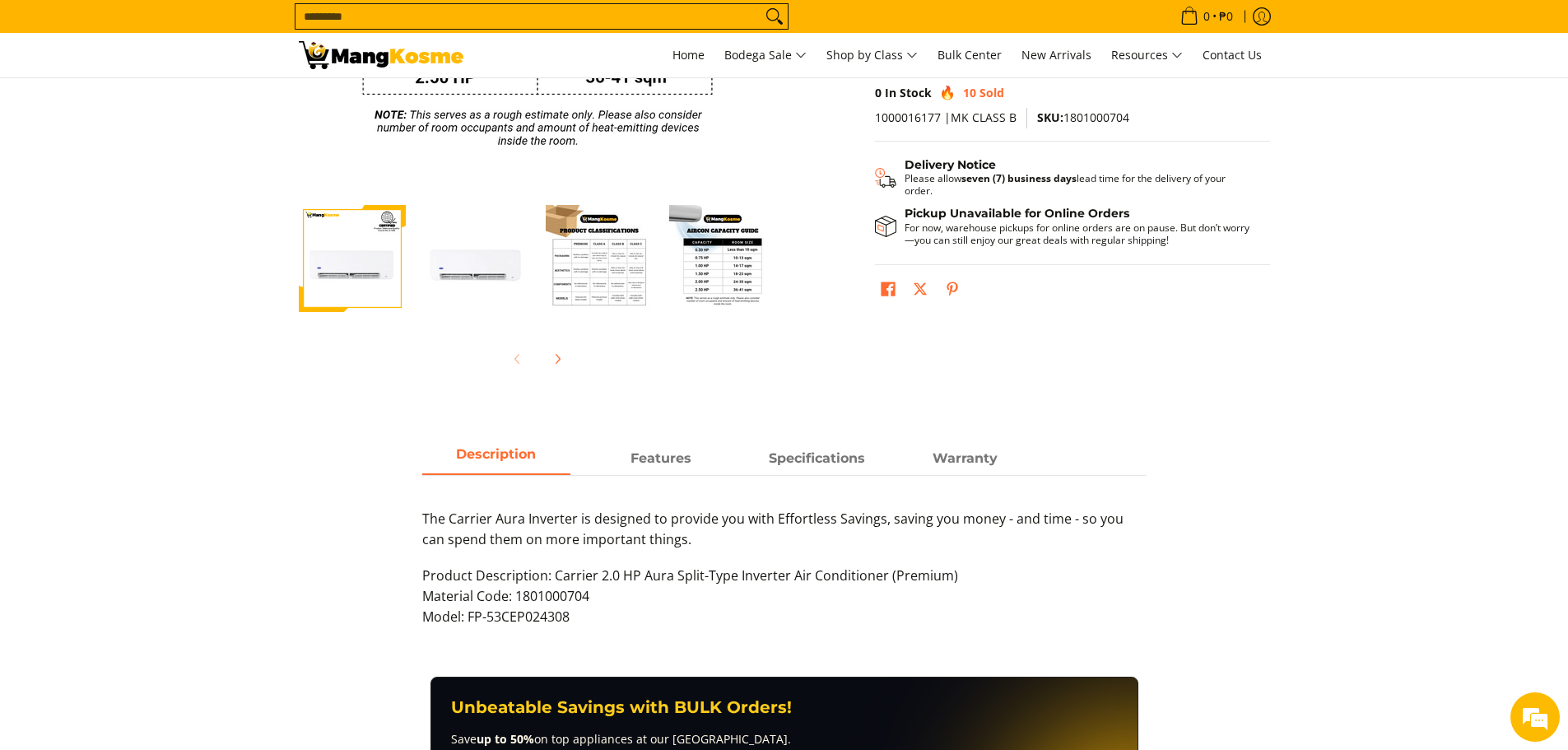
scroll to position [247, 0]
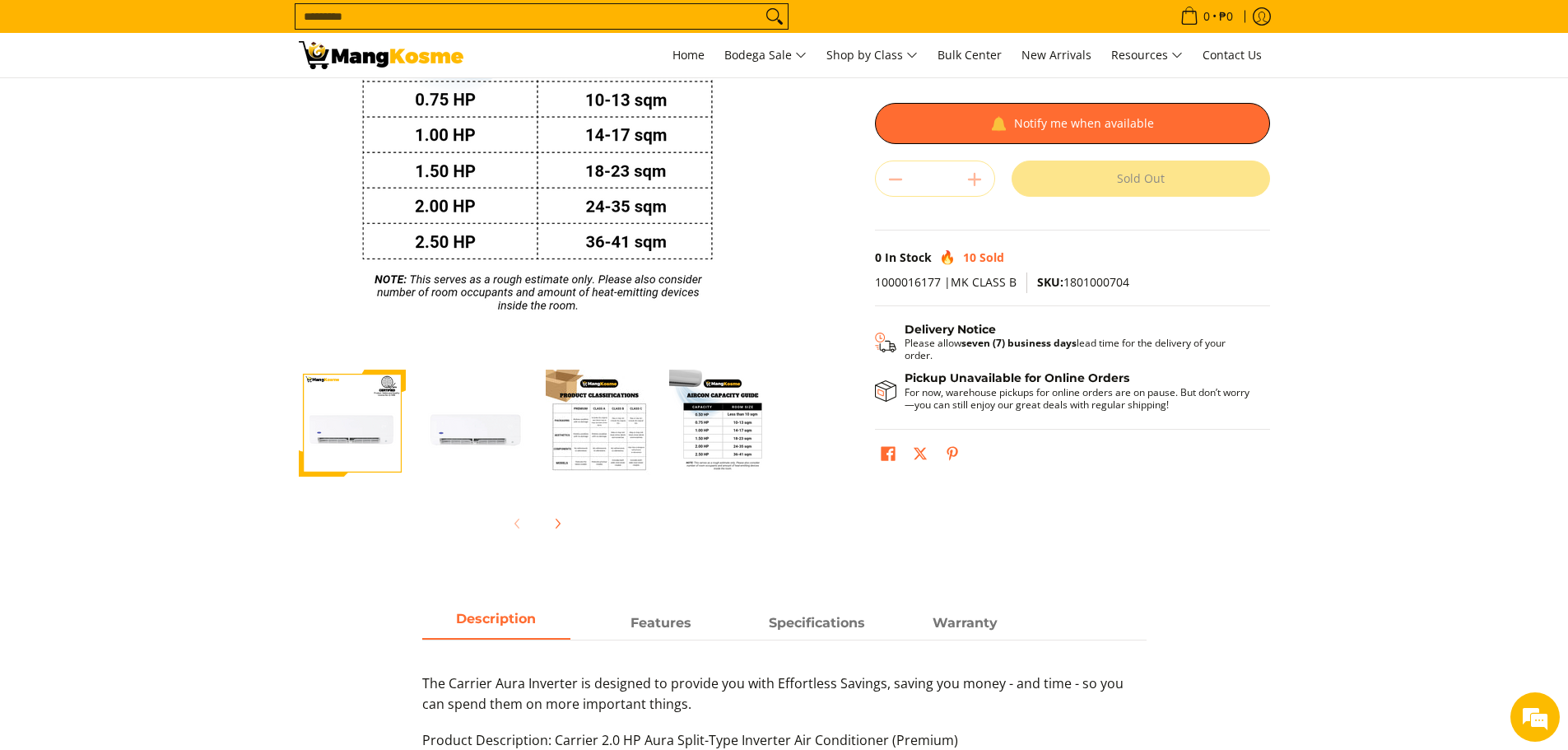
click at [564, 453] on img "Carrier 2.5 HP Aura Split-Type Inverter Air Conditioner (Class B)-3" at bounding box center [599, 423] width 107 height 107
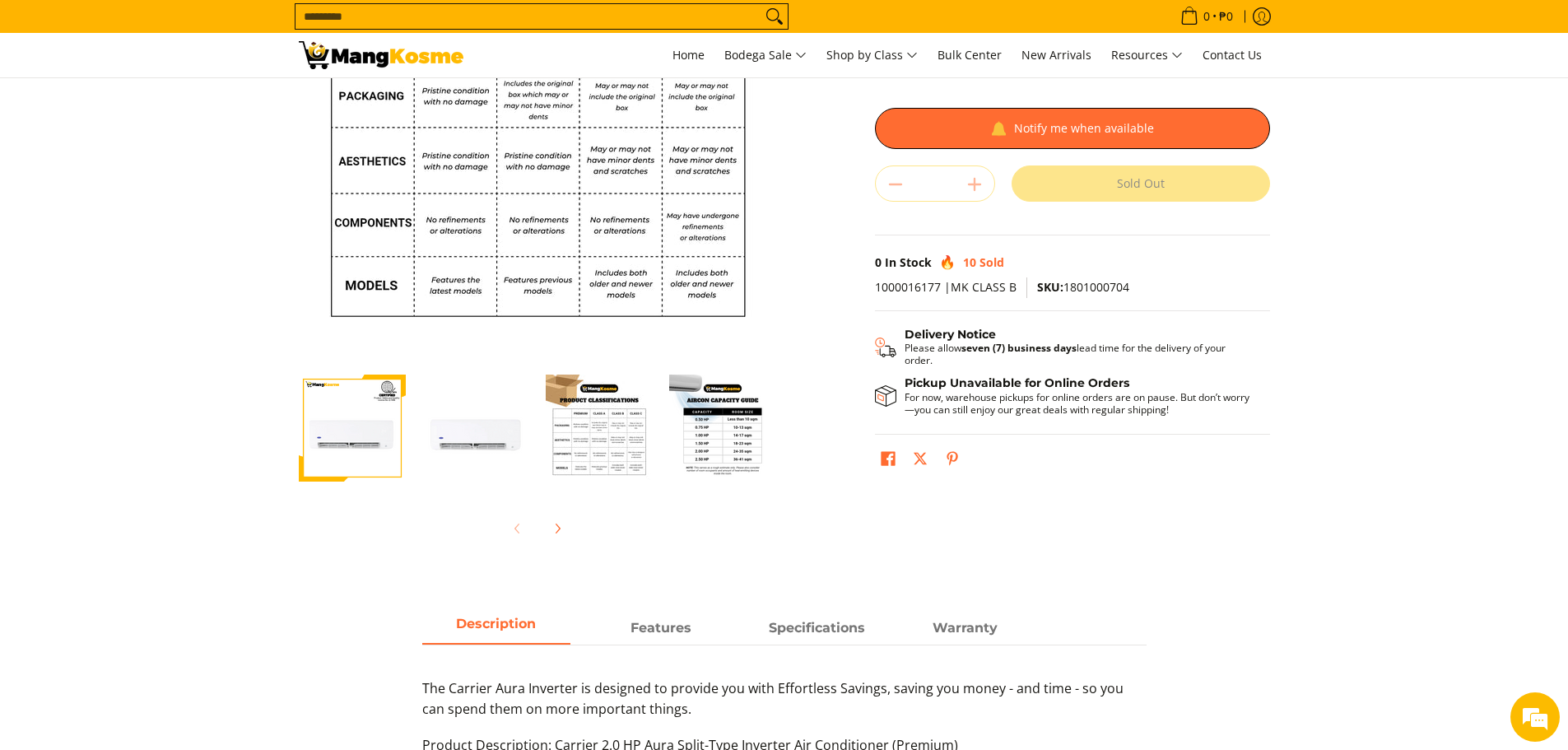
scroll to position [164, 0]
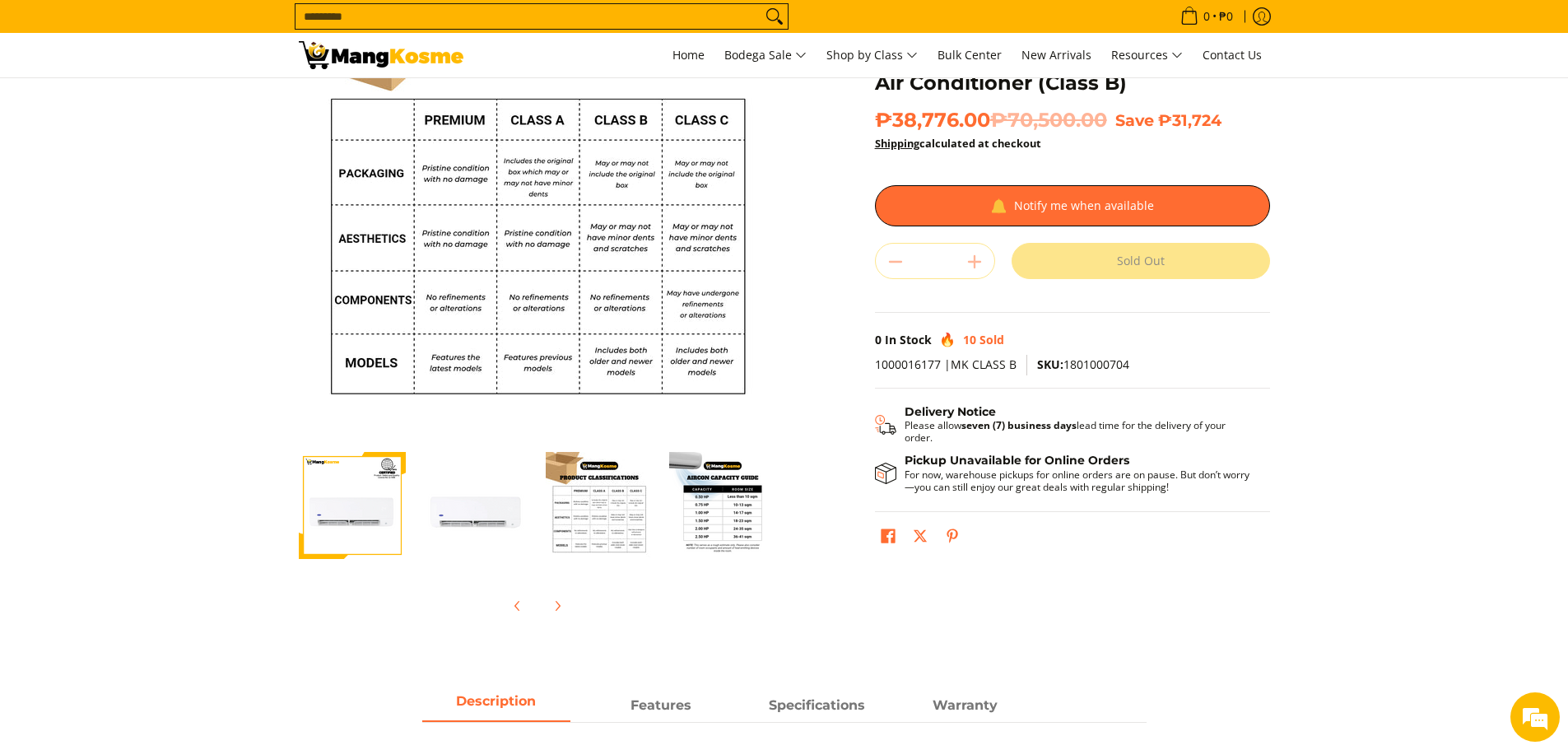
click at [519, 531] on img "Carrier 2.5 HP Aura Split-Type Inverter Air Conditioner (Class B)-2" at bounding box center [475, 505] width 107 height 107
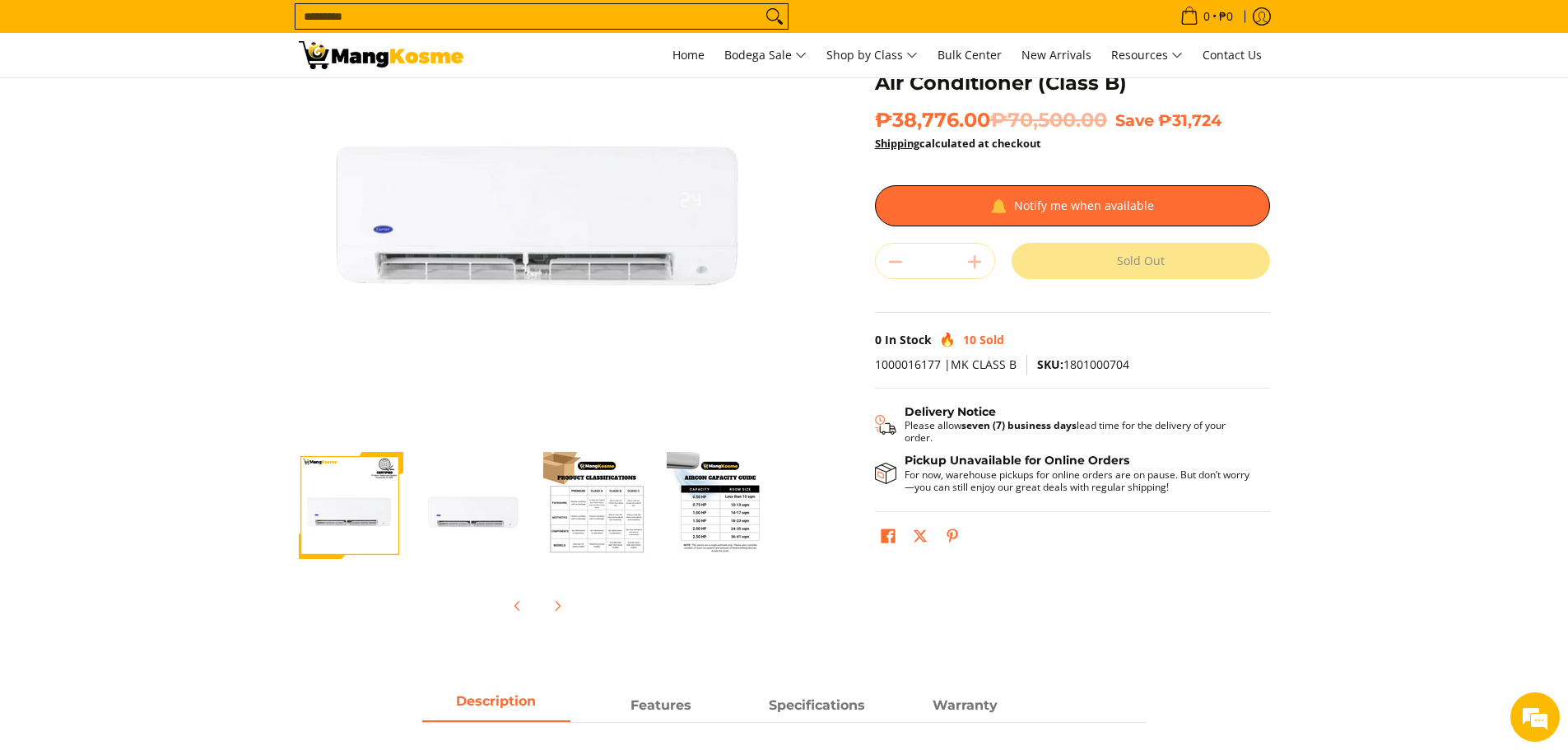
click at [376, 503] on img "Carrier 2.5 HP Aura Split-Type Inverter Air Conditioner (Class B)-1" at bounding box center [350, 505] width 107 height 107
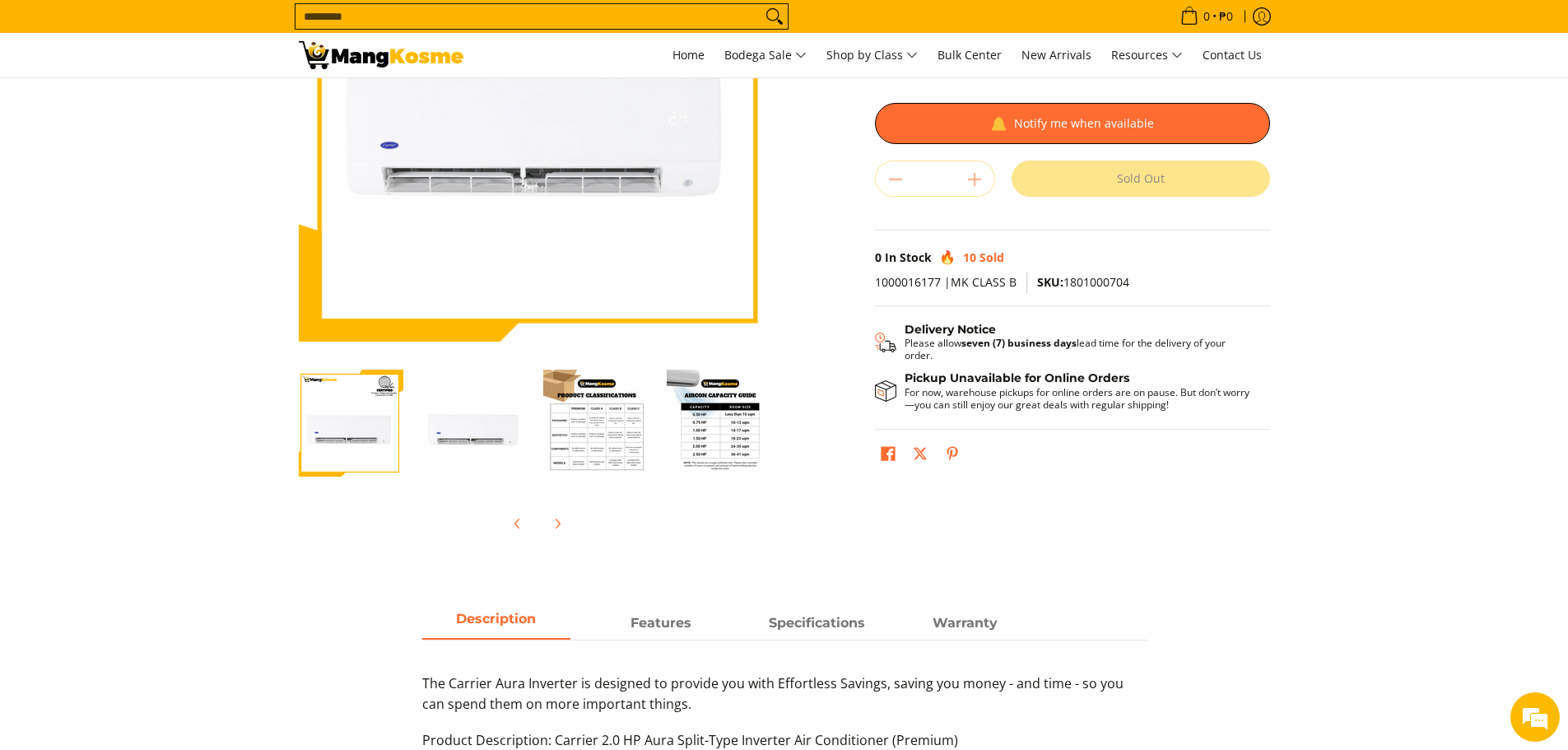
scroll to position [0, 0]
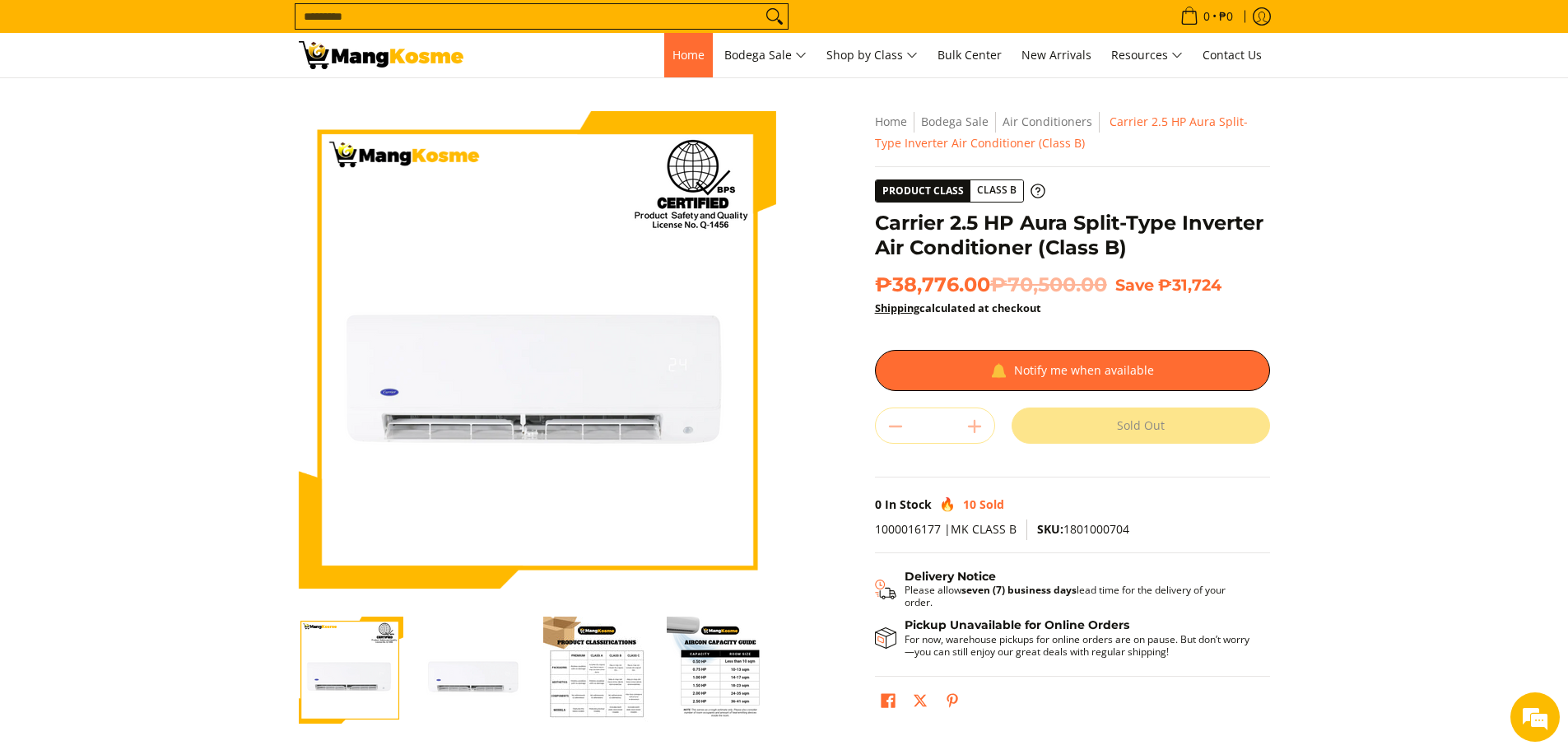
click at [679, 54] on span "Home" at bounding box center [688, 54] width 32 height 16
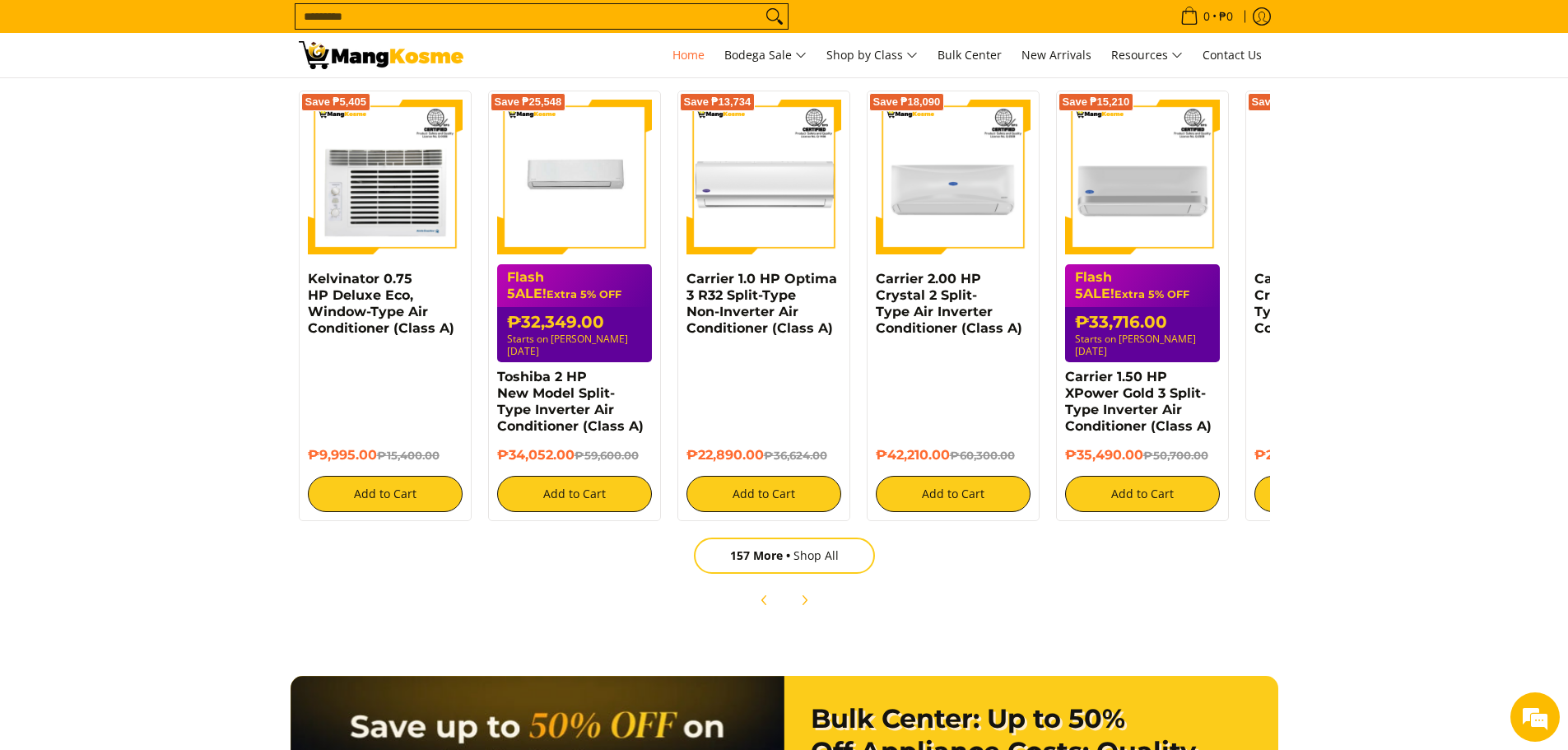
scroll to position [0, 1309]
click at [2, 458] on section "Explore our products Air Conditioners Refrigerators Small Appliances Electronic…" at bounding box center [784, 276] width 1568 height 715
click at [110, 385] on section "Explore our products Air Conditioners Refrigerators Small Appliances Electronic…" at bounding box center [784, 276] width 1568 height 715
